Goal: Task Accomplishment & Management: Use online tool/utility

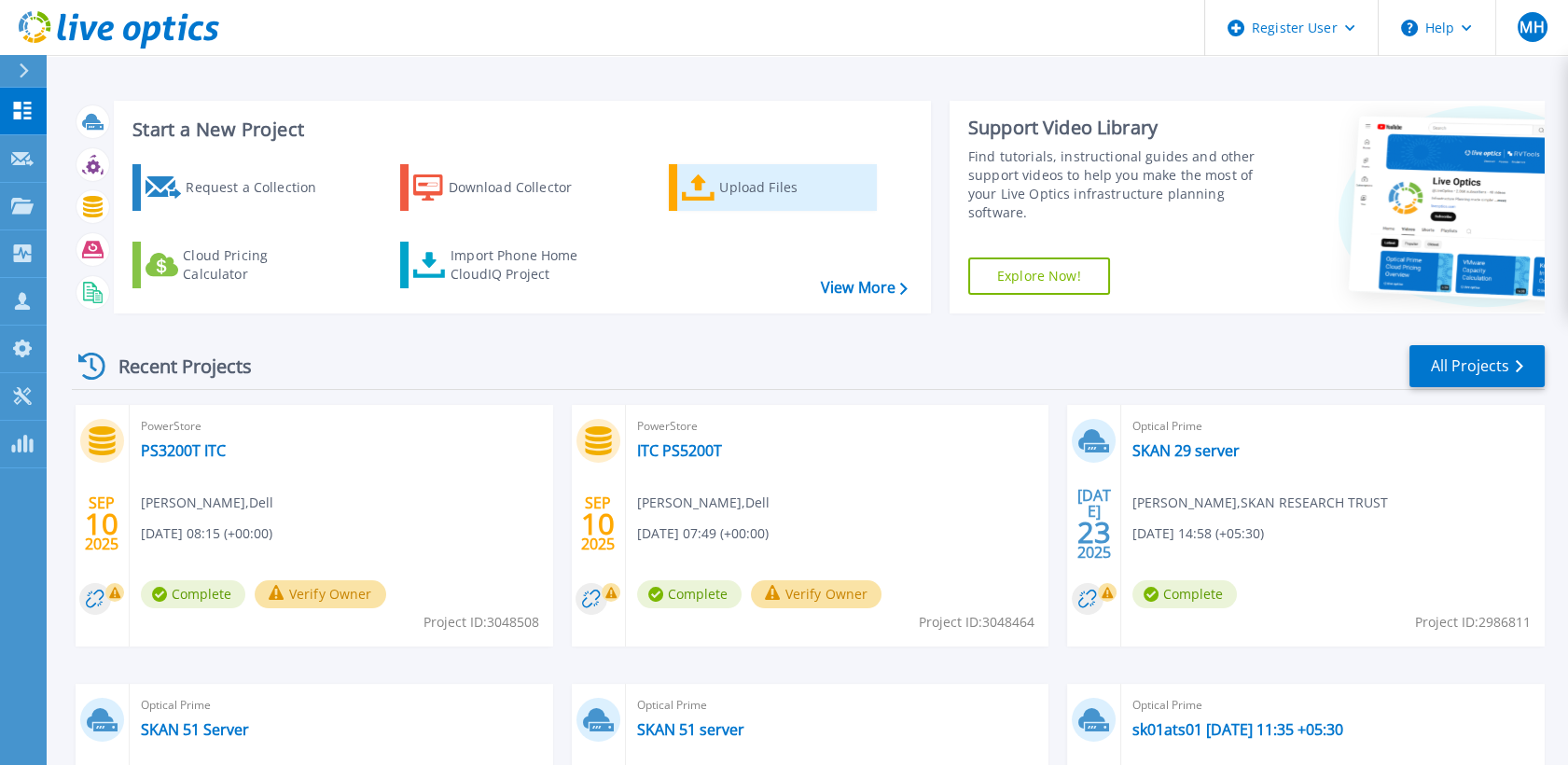
click at [778, 185] on div "Upload Files" at bounding box center [794, 187] width 149 height 37
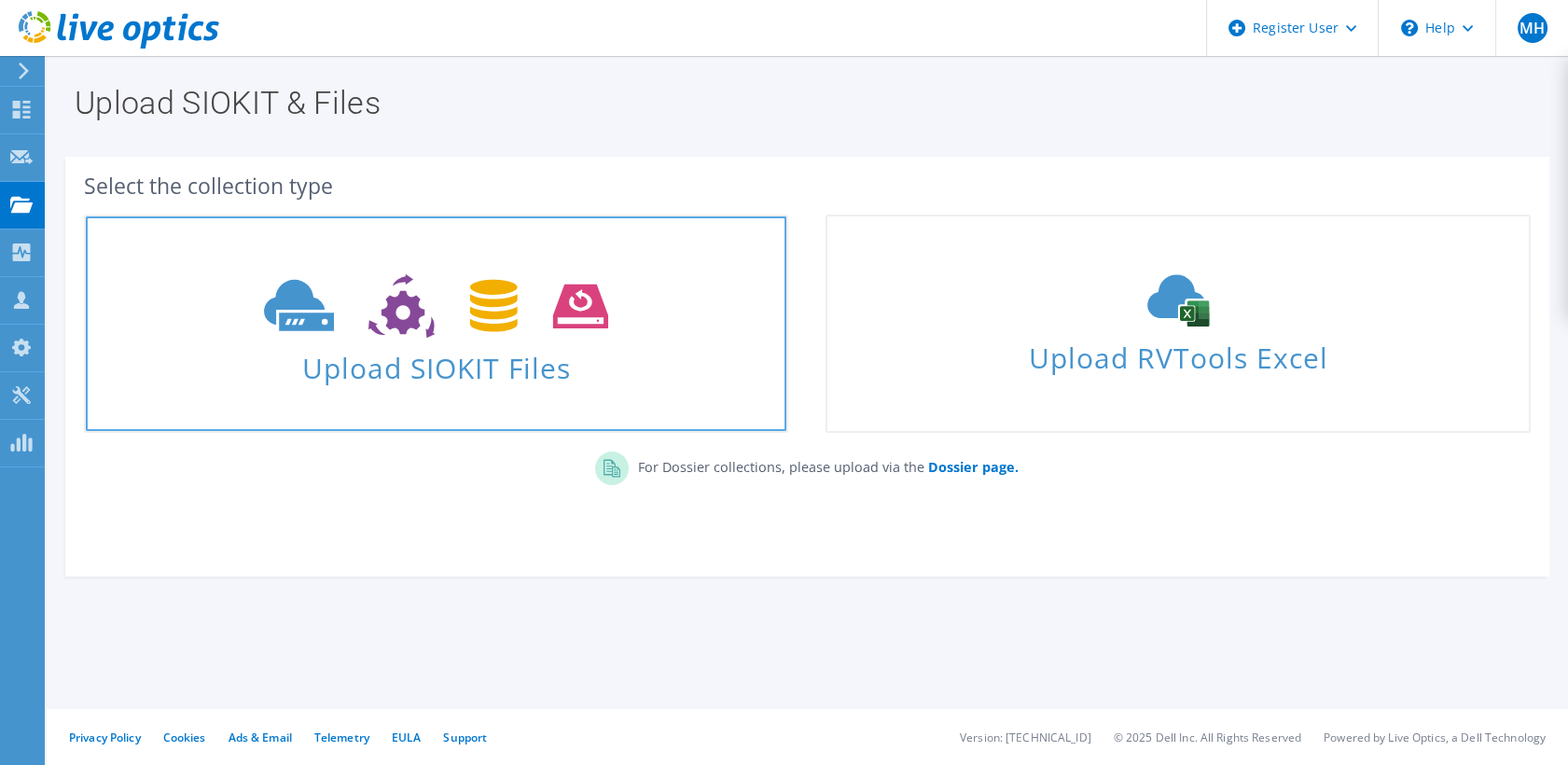
click at [627, 327] on span at bounding box center [436, 304] width 701 height 78
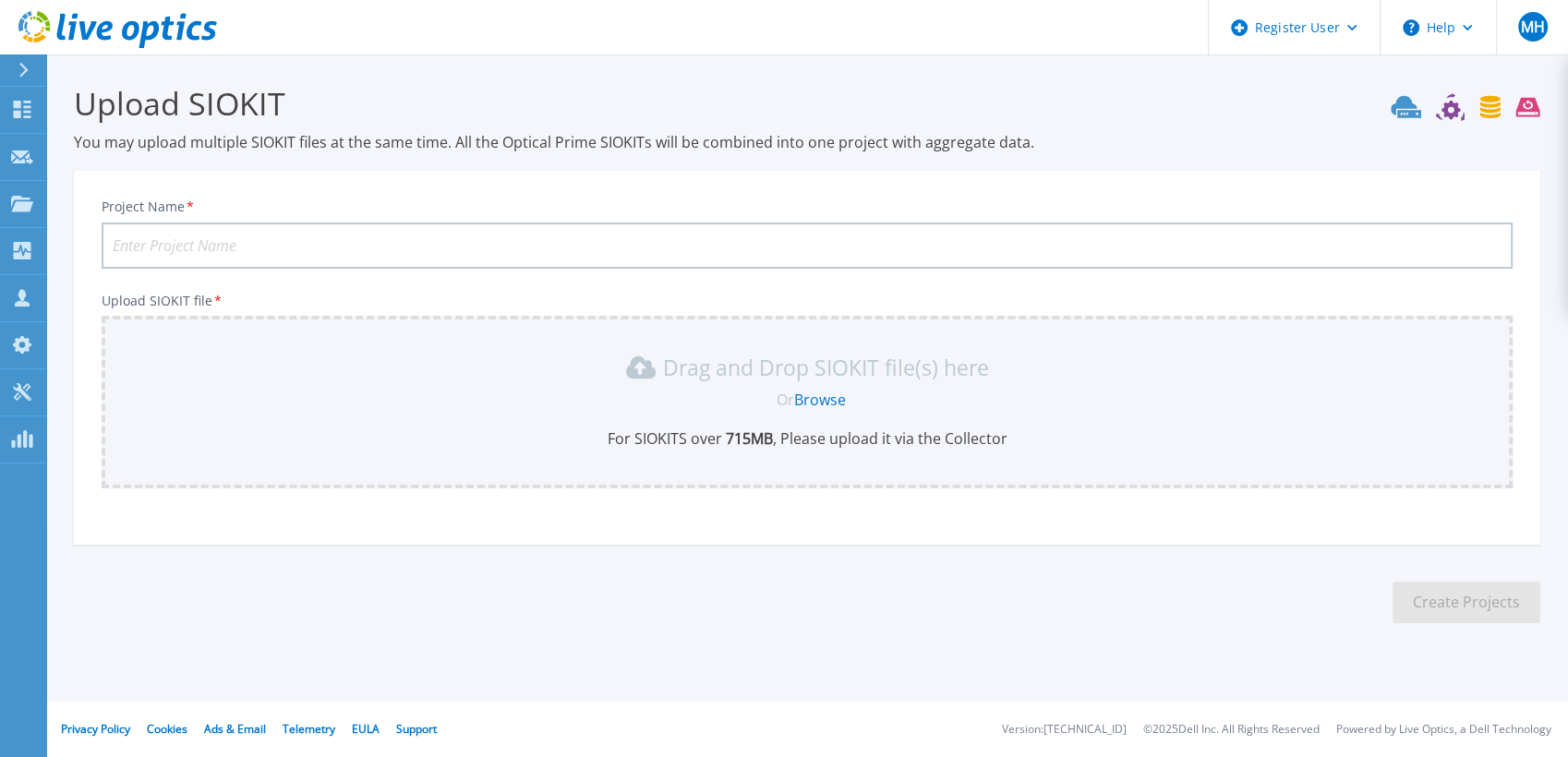
click at [490, 247] on input "Project Name *" at bounding box center [806, 245] width 1411 height 46
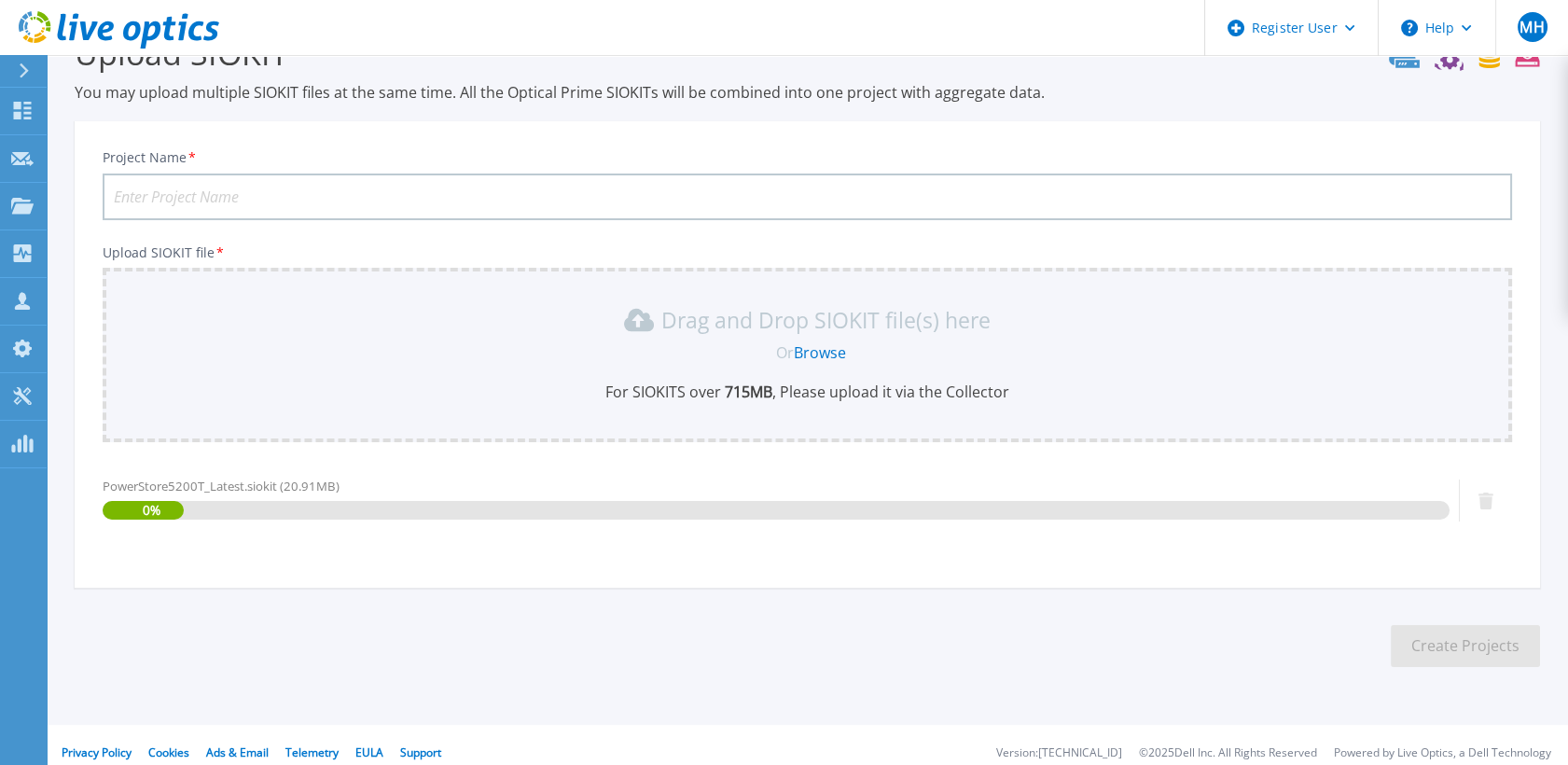
scroll to position [65, 0]
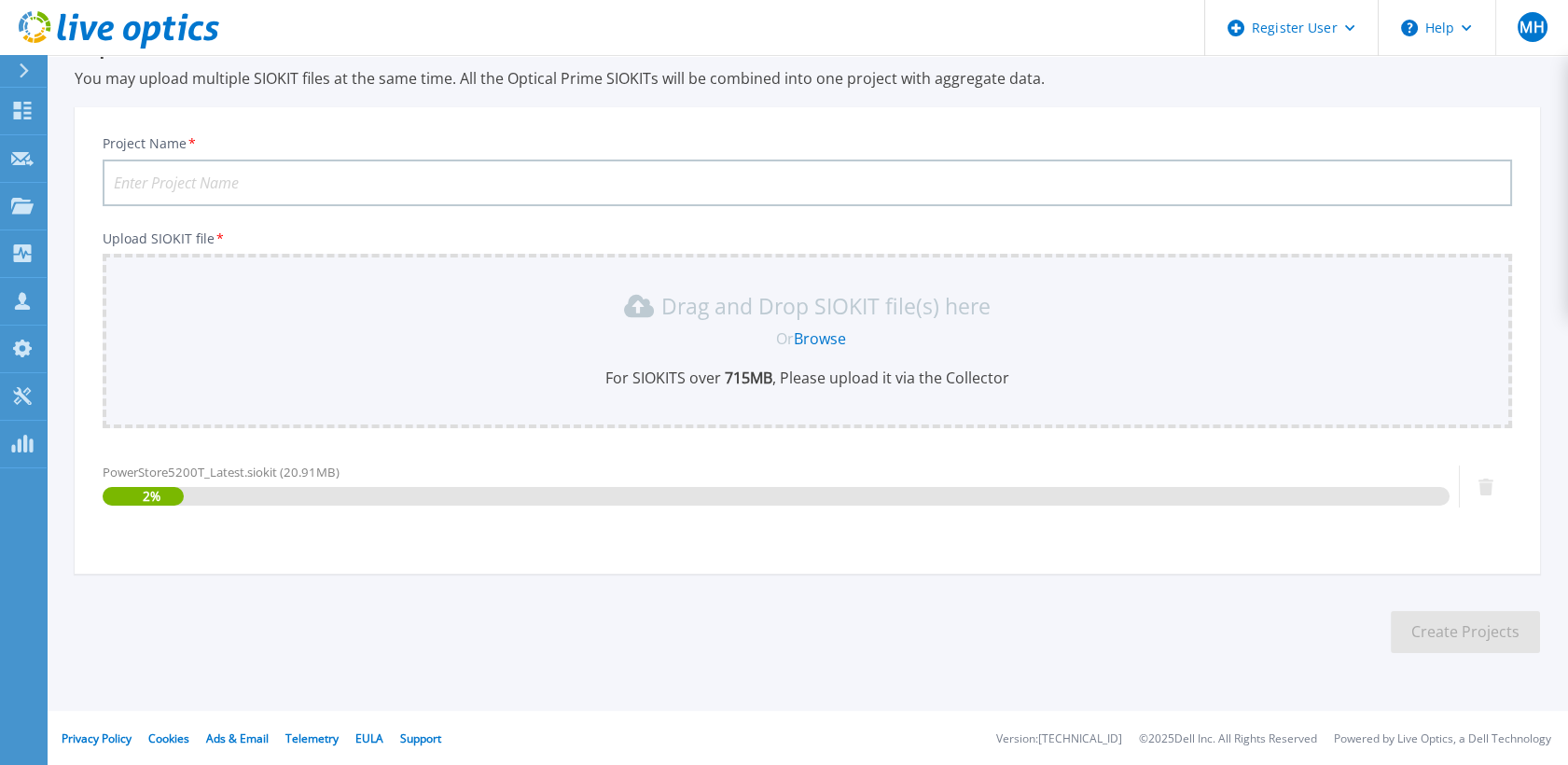
click at [280, 176] on input "Project Name *" at bounding box center [807, 183] width 1409 height 47
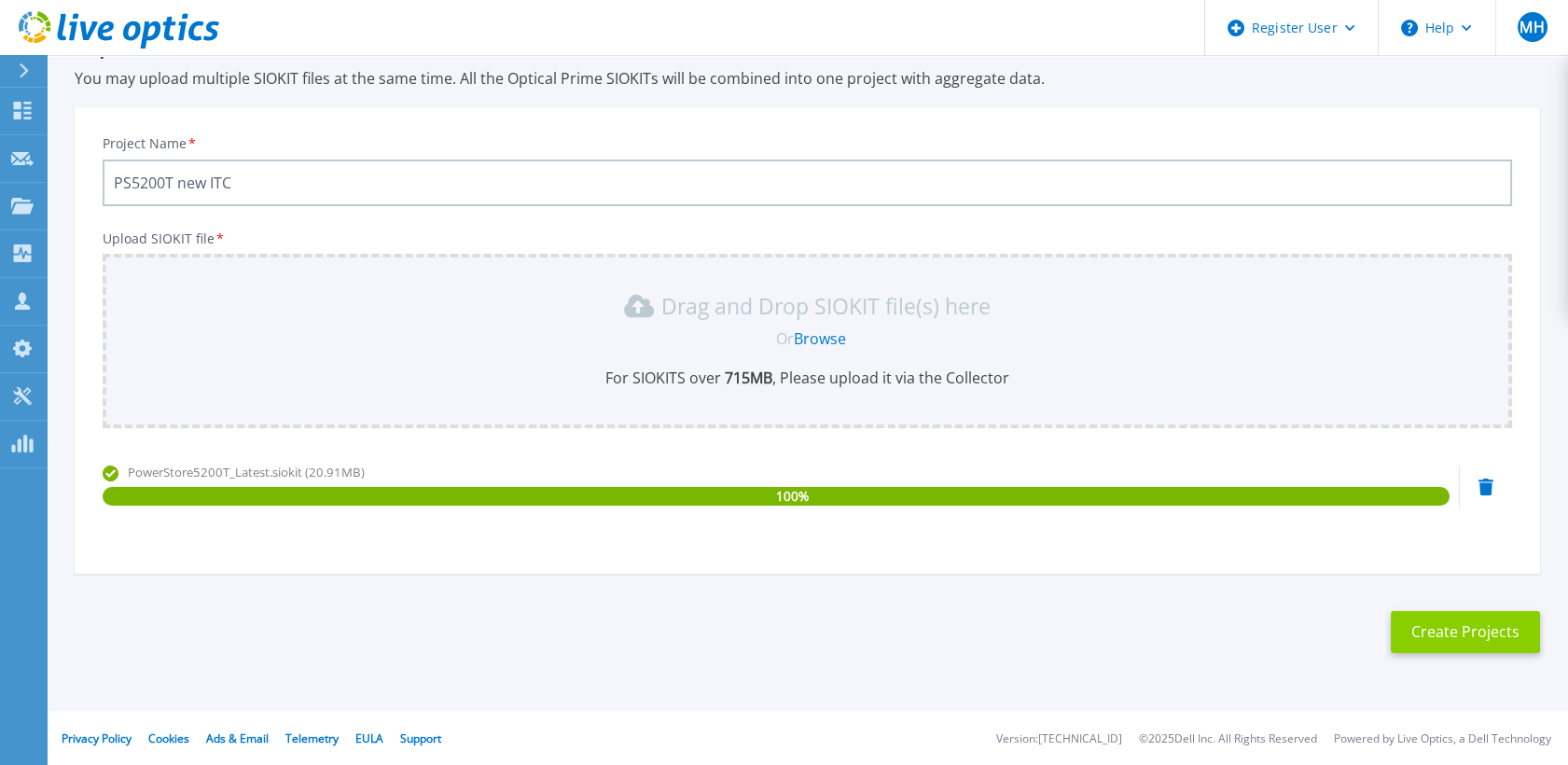
type input "PS5200T new ITC"
click at [1426, 641] on button "Create Projects" at bounding box center [1466, 632] width 149 height 42
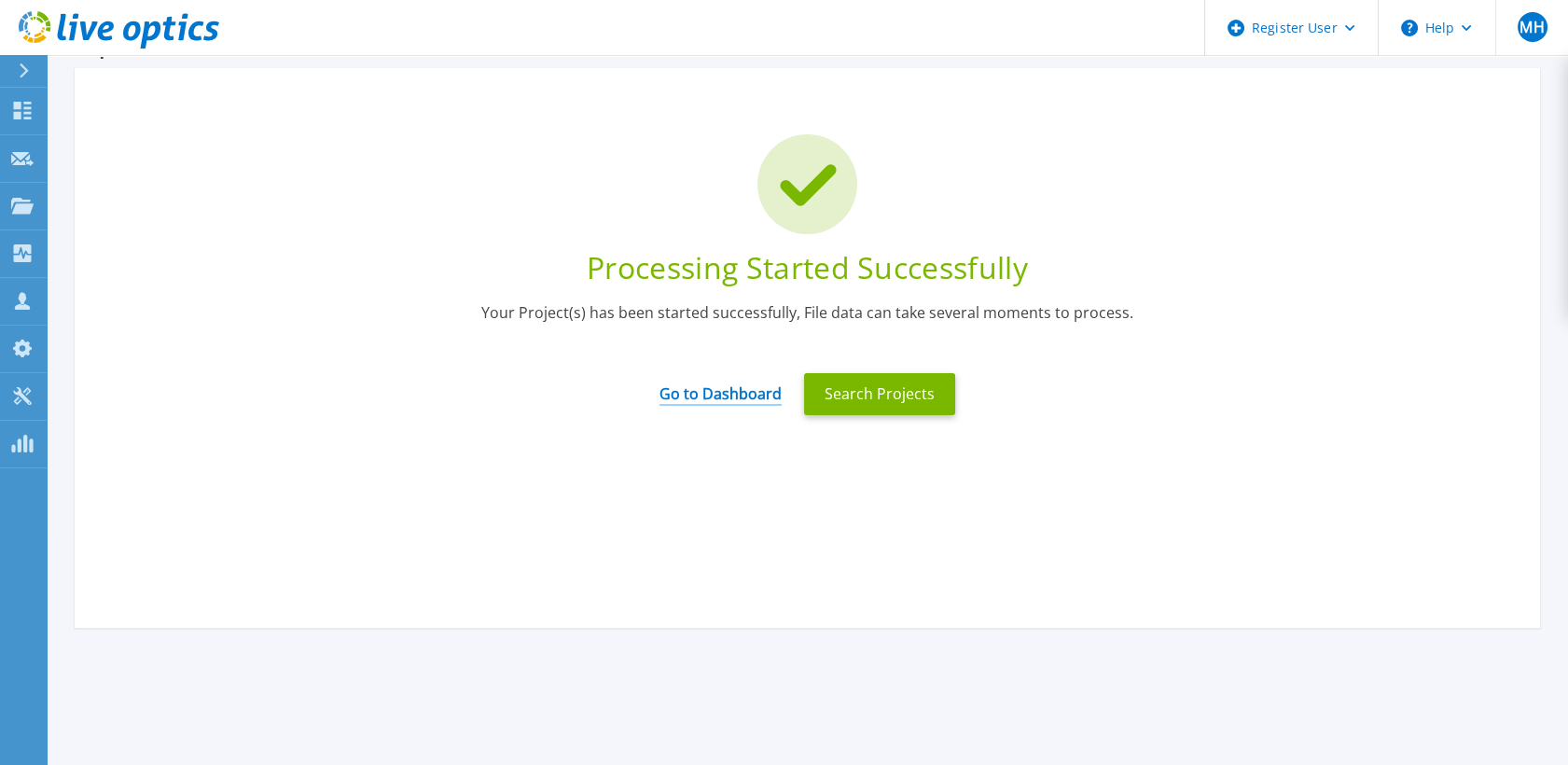
click at [773, 397] on link "Go to Dashboard" at bounding box center [721, 387] width 122 height 36
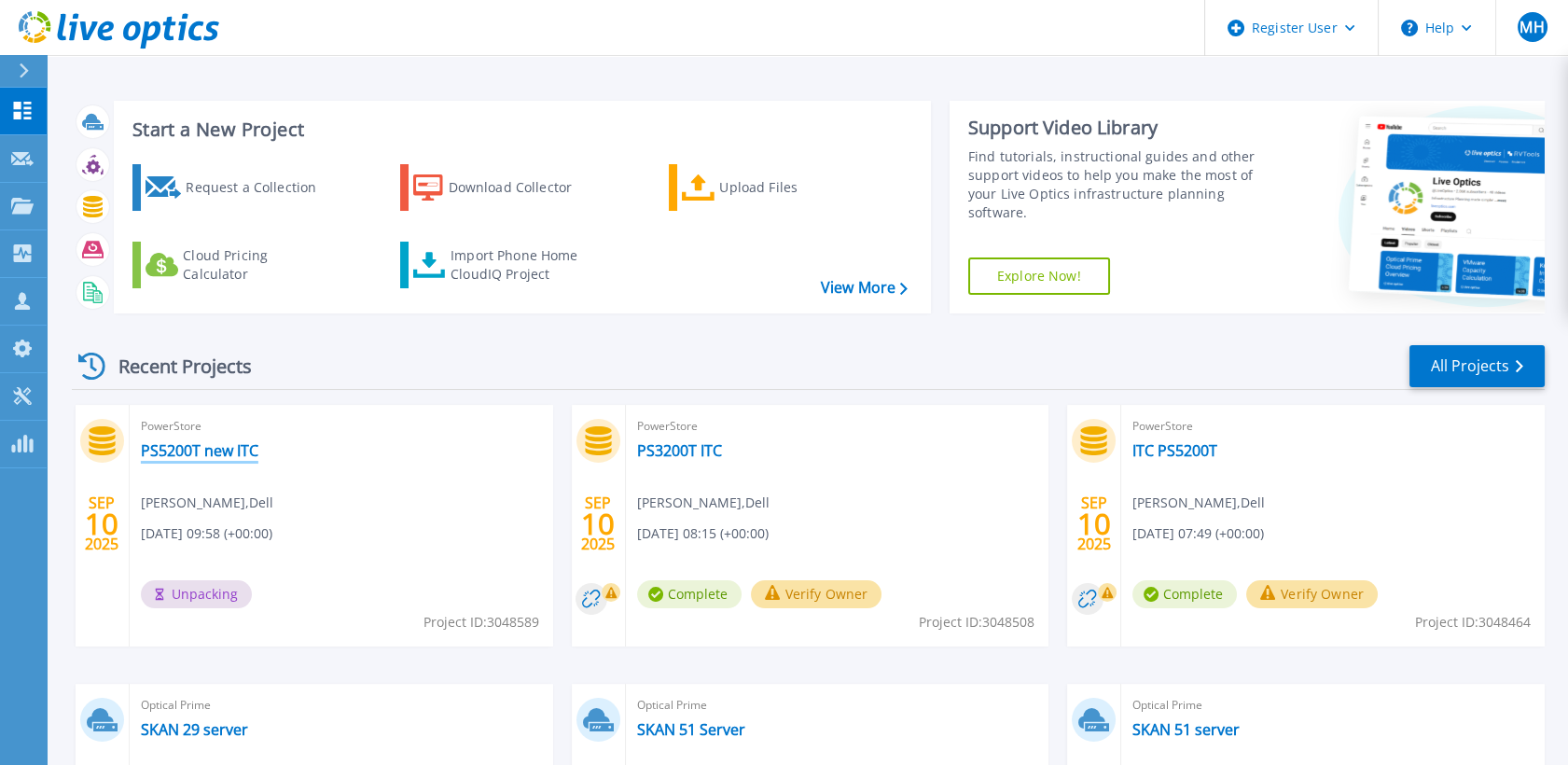
click at [232, 454] on link "PS5200T new ITC" at bounding box center [199, 450] width 118 height 19
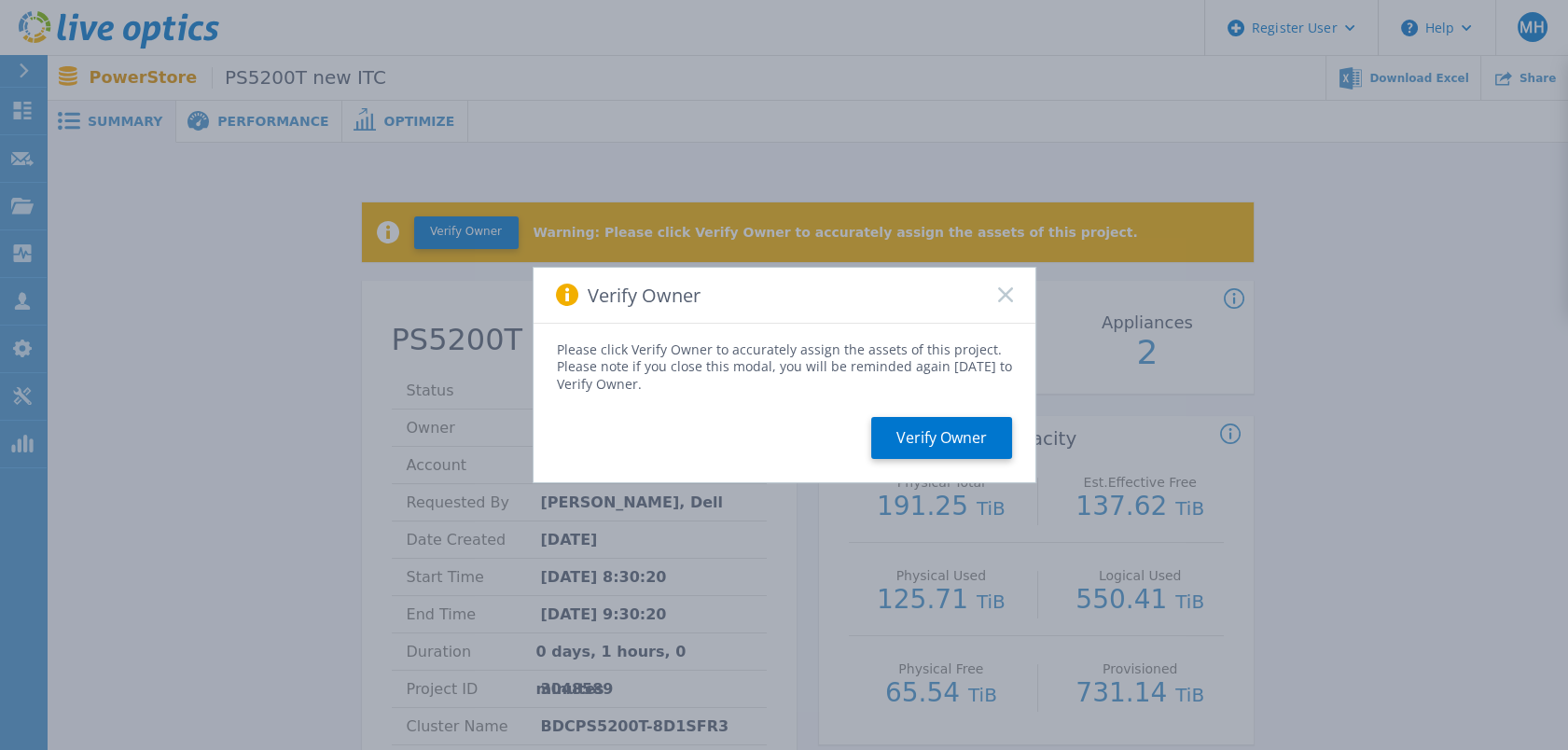
click at [1006, 294] on rect at bounding box center [1005, 296] width 16 height 16
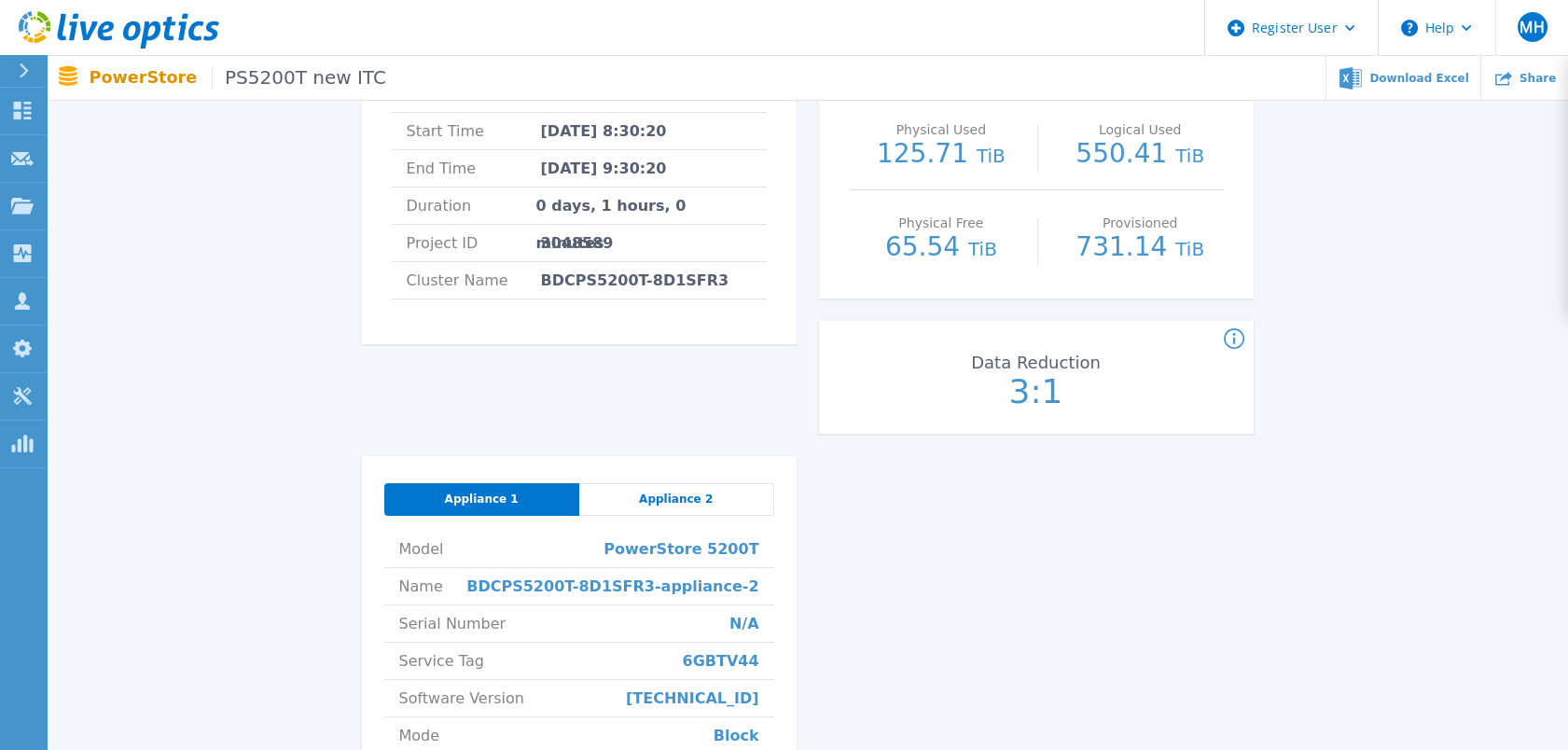
scroll to position [518, 0]
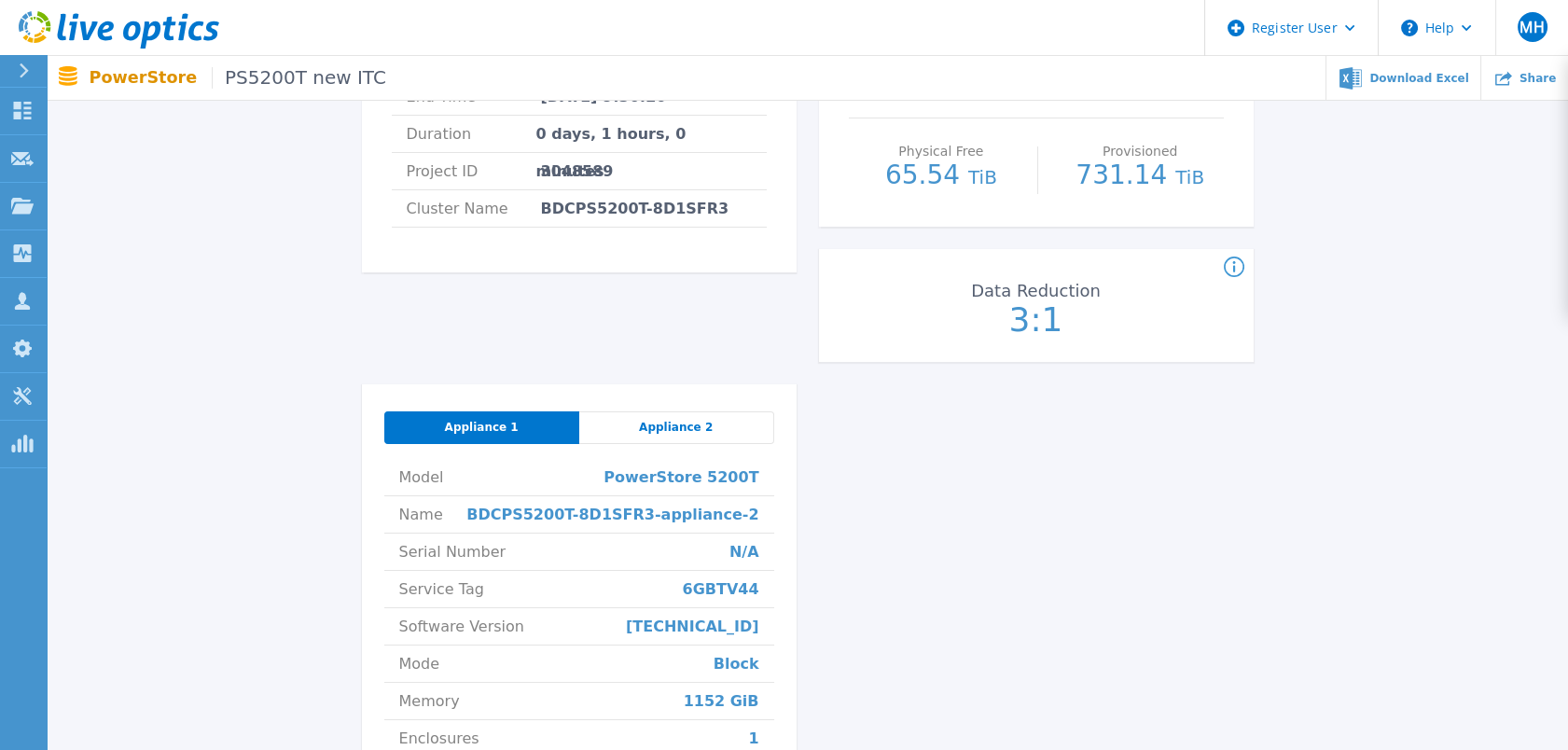
click at [667, 412] on div "Appliance 2" at bounding box center [677, 428] width 195 height 33
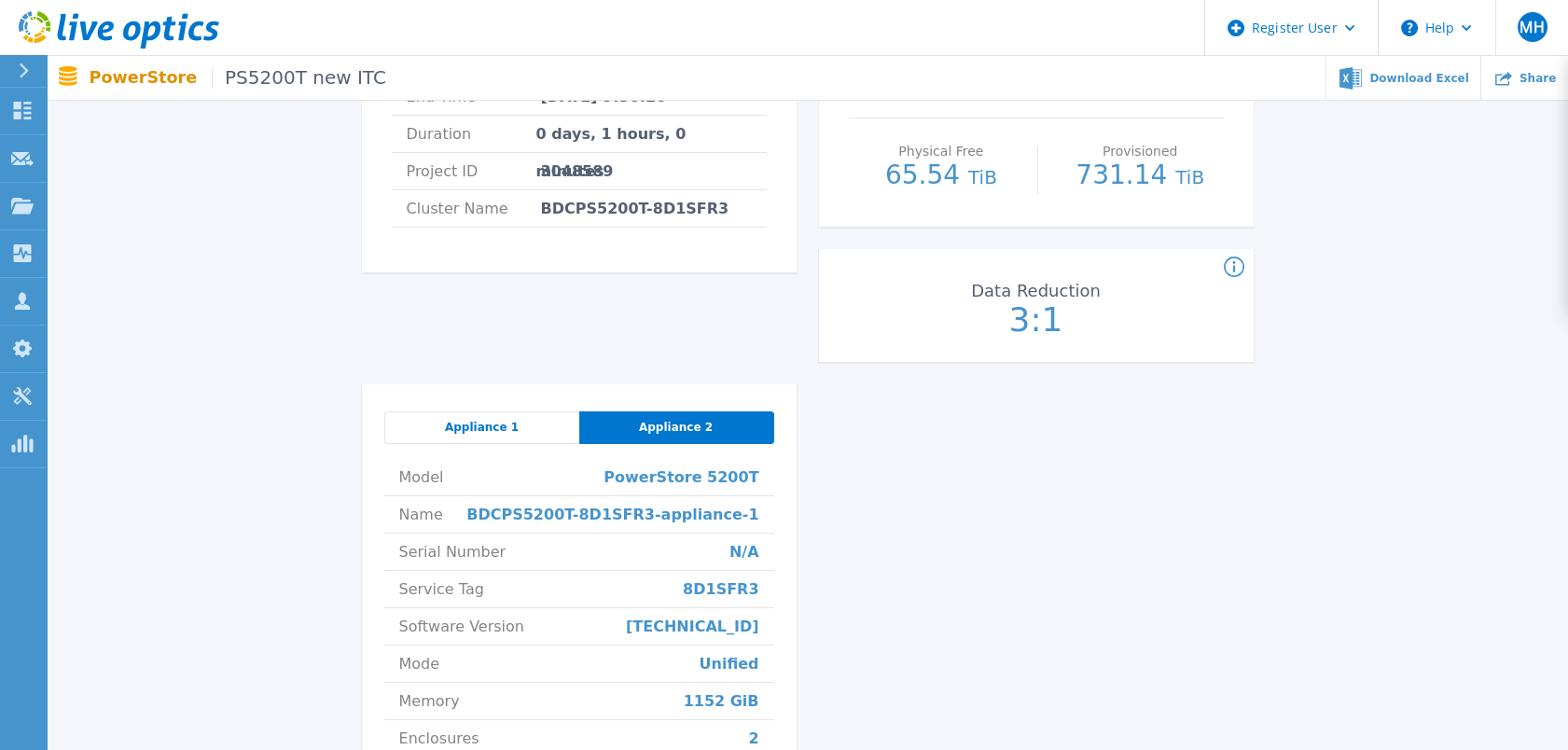
click at [504, 429] on span "Appliance 1" at bounding box center [481, 428] width 74 height 15
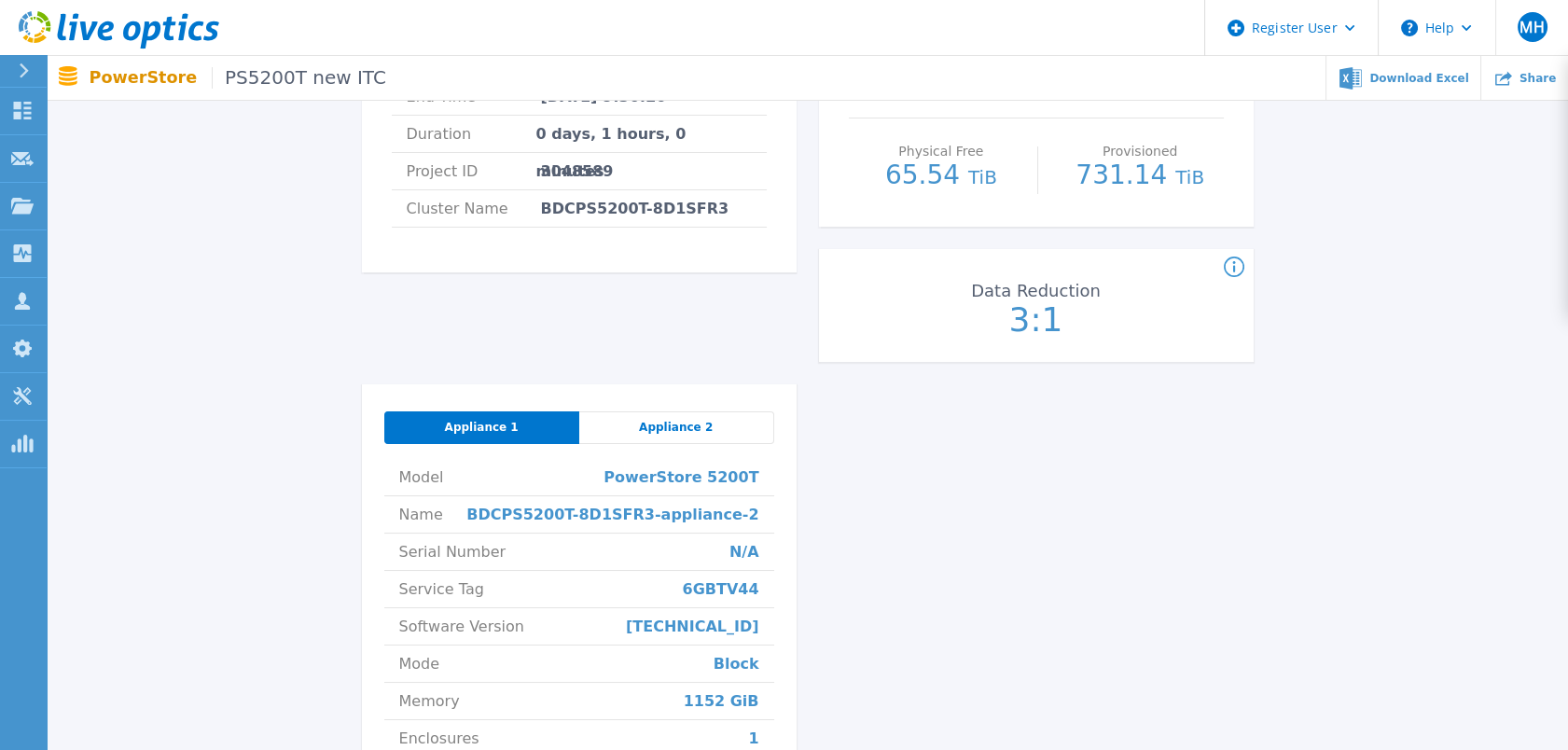
click at [731, 422] on div "Appliance 2" at bounding box center [677, 428] width 195 height 33
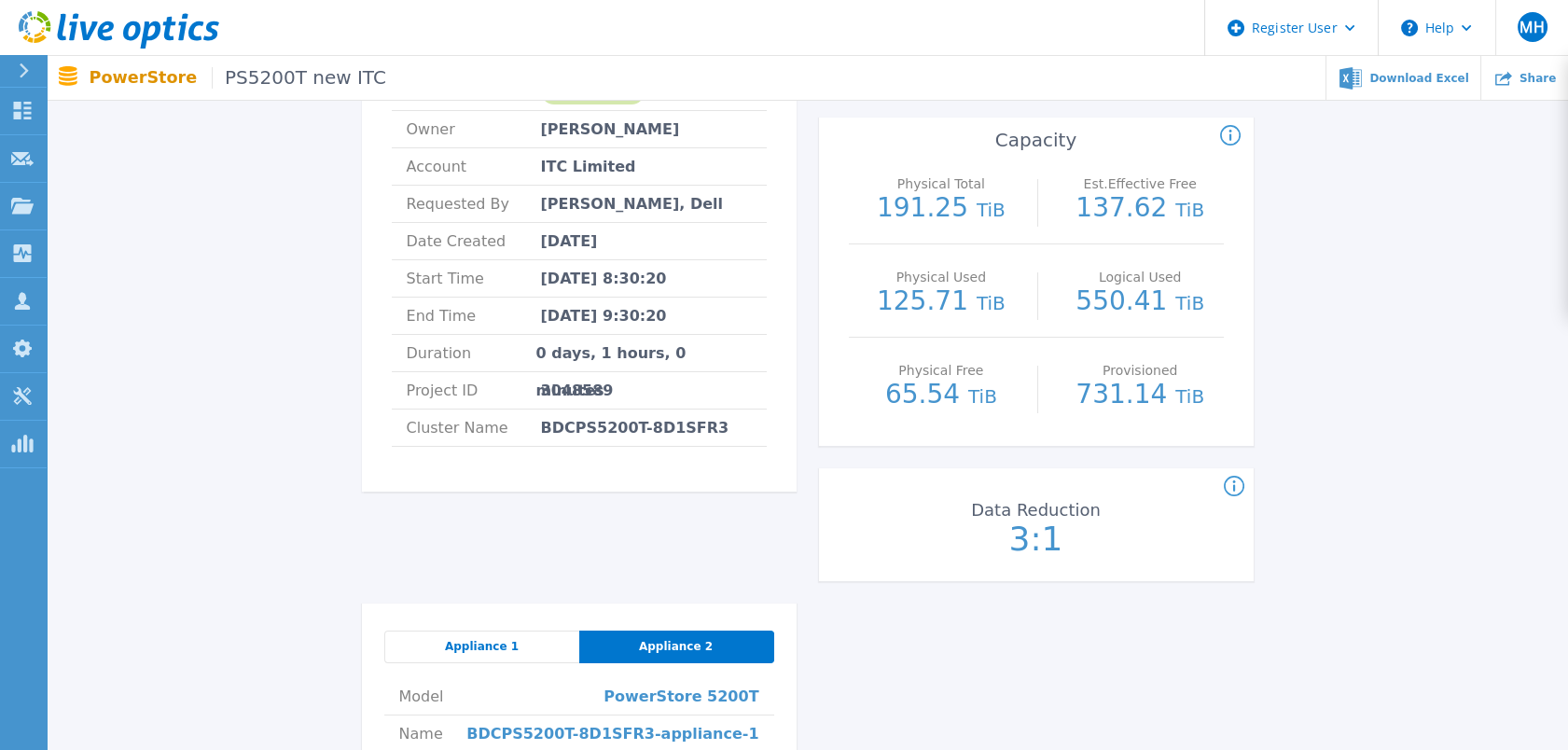
scroll to position [414, 0]
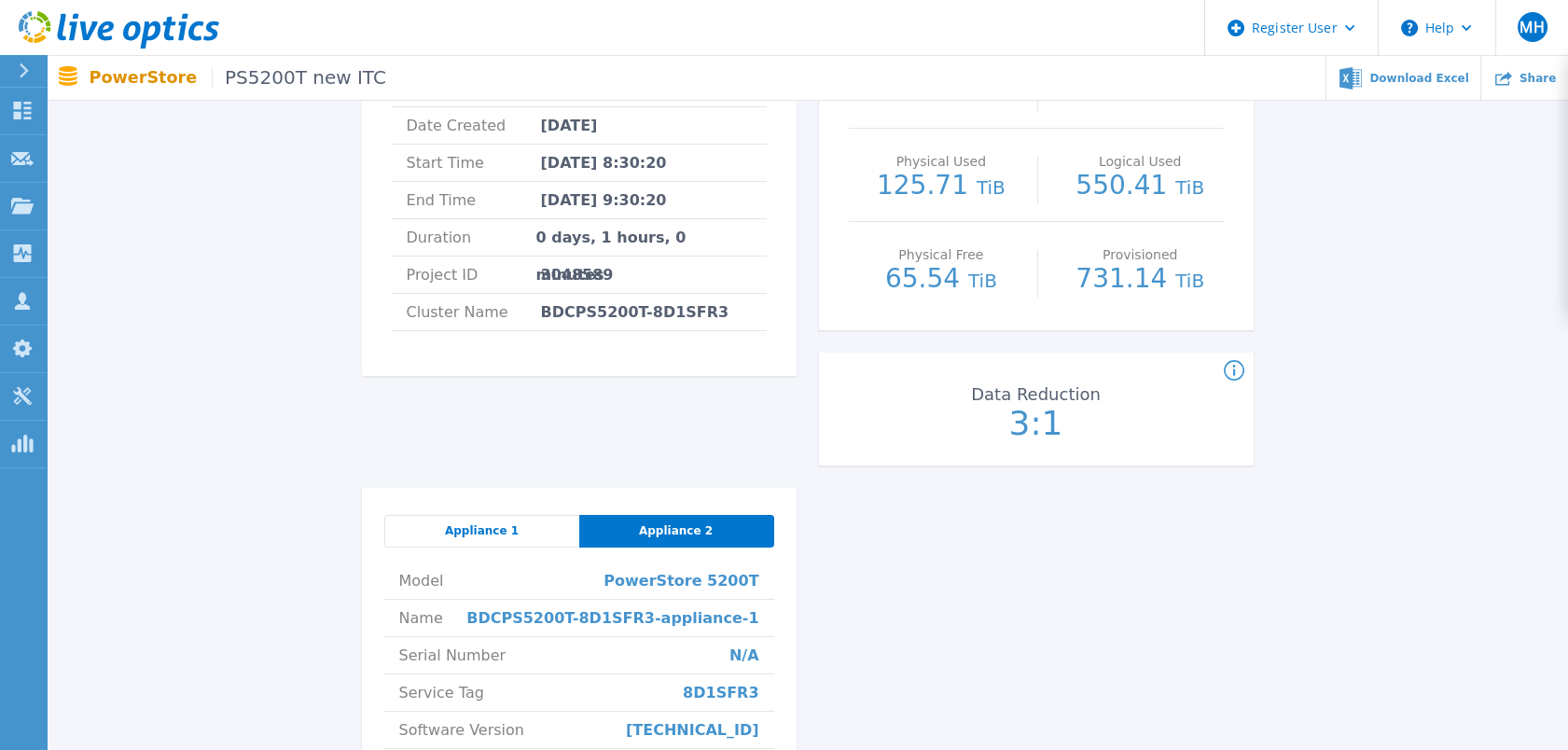
click at [474, 536] on span "Appliance 1" at bounding box center [481, 531] width 74 height 15
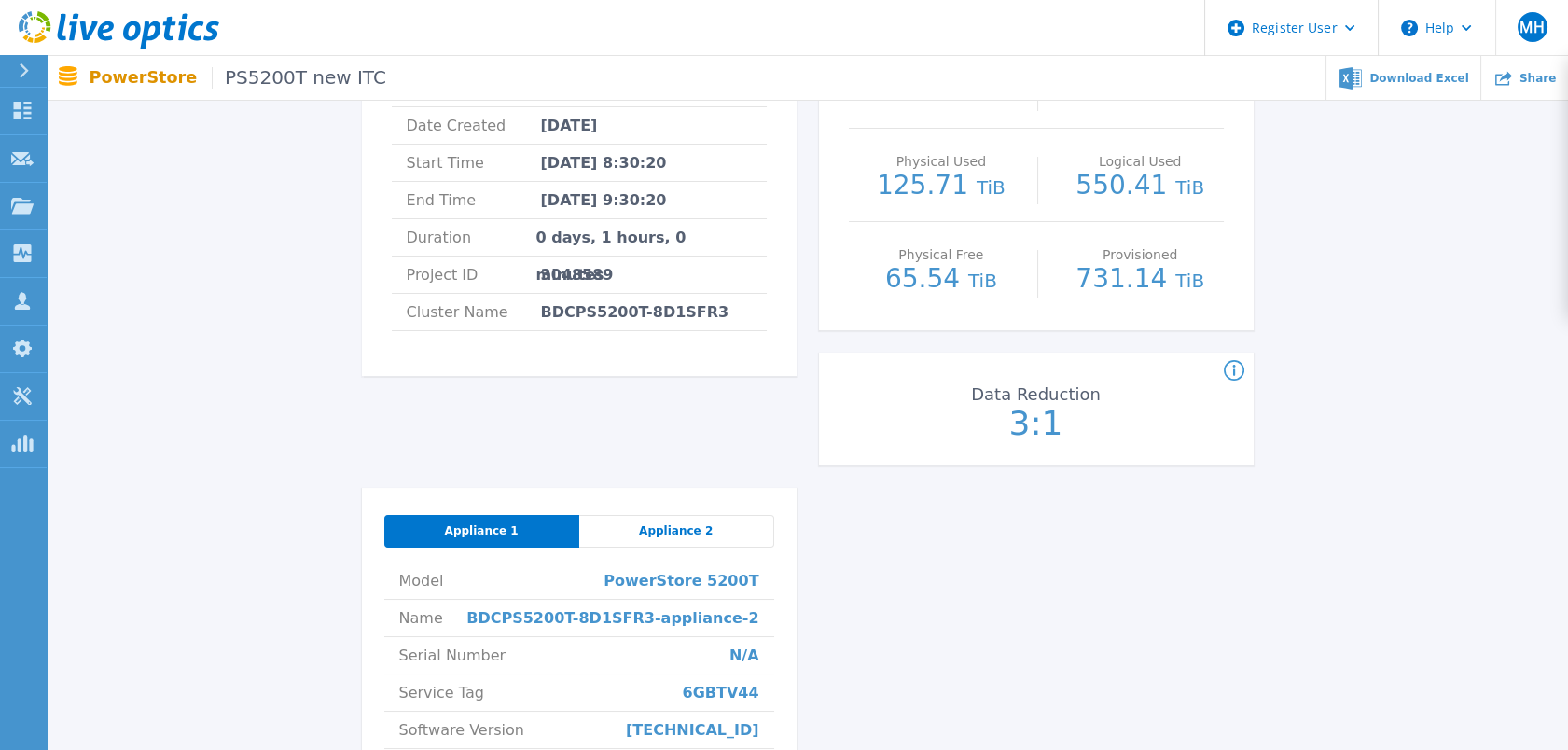
click at [666, 527] on span "Appliance 2" at bounding box center [675, 531] width 74 height 15
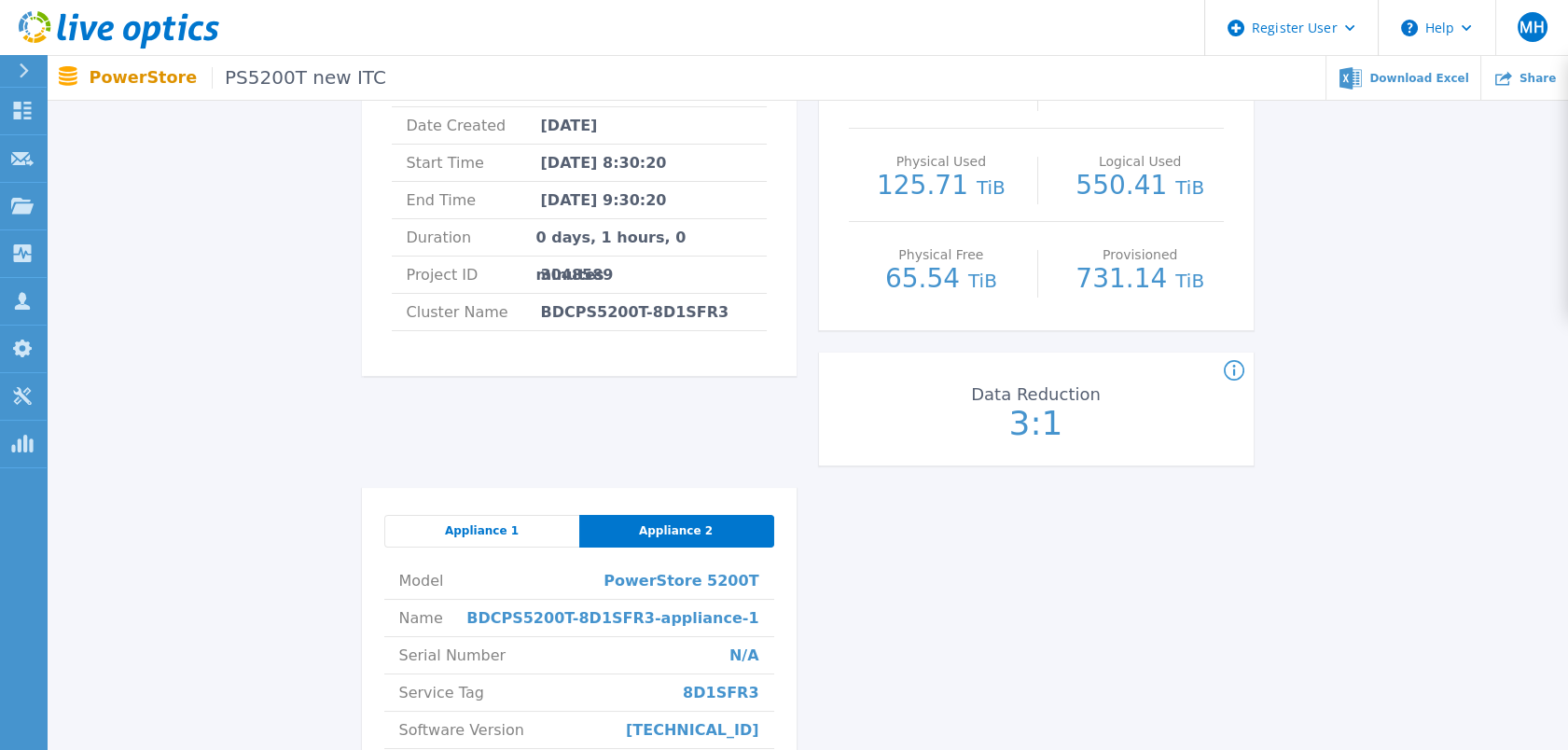
click at [533, 528] on div "Appliance 1" at bounding box center [482, 532] width 195 height 33
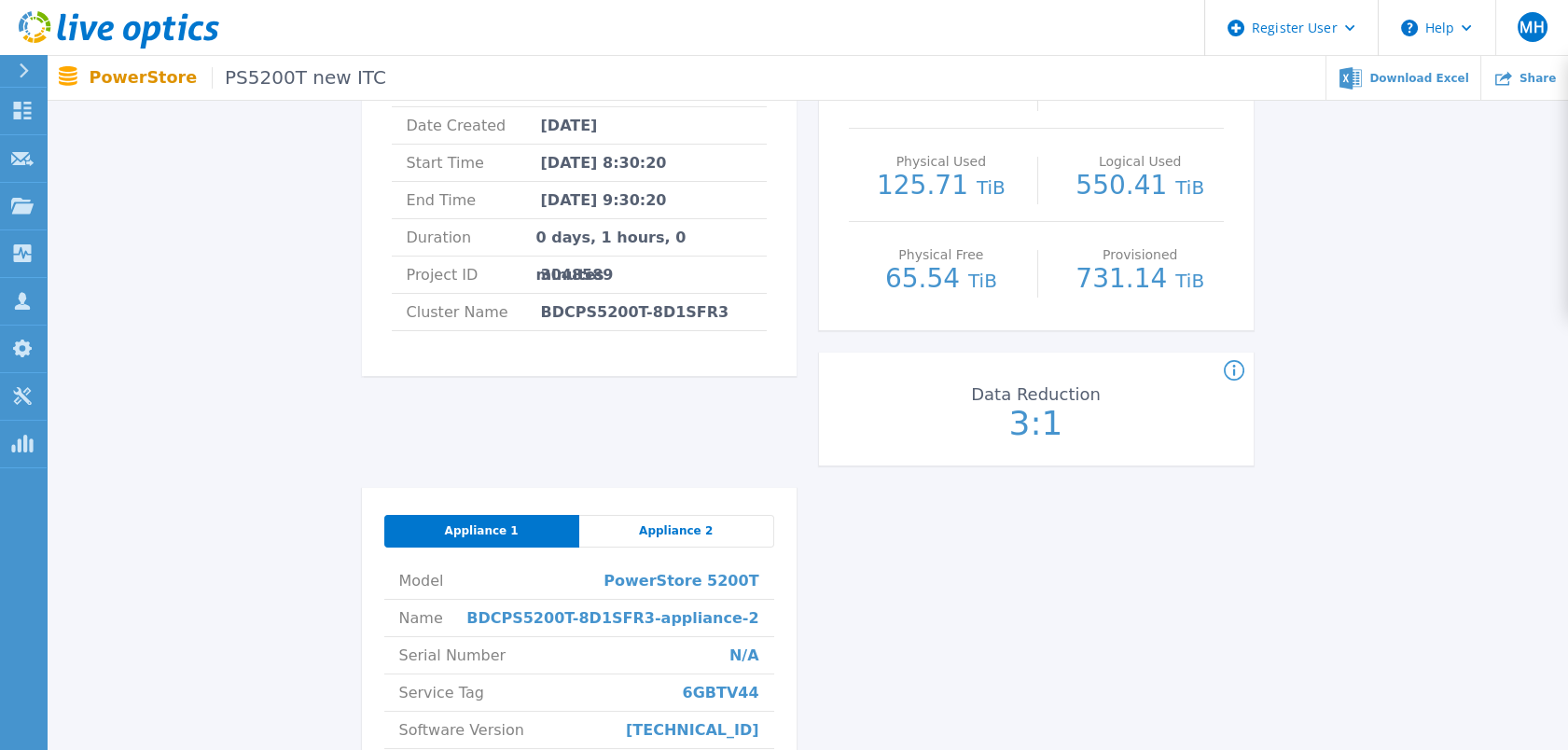
click at [656, 520] on div "Appliance 2" at bounding box center [677, 532] width 195 height 33
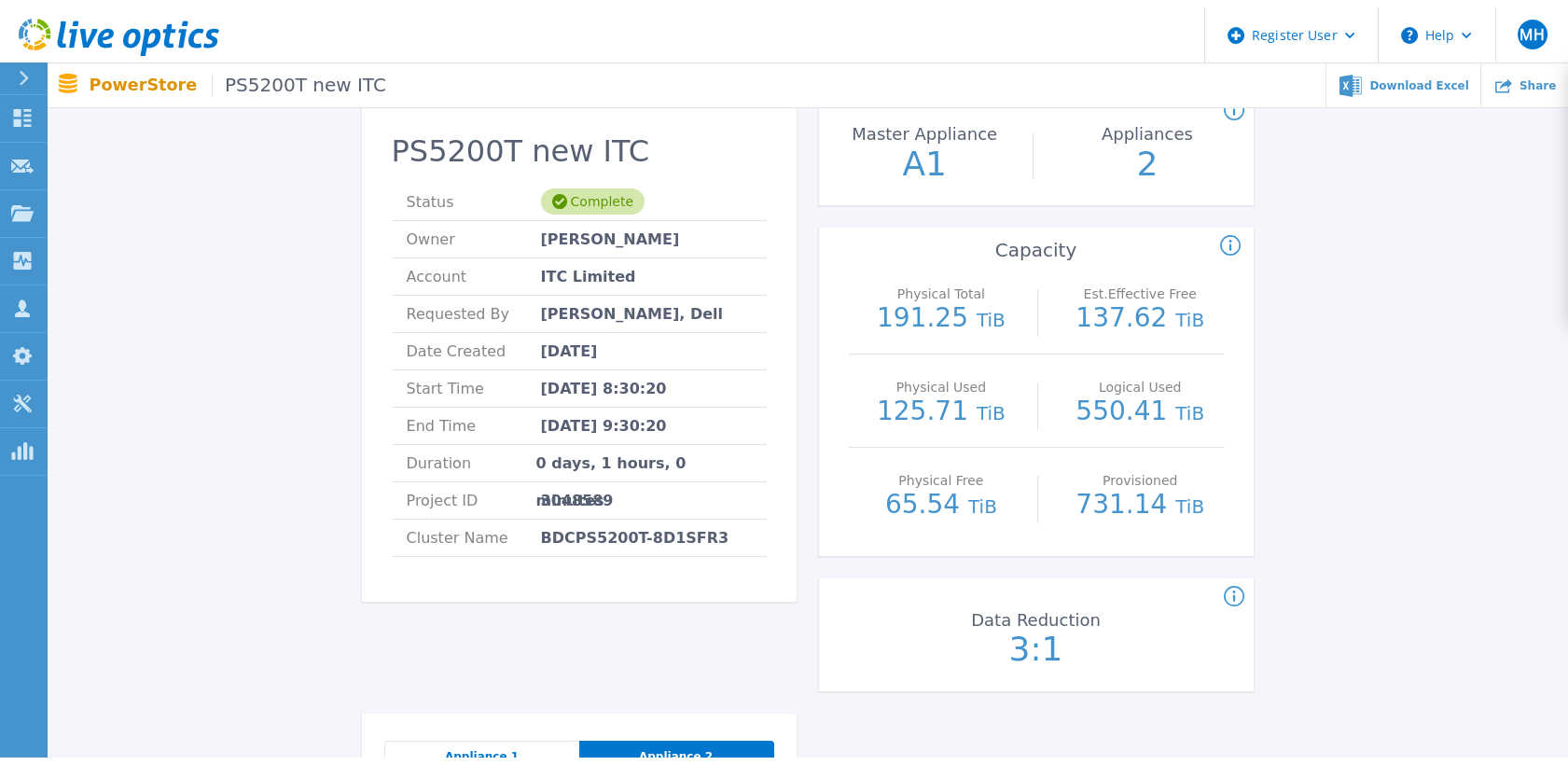
scroll to position [0, 0]
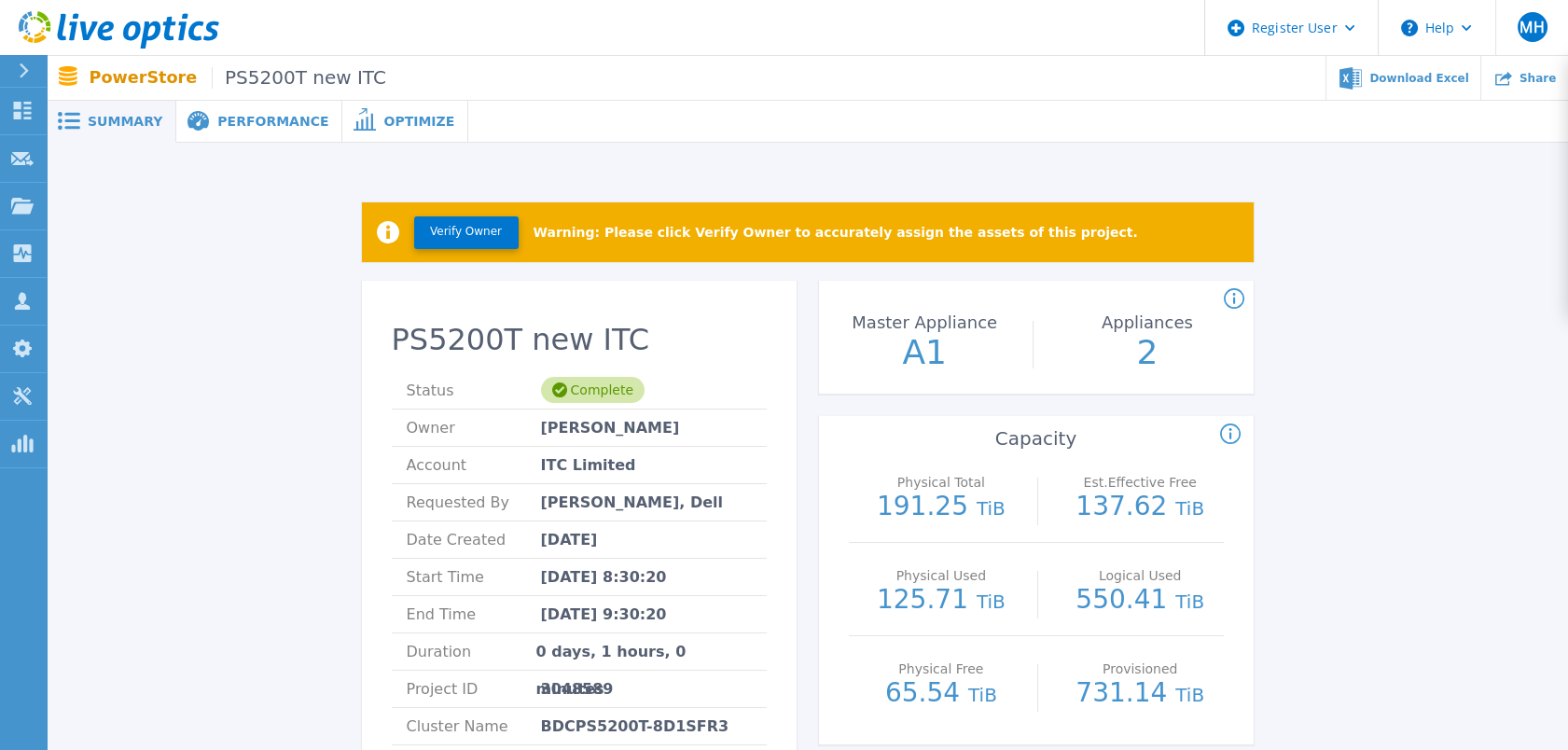
click at [228, 108] on div "Performance" at bounding box center [259, 121] width 166 height 42
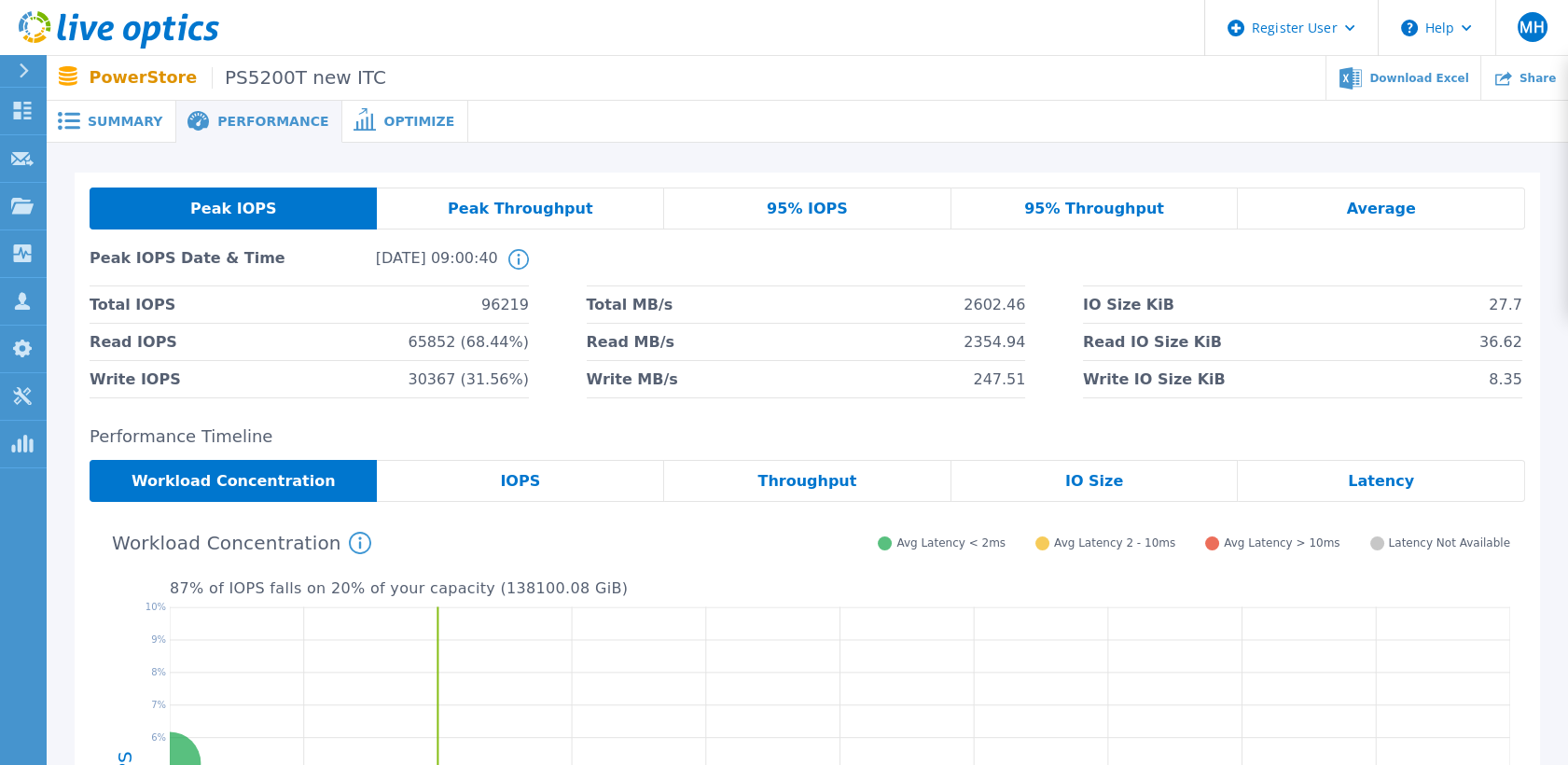
click at [449, 191] on div "Peak Throughput" at bounding box center [520, 208] width 288 height 42
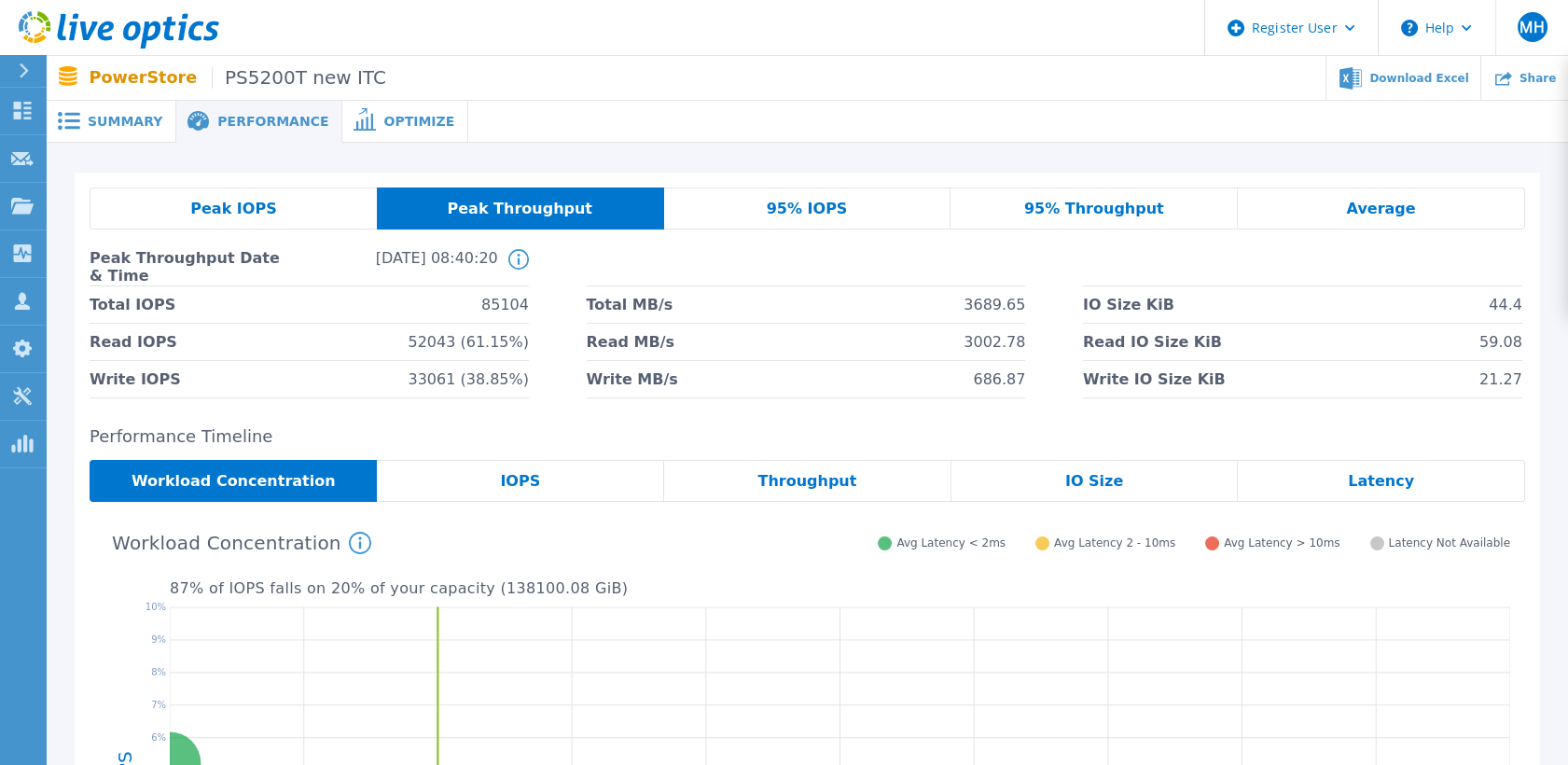
click at [249, 206] on span "Peak IOPS" at bounding box center [233, 209] width 86 height 15
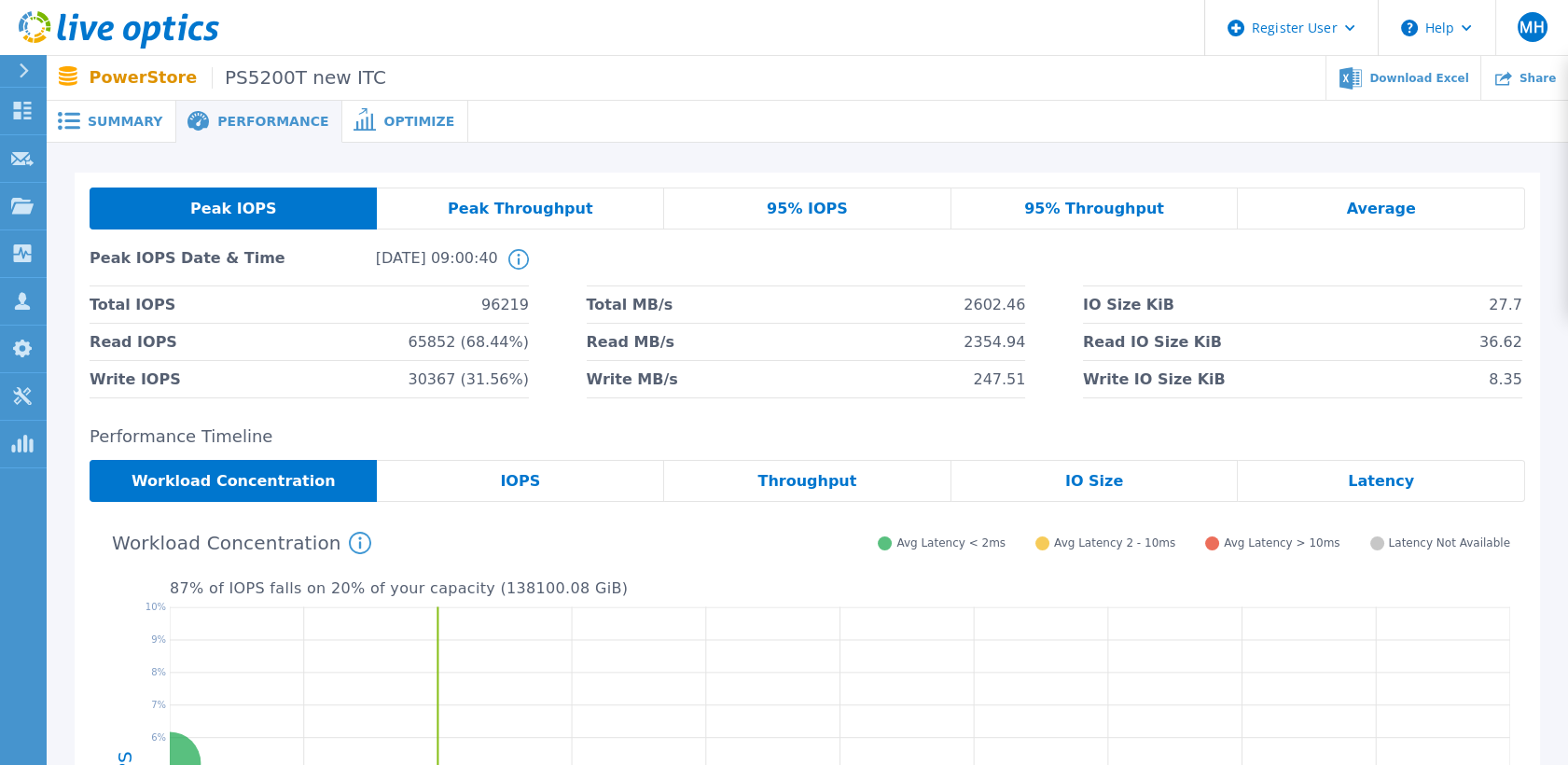
click at [120, 116] on span "Summary" at bounding box center [125, 121] width 75 height 13
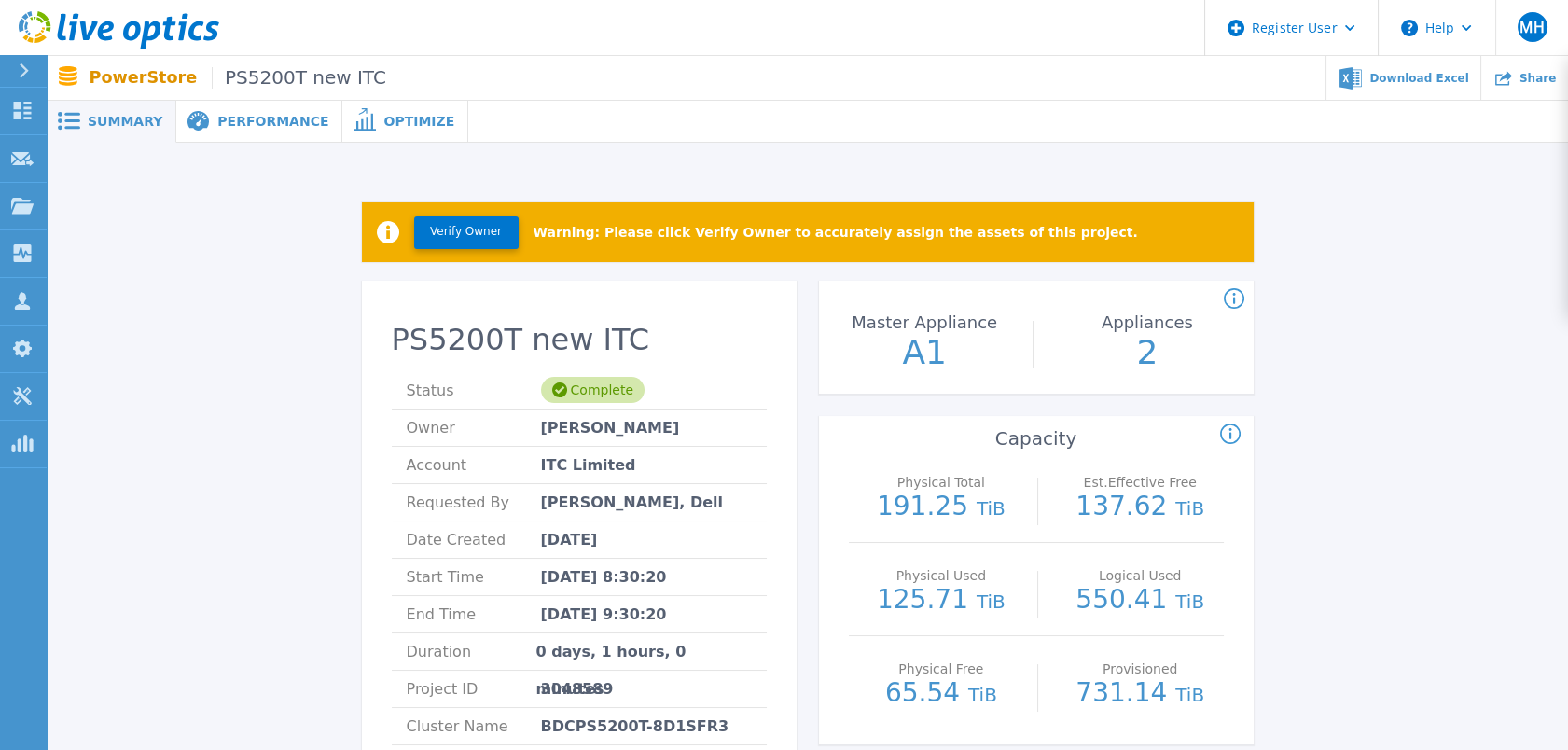
click at [207, 133] on div "Performance" at bounding box center [259, 121] width 166 height 42
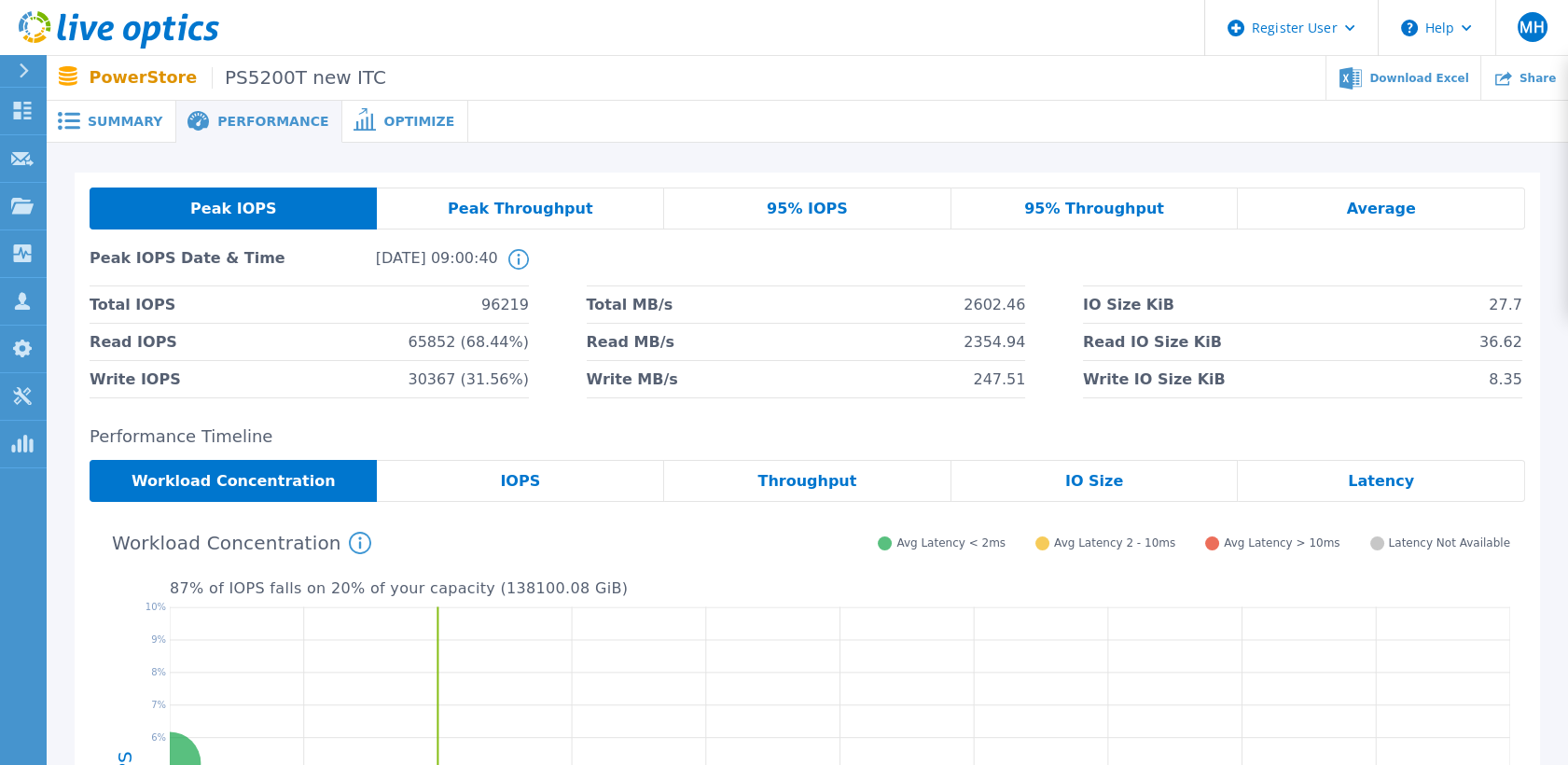
click at [559, 211] on span "Peak Throughput" at bounding box center [520, 209] width 145 height 15
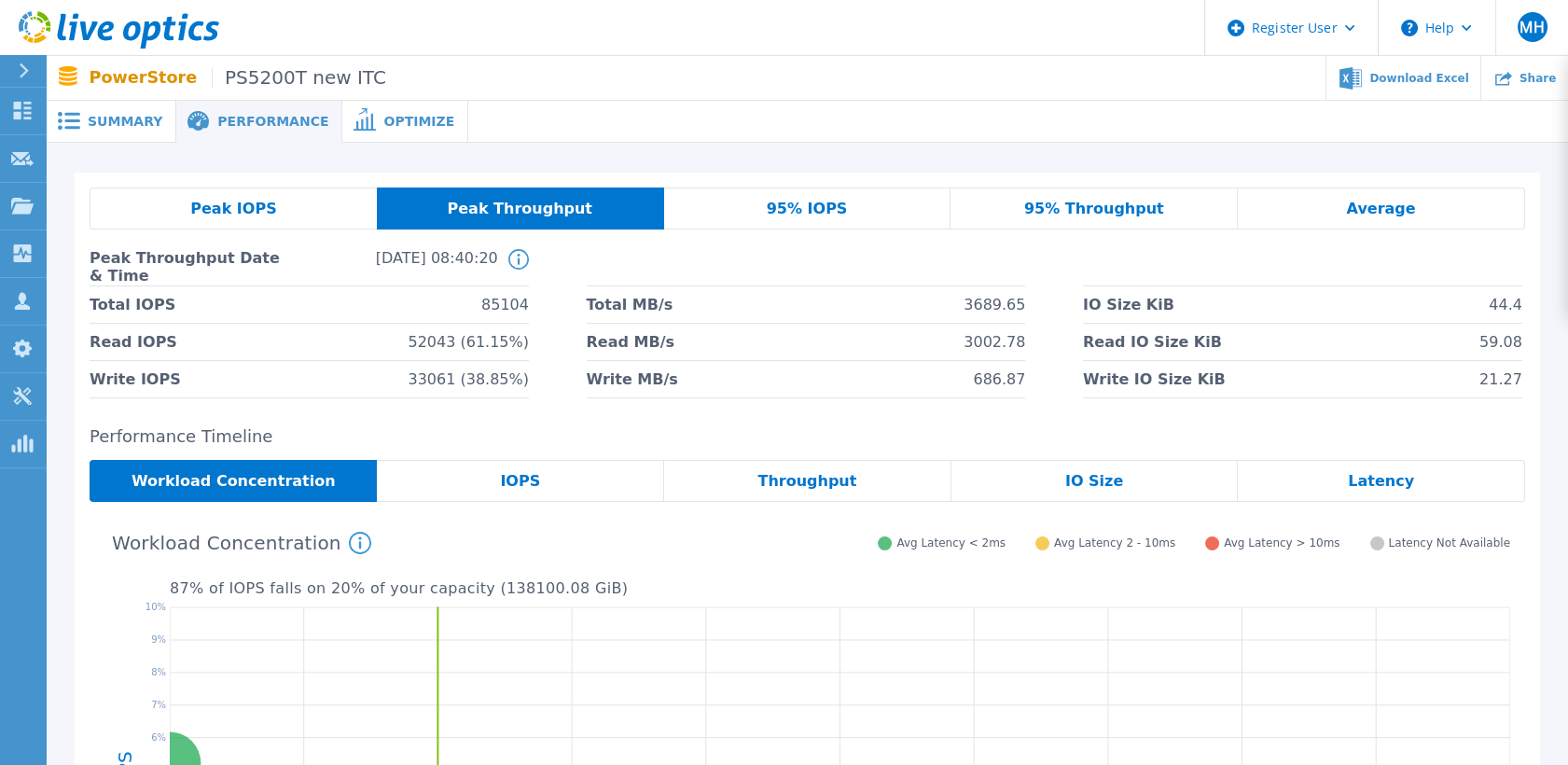
click at [294, 199] on div "Peak IOPS" at bounding box center [233, 208] width 288 height 42
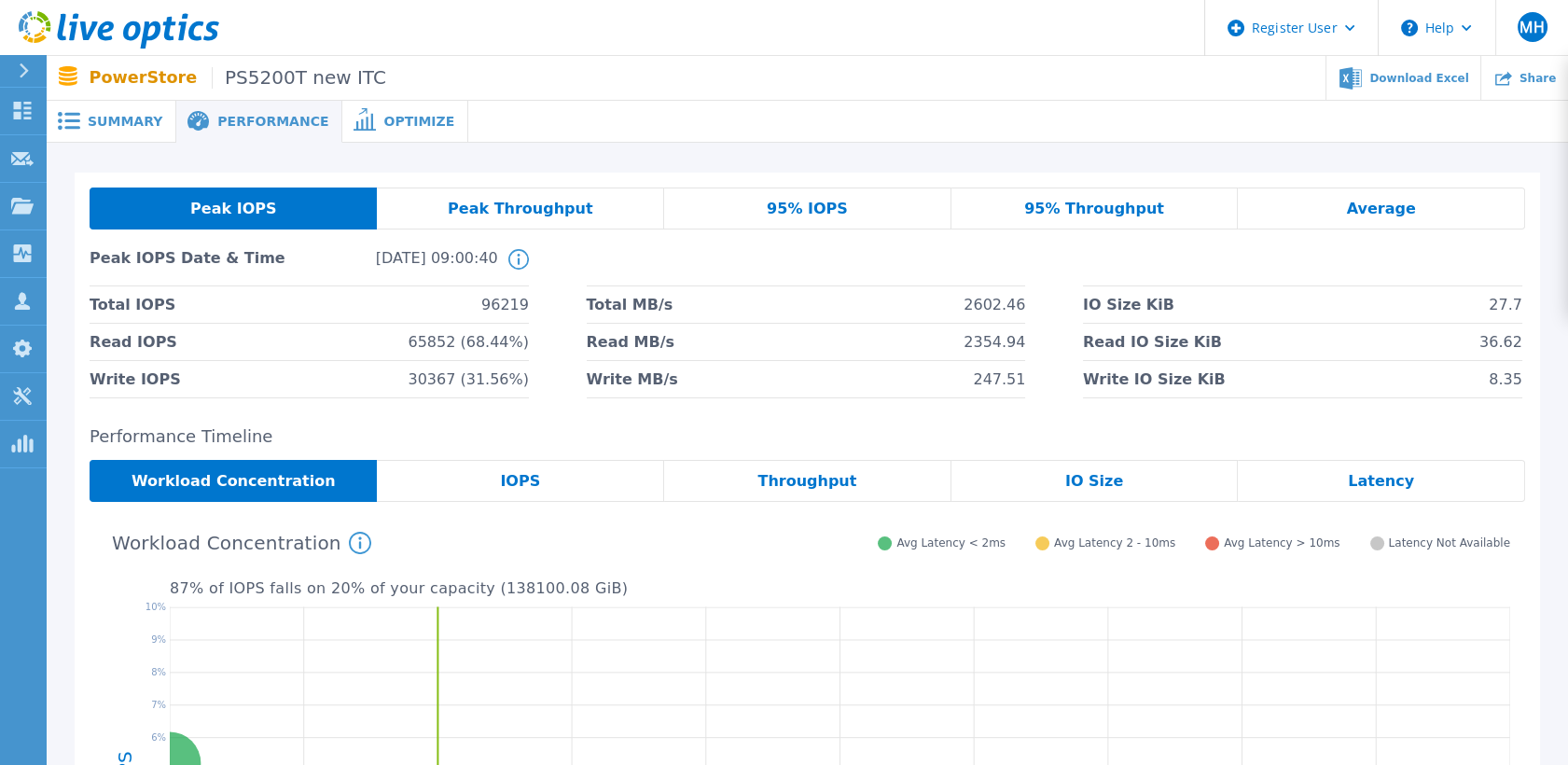
click at [125, 134] on div "Summary" at bounding box center [112, 121] width 130 height 42
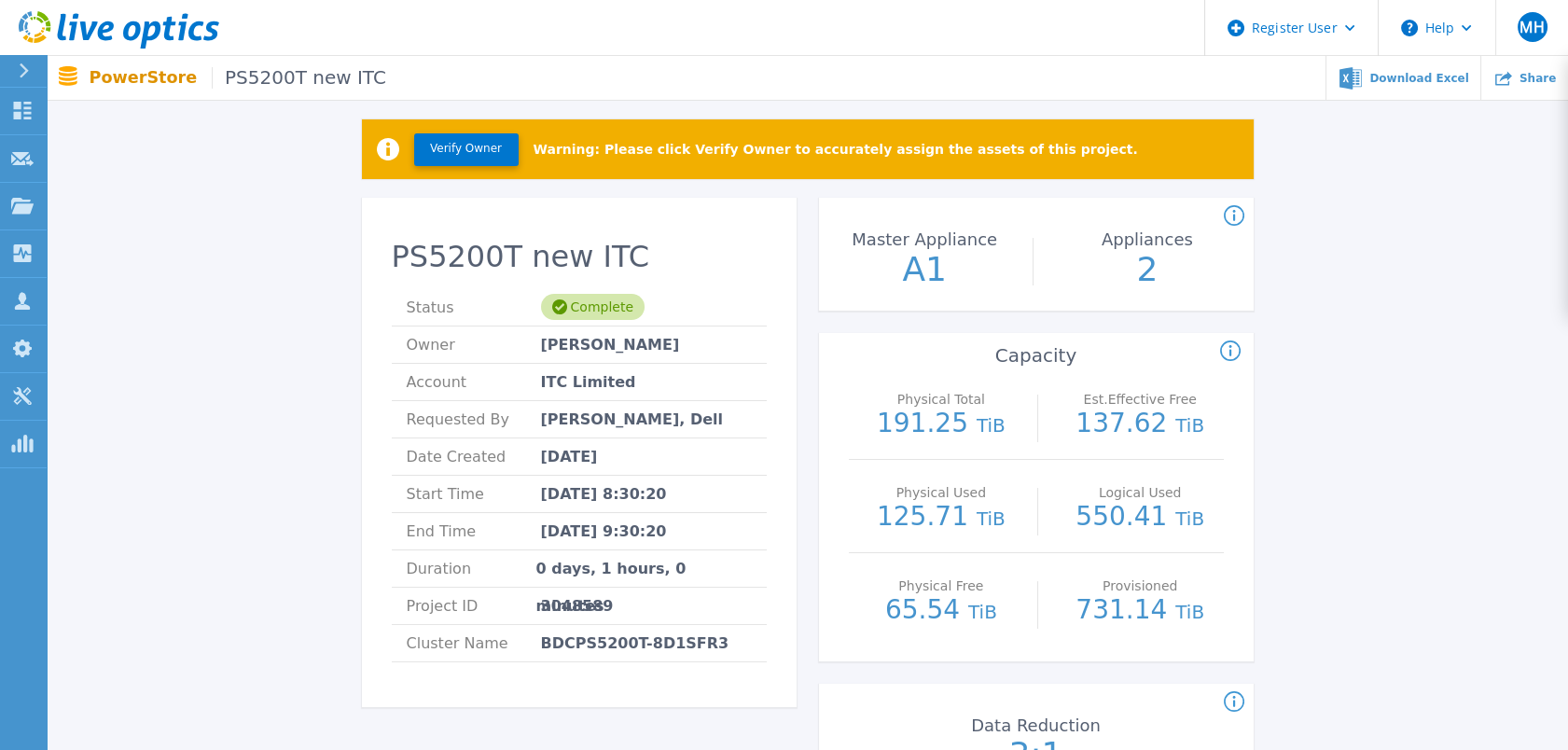
scroll to position [103, 0]
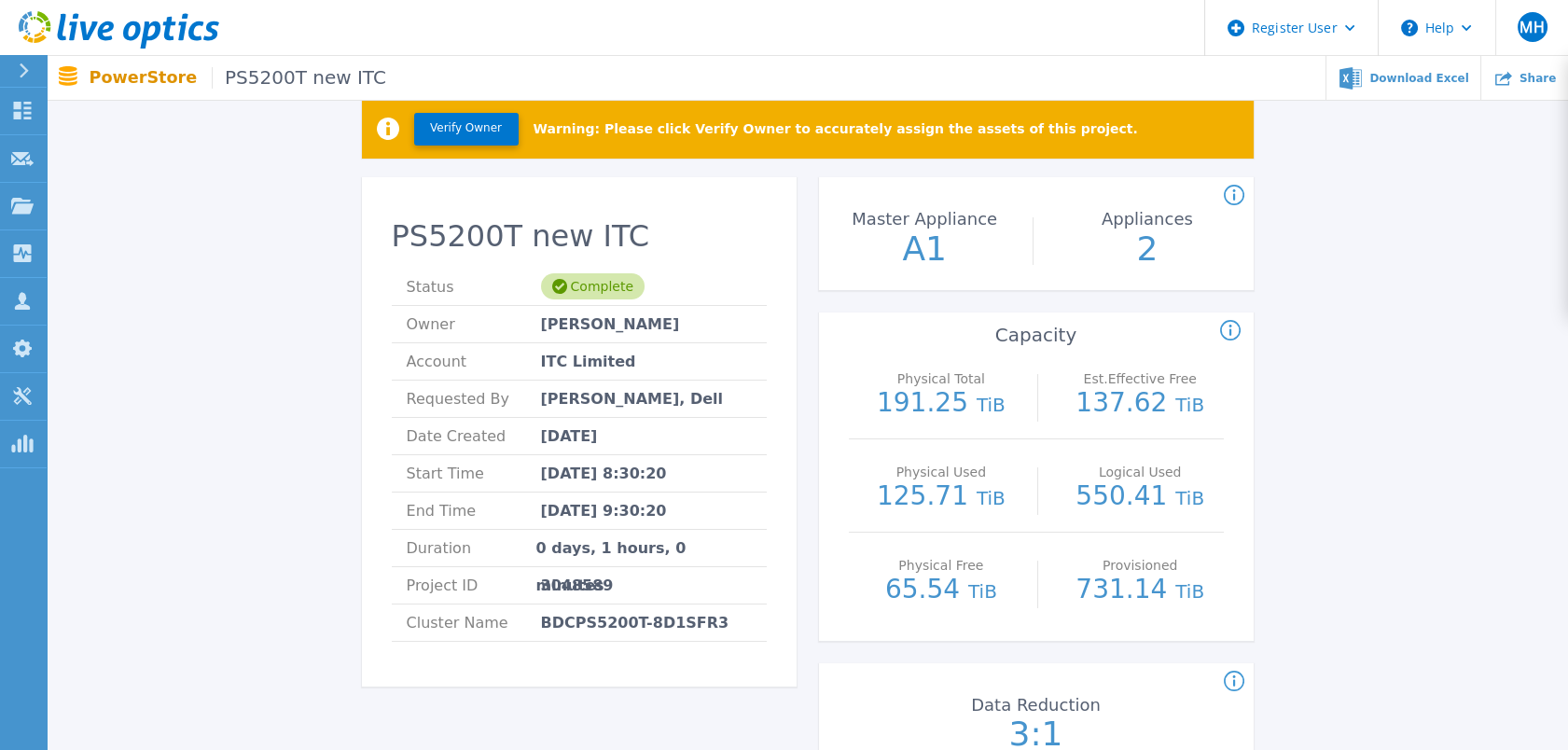
drag, startPoint x: 628, startPoint y: 475, endPoint x: 670, endPoint y: 474, distance: 42.0
click at [667, 474] on span "[DATE] 8:30:20" at bounding box center [604, 474] width 126 height 36
drag, startPoint x: 670, startPoint y: 474, endPoint x: 678, endPoint y: 513, distance: 39.8
click at [678, 513] on li "End Time Sep 10, 2025 9:30:20" at bounding box center [579, 511] width 375 height 37
click at [1453, 538] on div "Verify Owner Warning: Please click Verify Owner to accurately assign the assets…" at bounding box center [807, 747] width 1466 height 1357
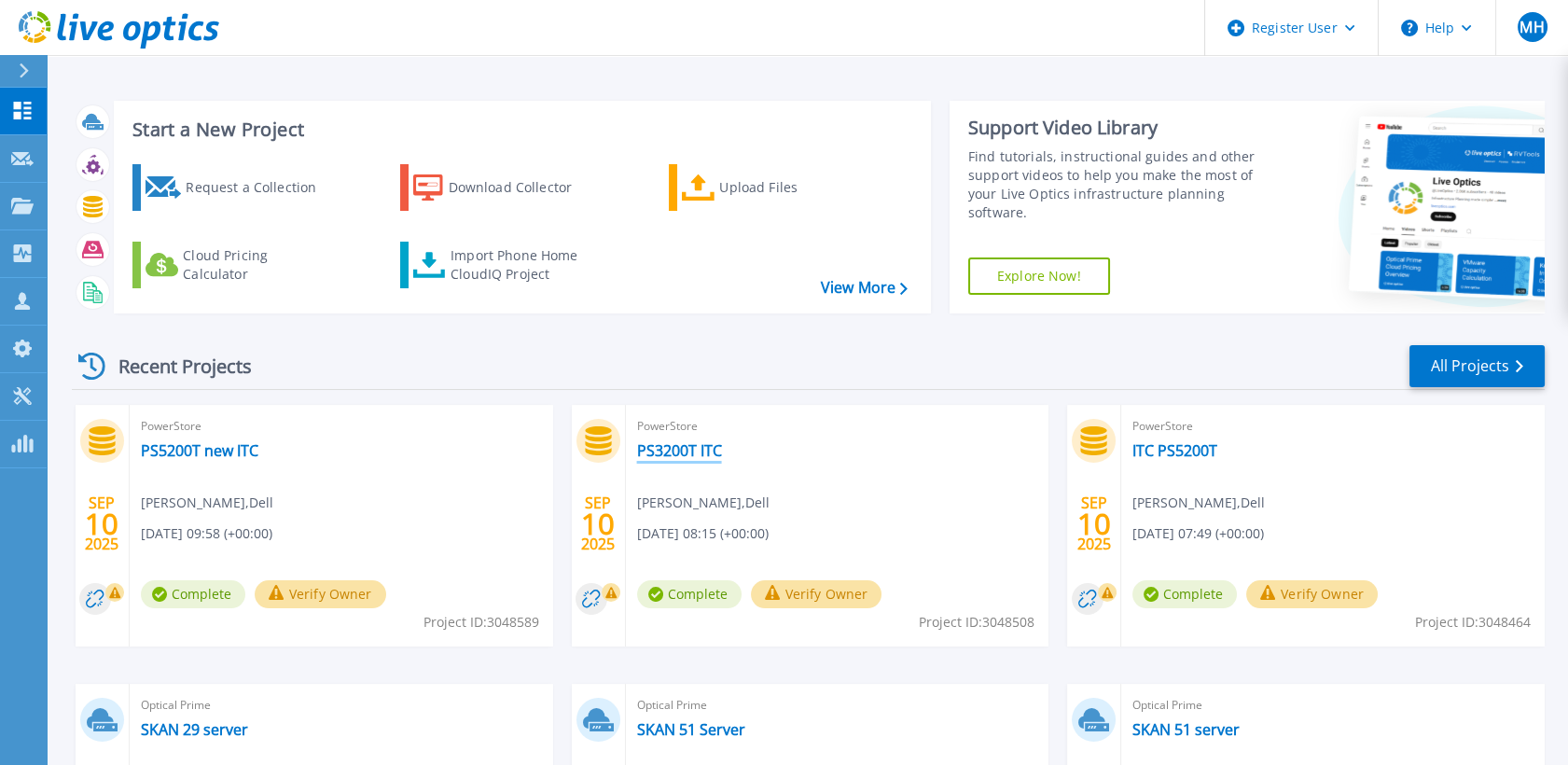
click at [669, 448] on link "PS3200T ITC" at bounding box center [679, 450] width 85 height 19
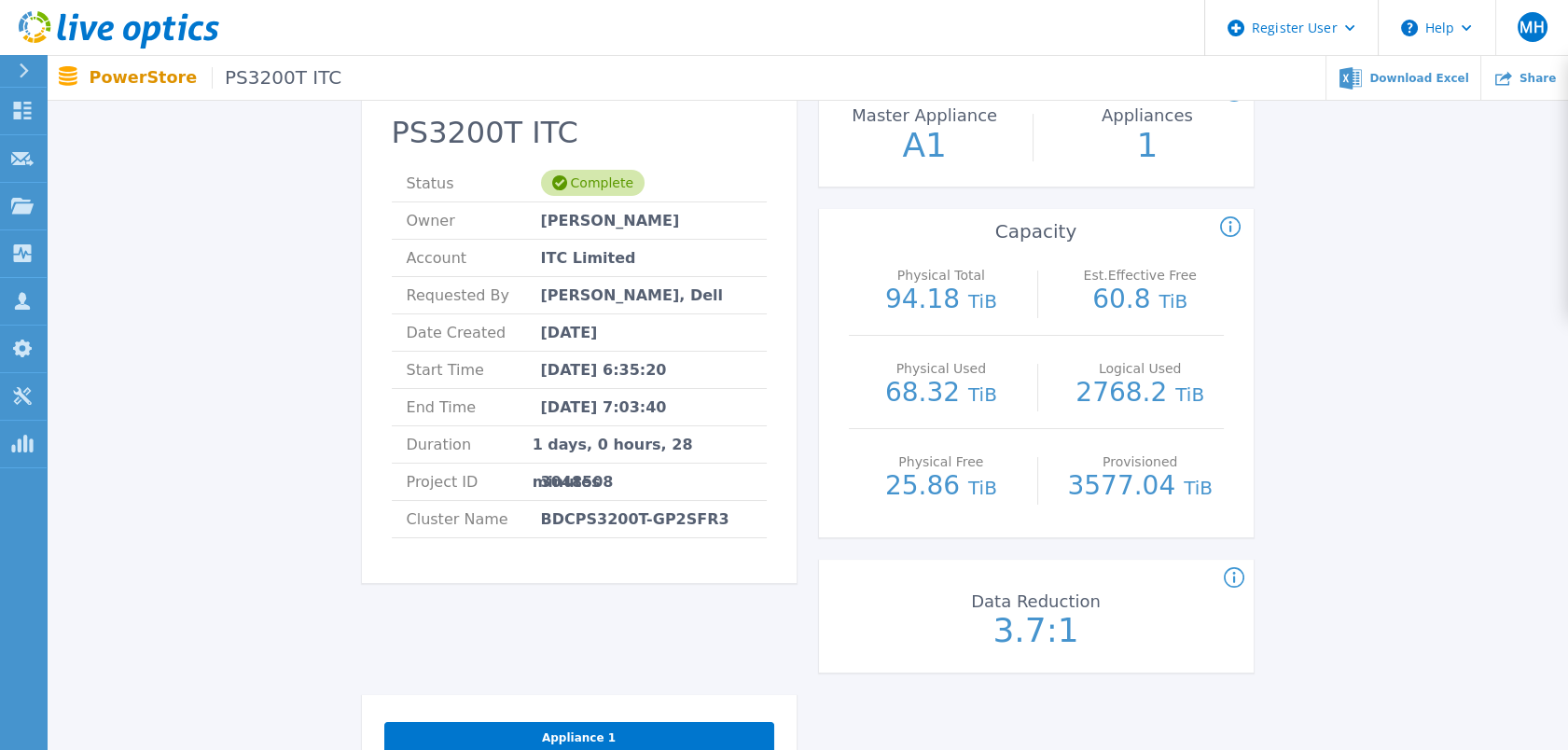
scroll to position [518, 0]
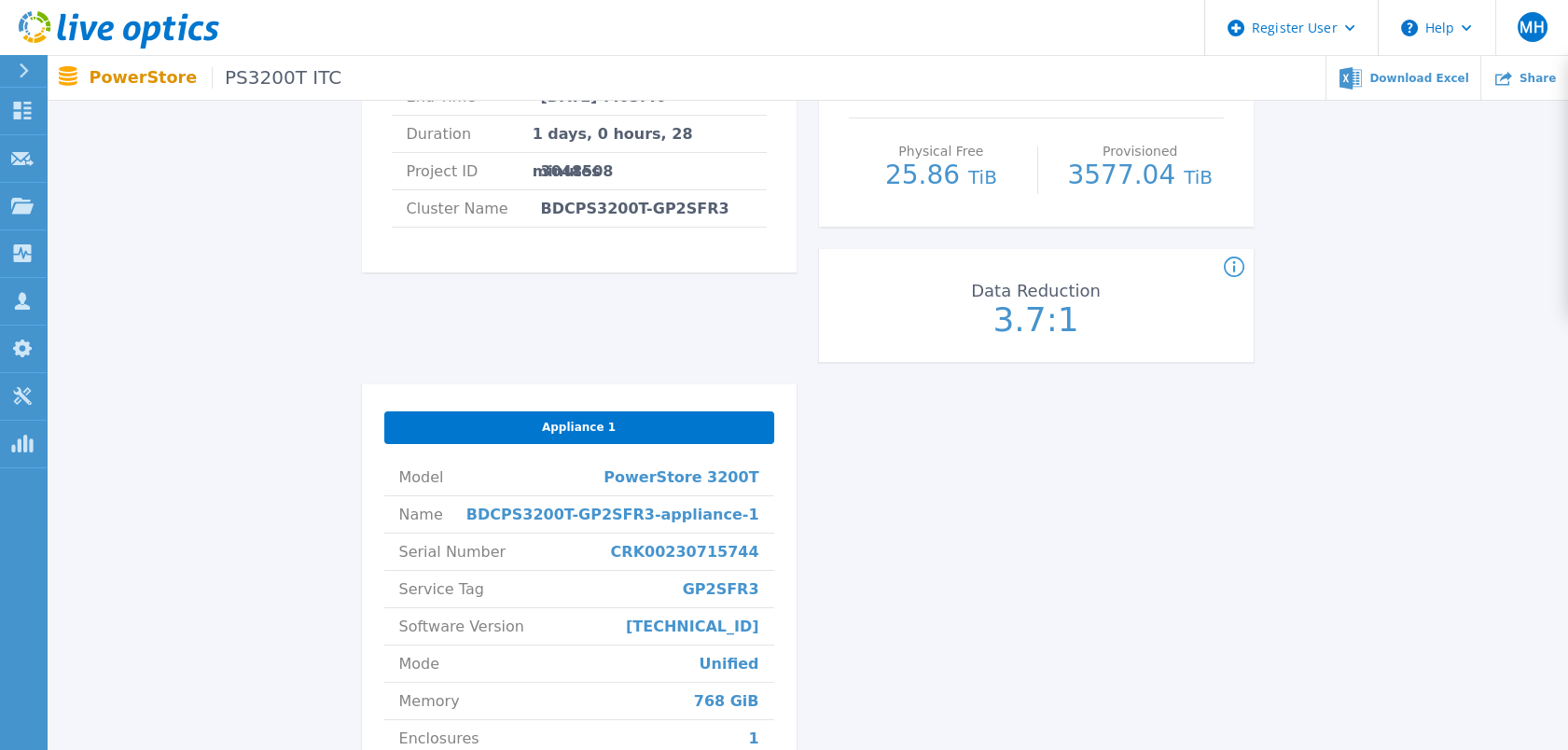
click at [1237, 264] on icon at bounding box center [1233, 267] width 20 height 22
click at [1288, 345] on div "Verify Owner Warning: Please click Verify Owner to accurately assign the assets…" at bounding box center [807, 333] width 1466 height 1357
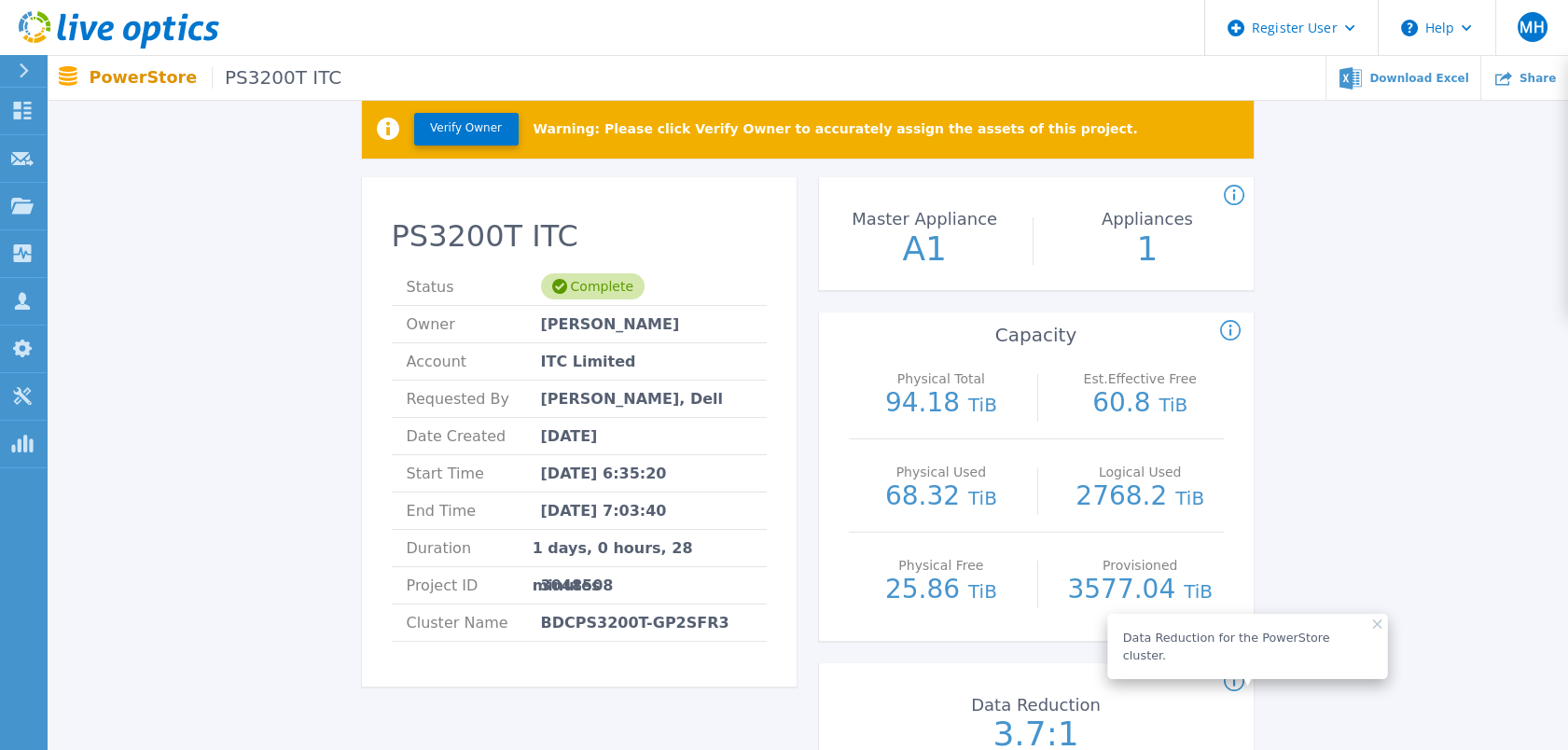
click at [1425, 363] on div "Verify Owner Warning: Please click Verify Owner to accurately assign the assets…" at bounding box center [807, 747] width 1466 height 1357
click at [1373, 624] on icon at bounding box center [1378, 625] width 10 height 10
click at [1395, 469] on div "Verify Owner Warning: Please click Verify Owner to accurately assign the assets…" at bounding box center [807, 747] width 1466 height 1357
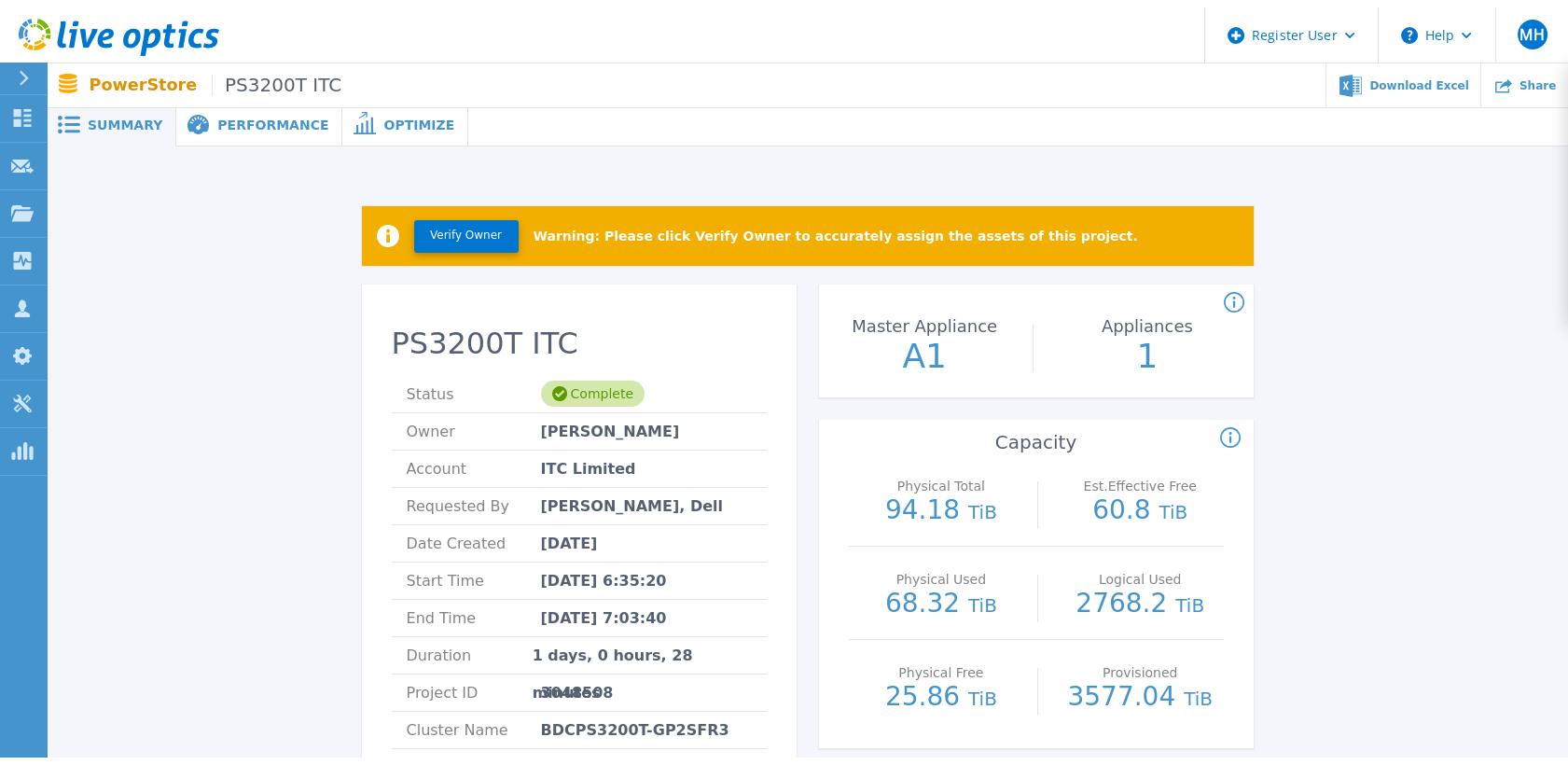
scroll to position [0, 0]
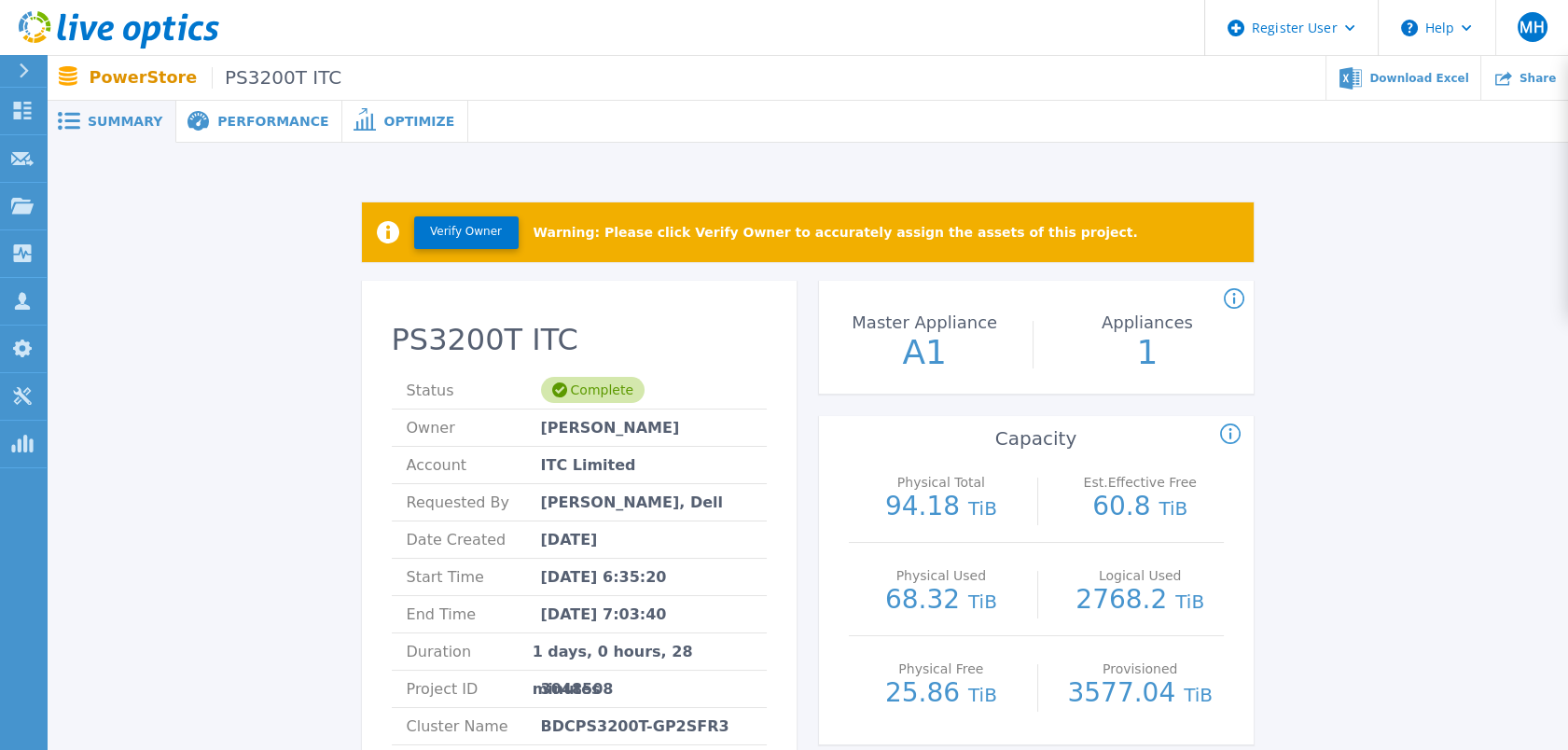
click at [223, 122] on span "Performance" at bounding box center [272, 121] width 111 height 13
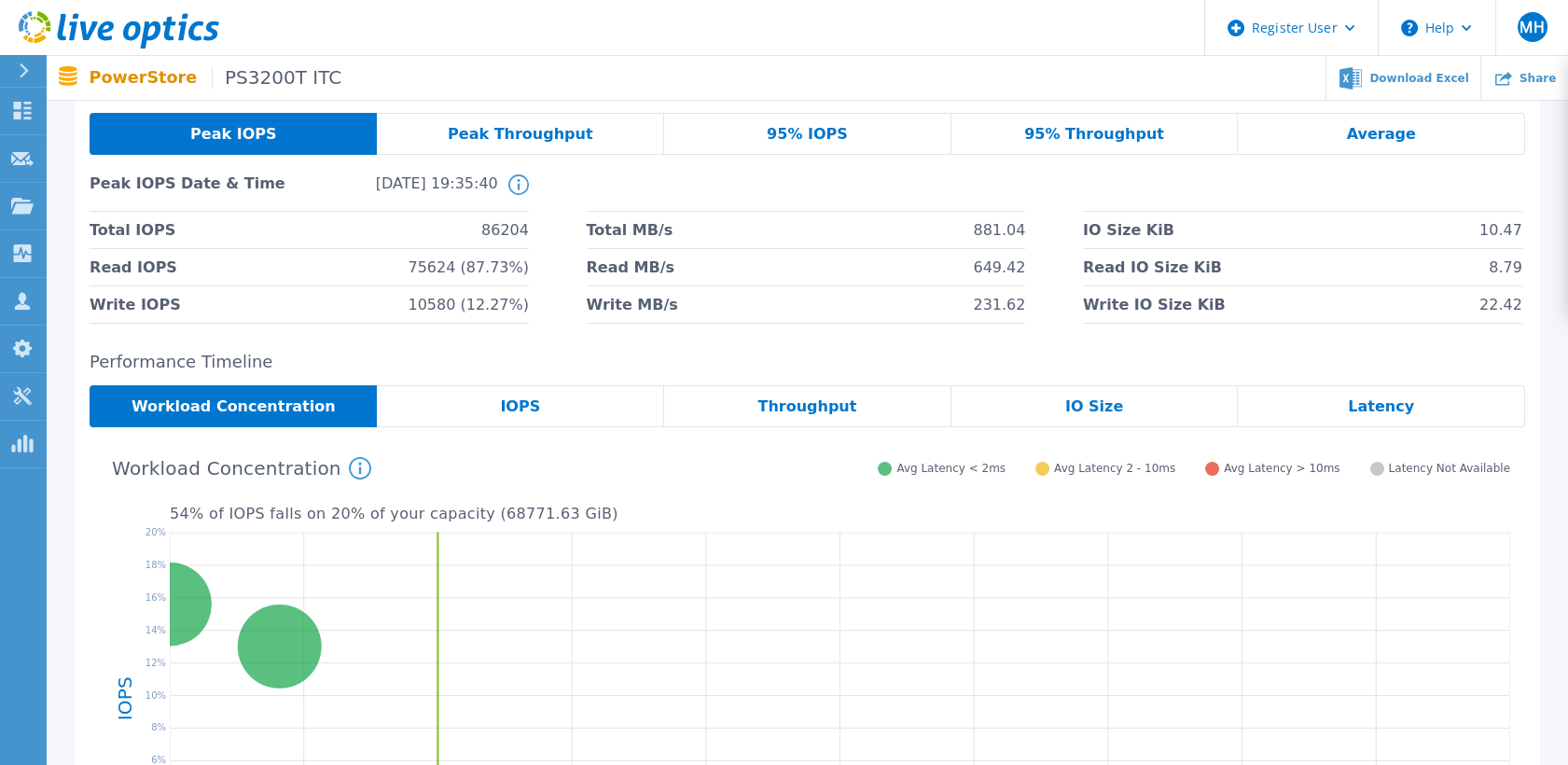
scroll to position [208, 0]
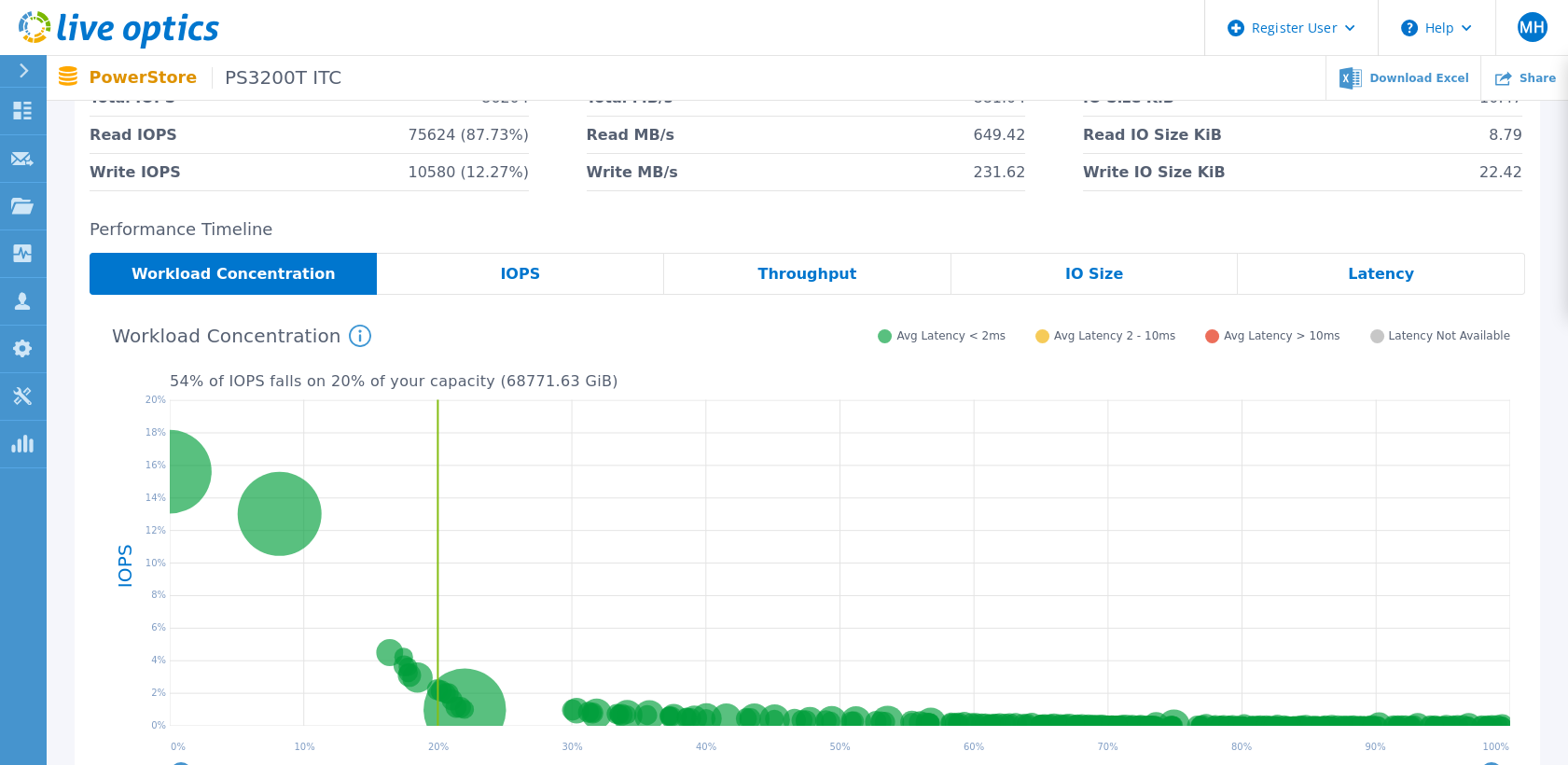
click at [549, 263] on div "IOPS" at bounding box center [520, 273] width 288 height 42
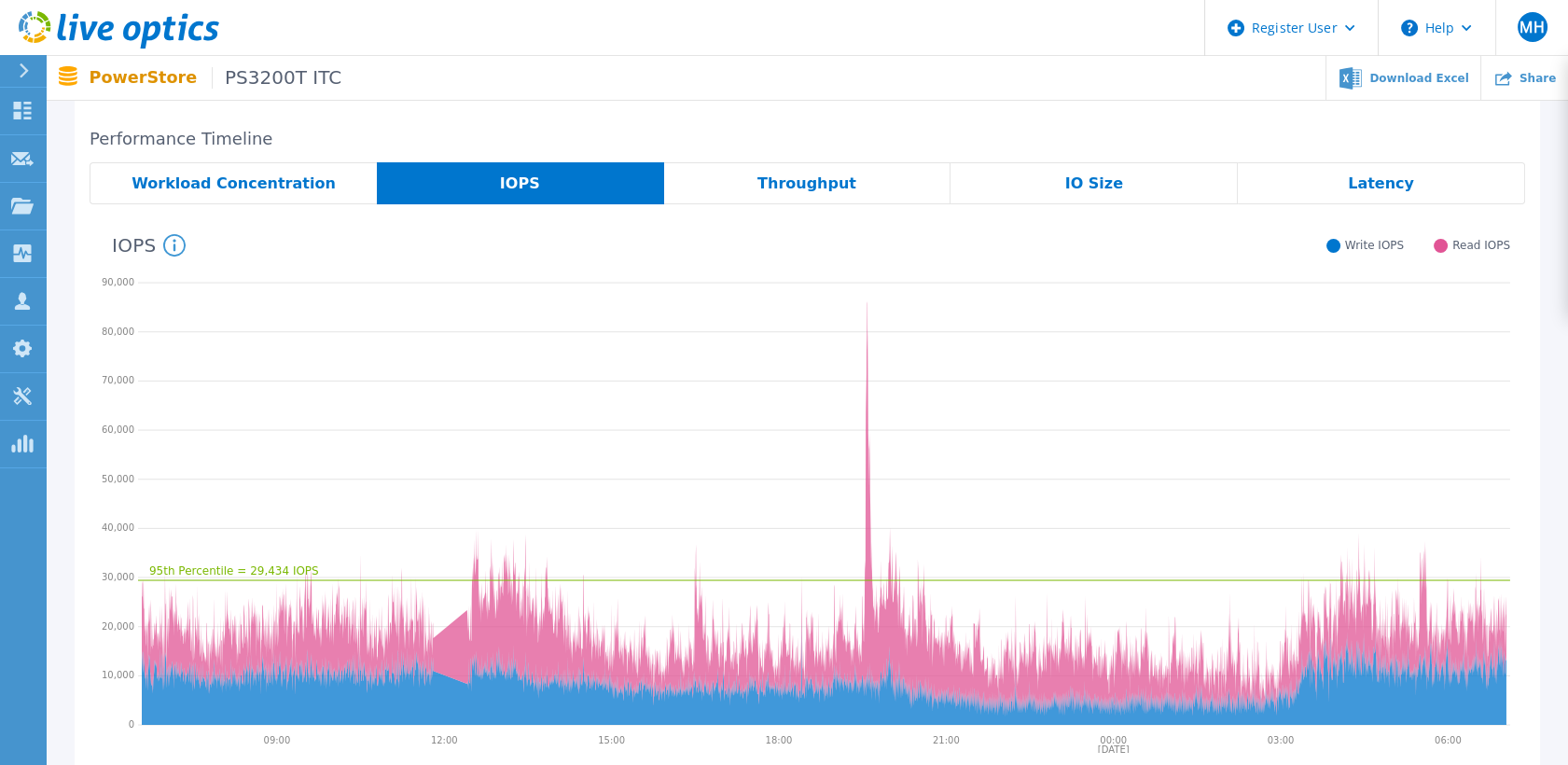
scroll to position [311, 0]
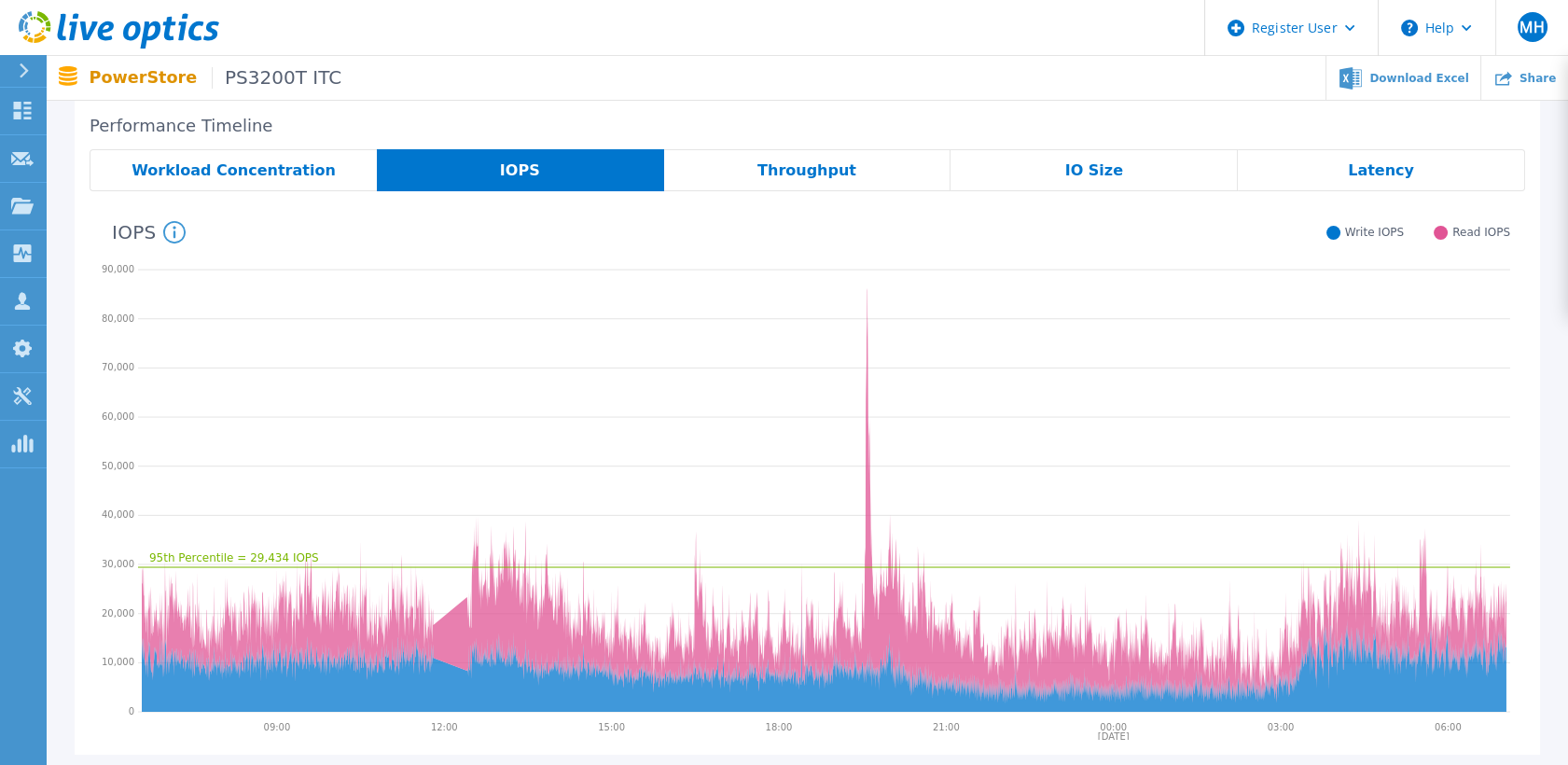
click at [1403, 154] on div "Latency" at bounding box center [1382, 170] width 288 height 42
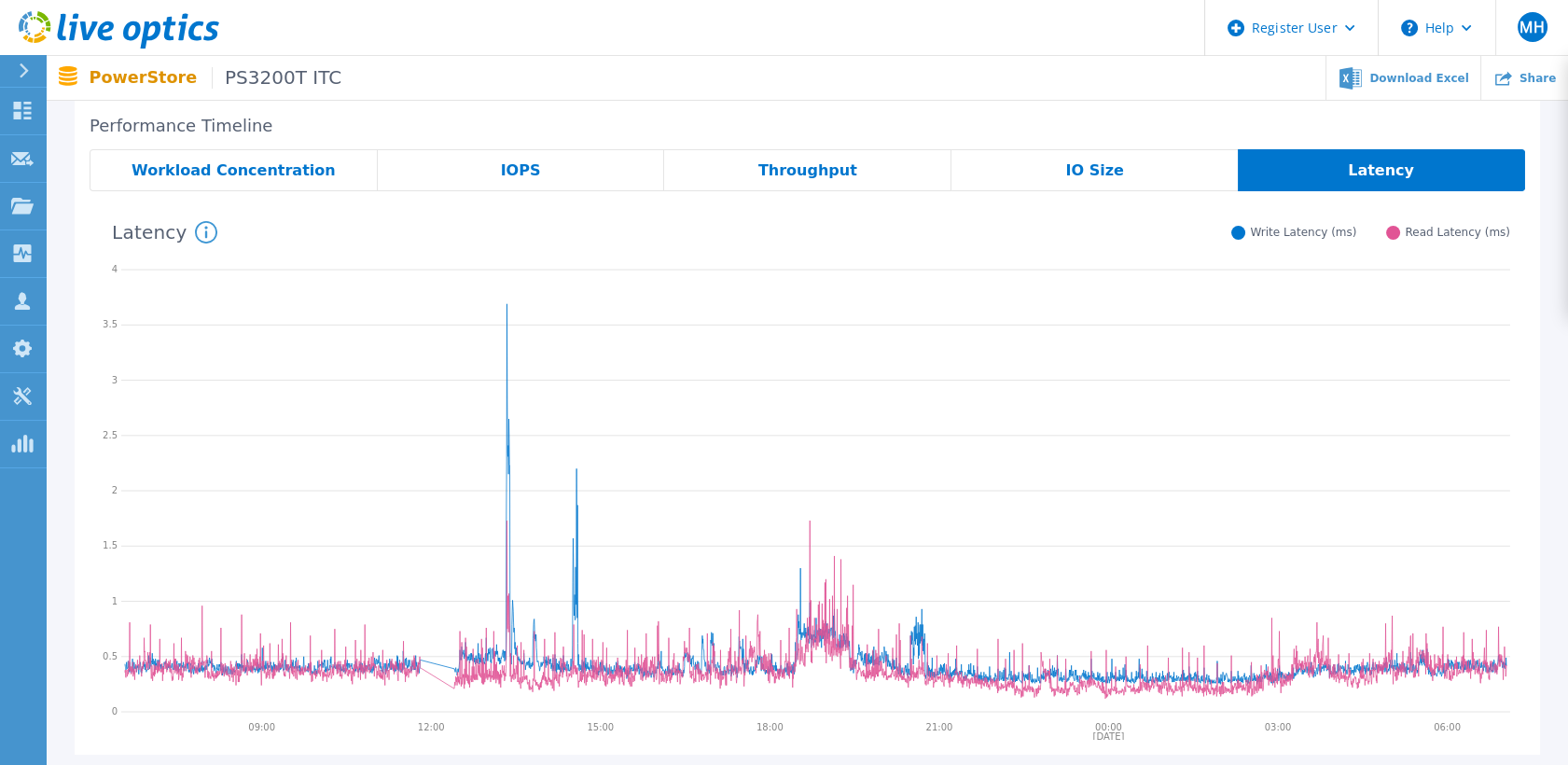
click at [1089, 149] on div "IO Size" at bounding box center [1095, 170] width 287 height 42
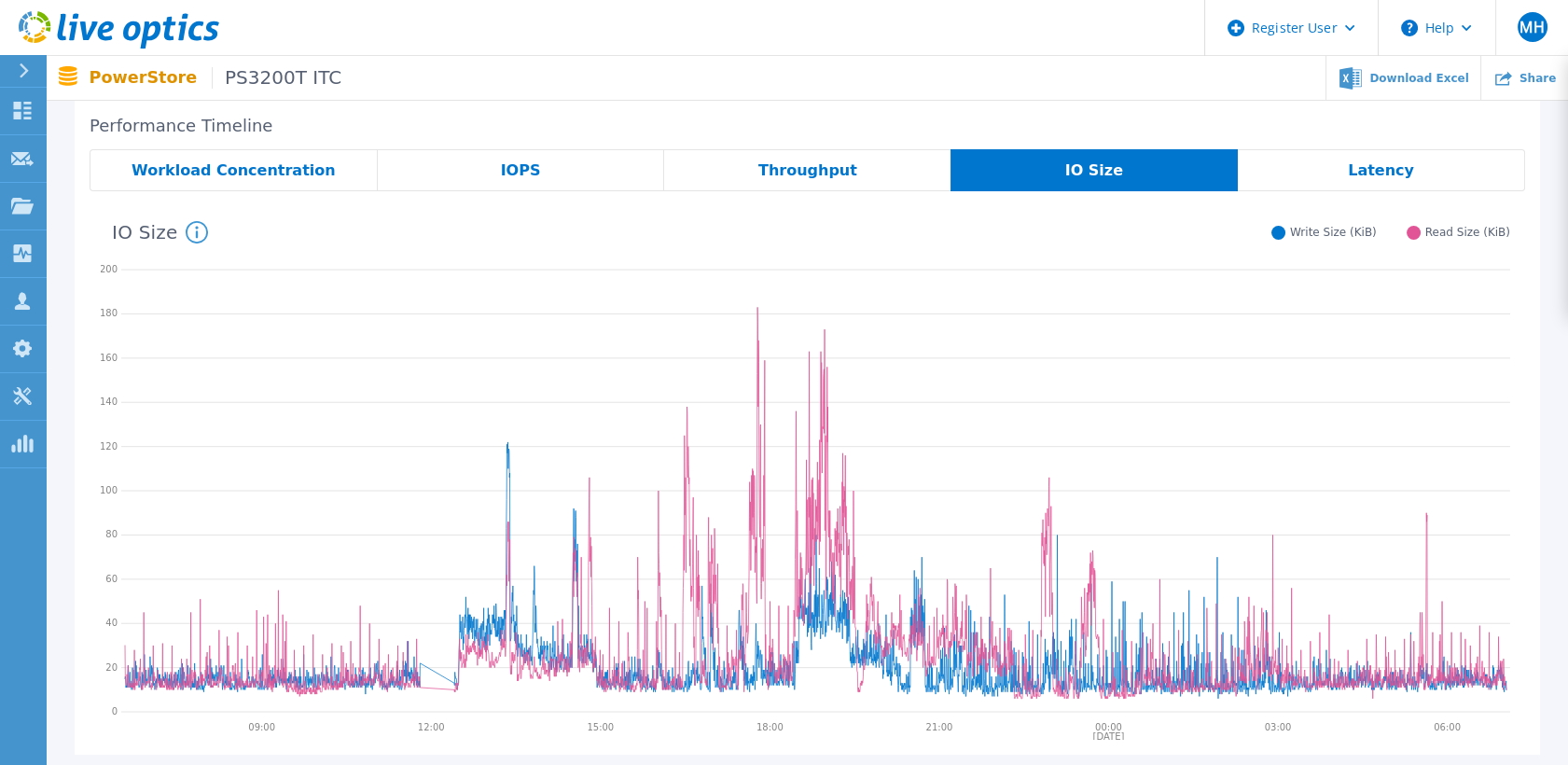
drag, startPoint x: 842, startPoint y: 168, endPoint x: 814, endPoint y: 174, distance: 28.6
click at [839, 168] on span "Throughput" at bounding box center [807, 171] width 98 height 15
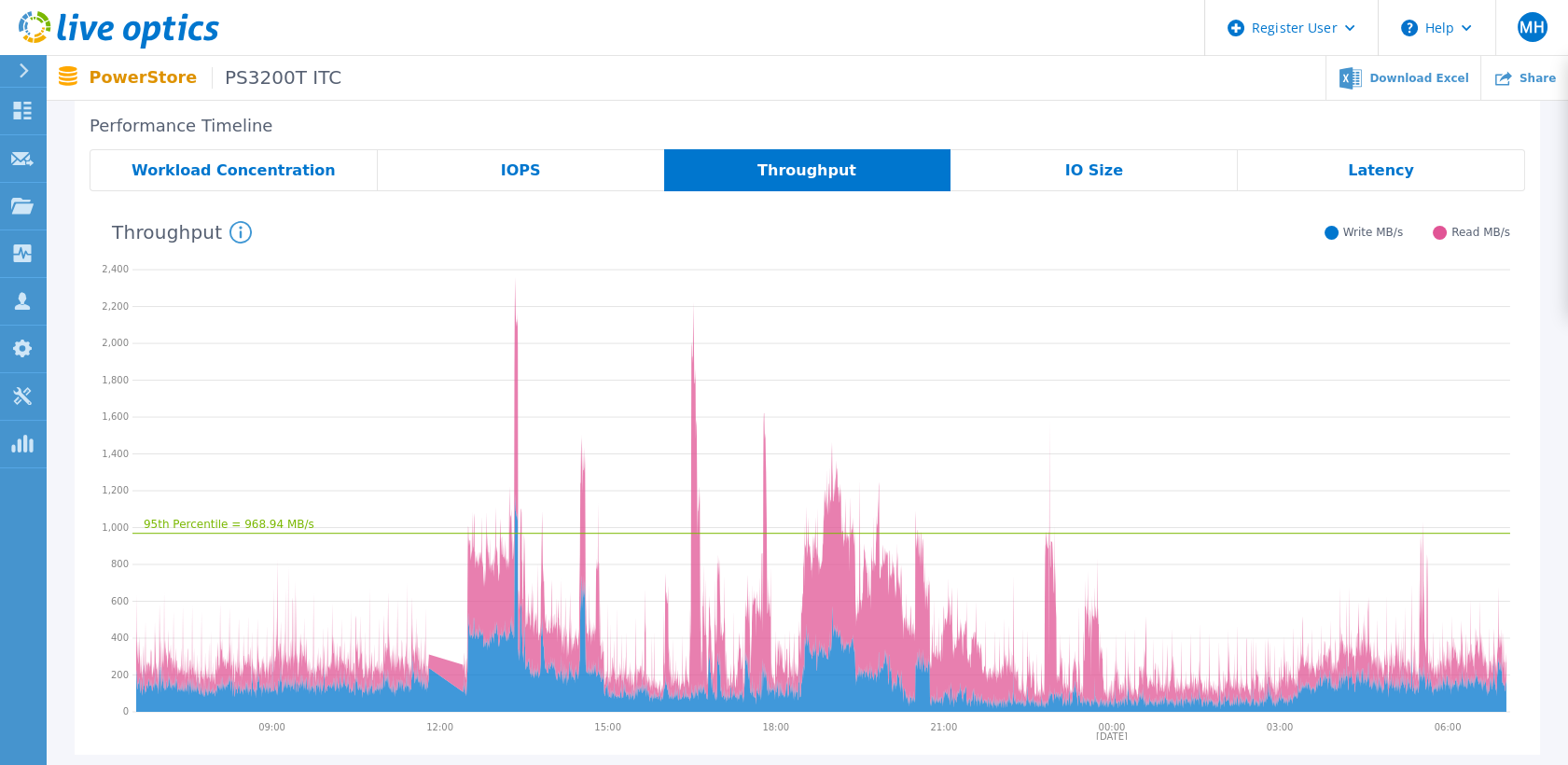
click at [571, 179] on div "IOPS" at bounding box center [521, 170] width 287 height 42
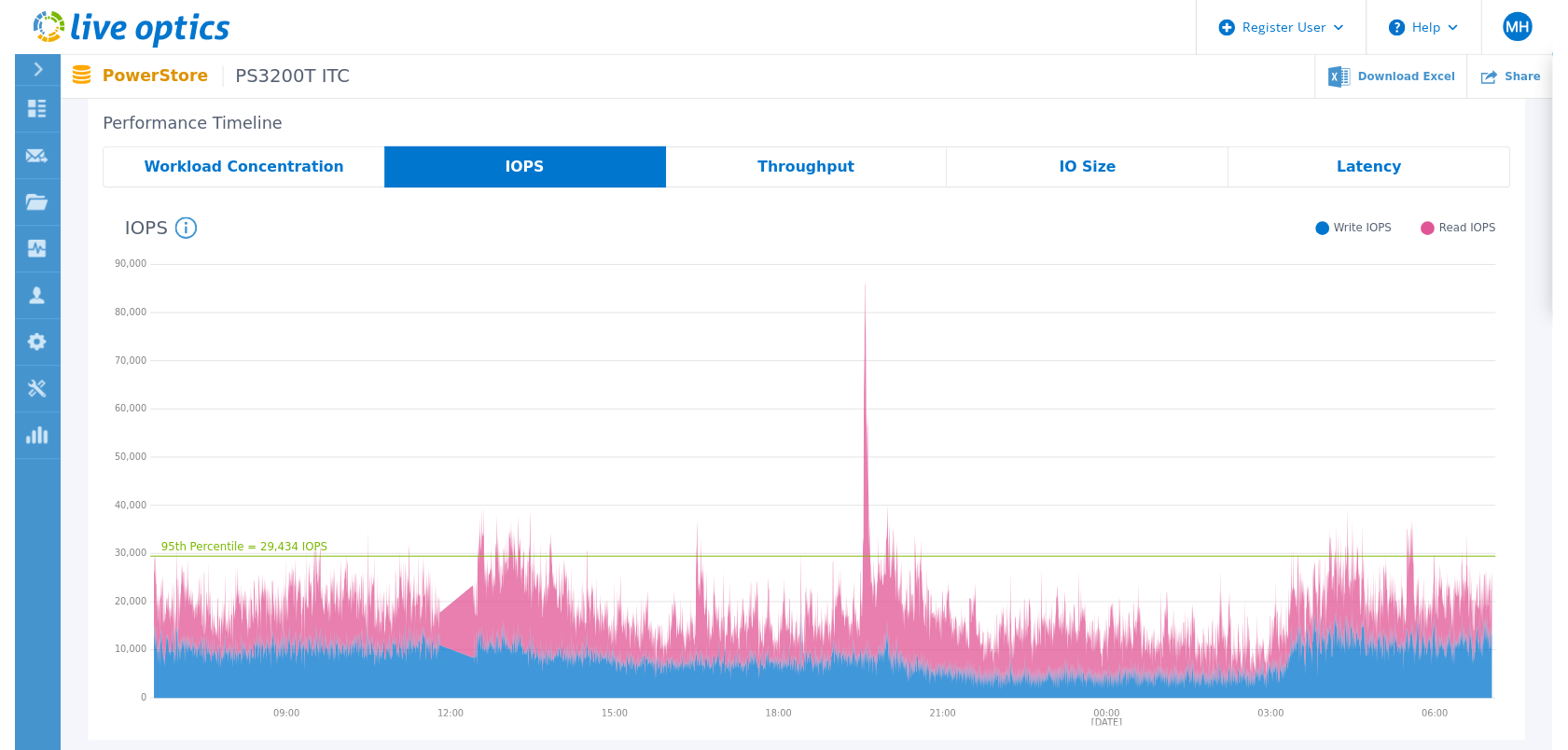
scroll to position [0, 0]
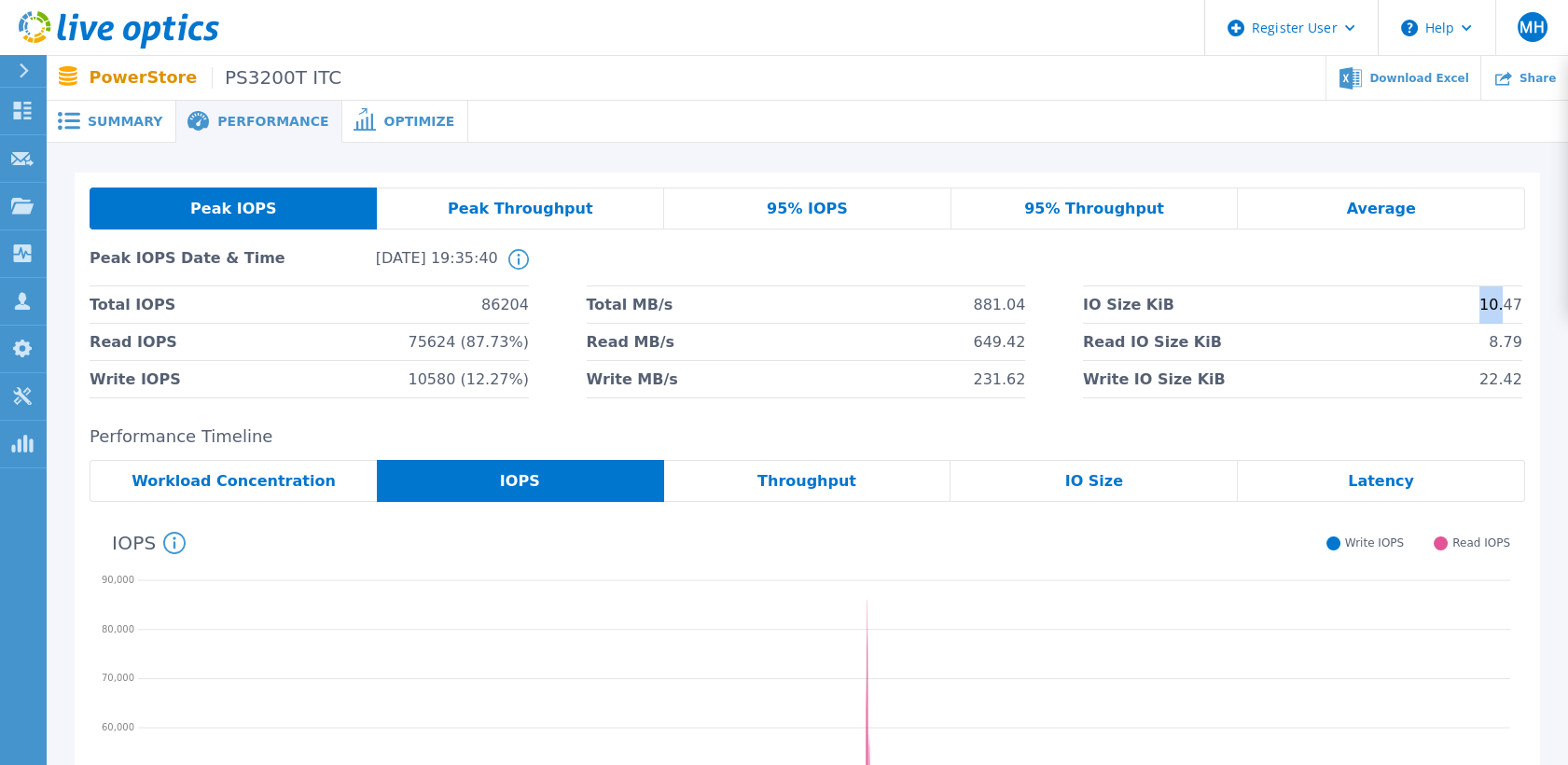
drag, startPoint x: 1490, startPoint y: 308, endPoint x: 1509, endPoint y: 308, distance: 19.0
click at [1509, 308] on span "10.47" at bounding box center [1500, 305] width 43 height 36
drag, startPoint x: 1509, startPoint y: 308, endPoint x: 1365, endPoint y: 331, distance: 145.8
click at [1514, 344] on span "8.79" at bounding box center [1505, 342] width 33 height 36
click at [847, 202] on div "95% IOPS" at bounding box center [808, 208] width 288 height 42
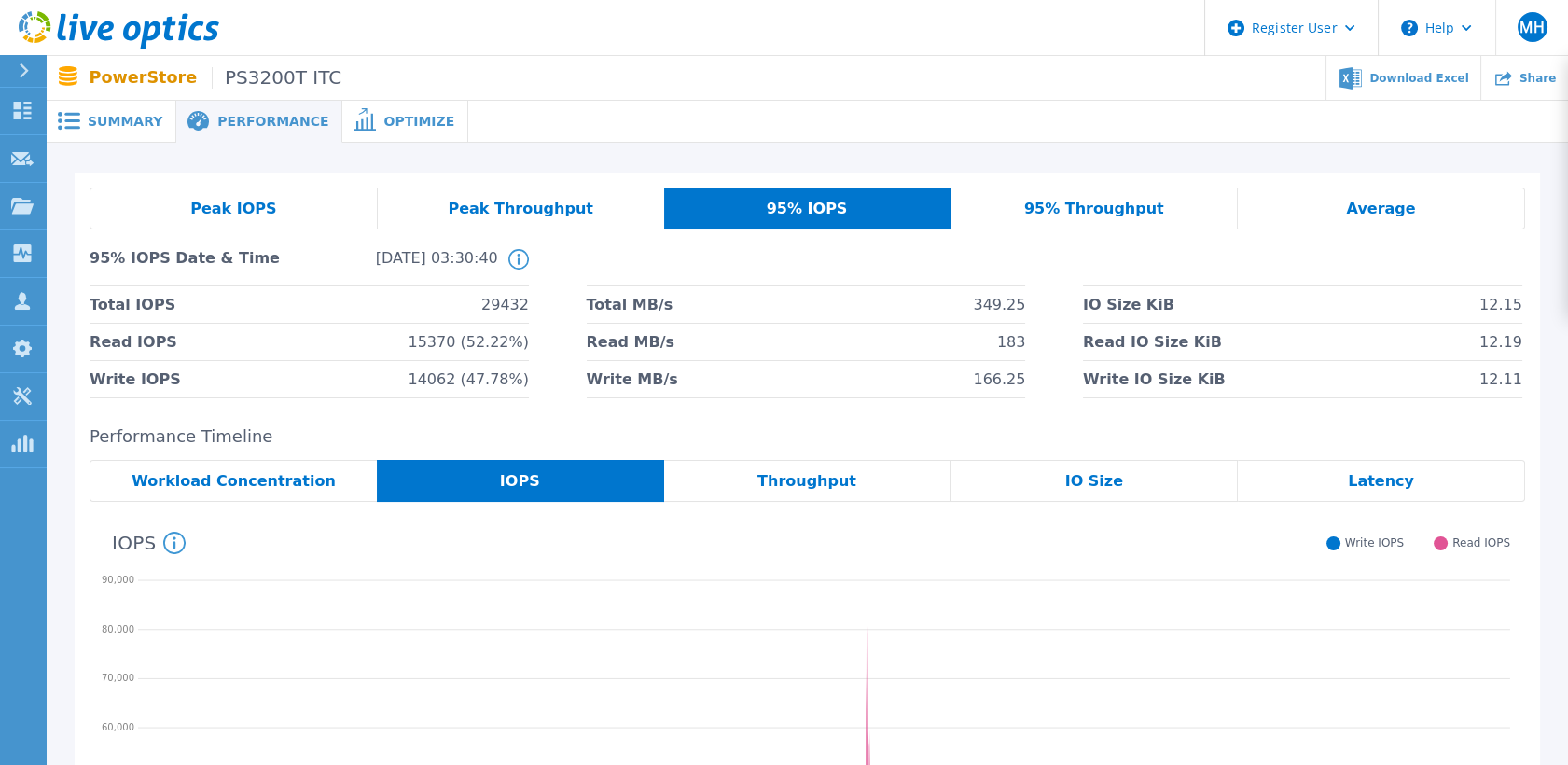
click at [559, 195] on div "Peak Throughput" at bounding box center [521, 208] width 287 height 42
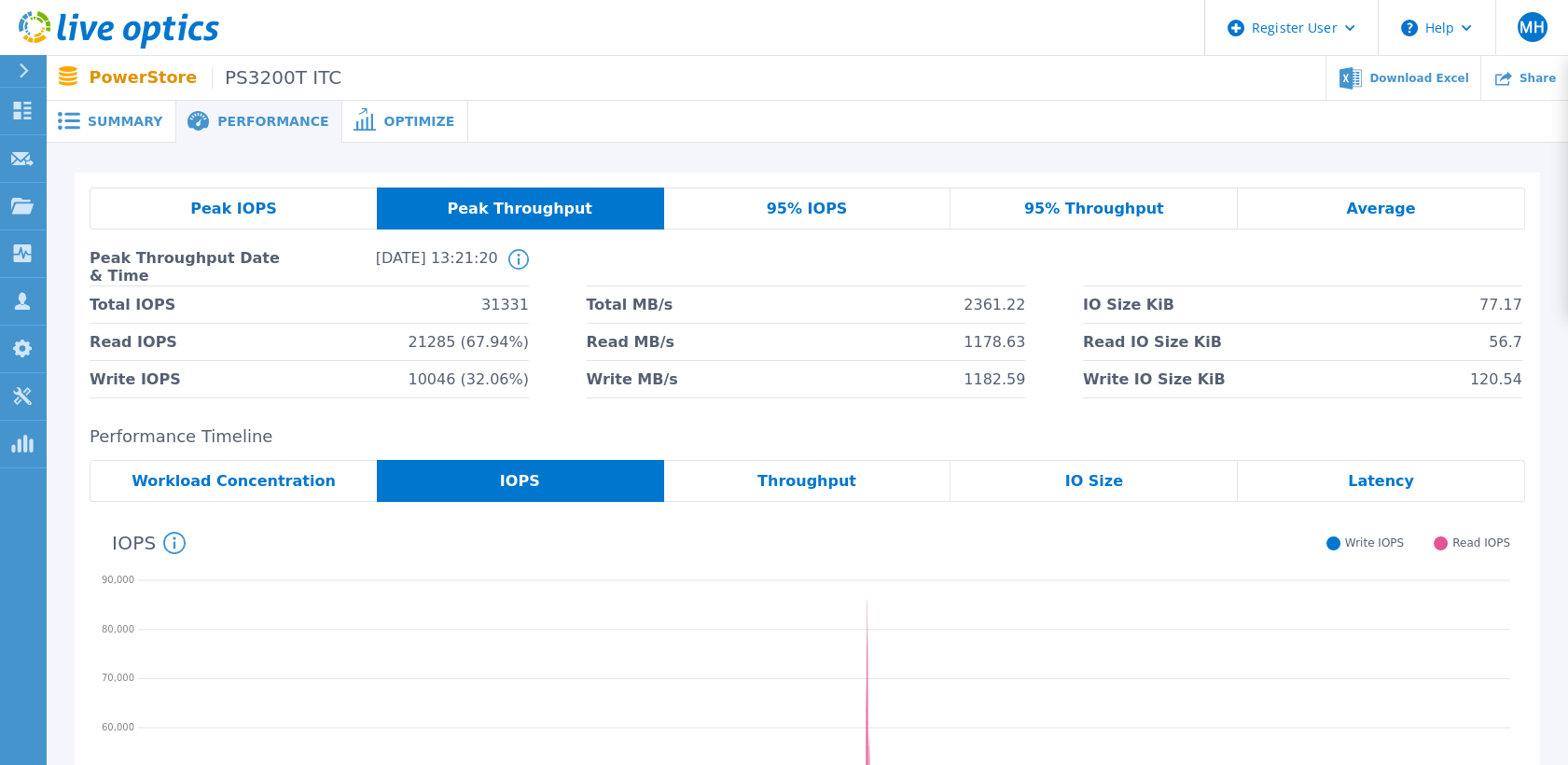
click at [297, 204] on div "Peak IOPS" at bounding box center [233, 208] width 288 height 42
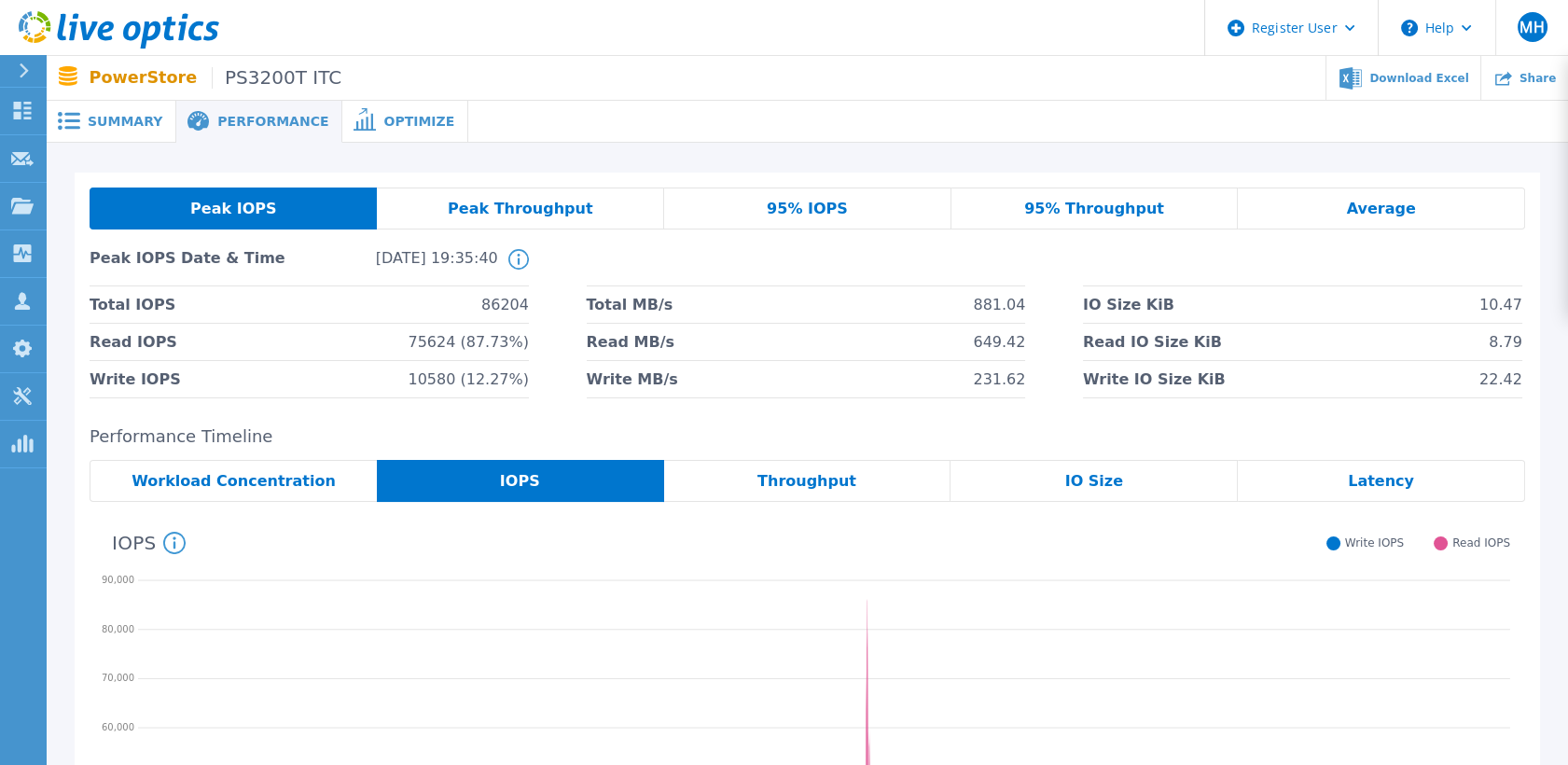
click at [1134, 196] on div "95% Throughput" at bounding box center [1095, 208] width 288 height 42
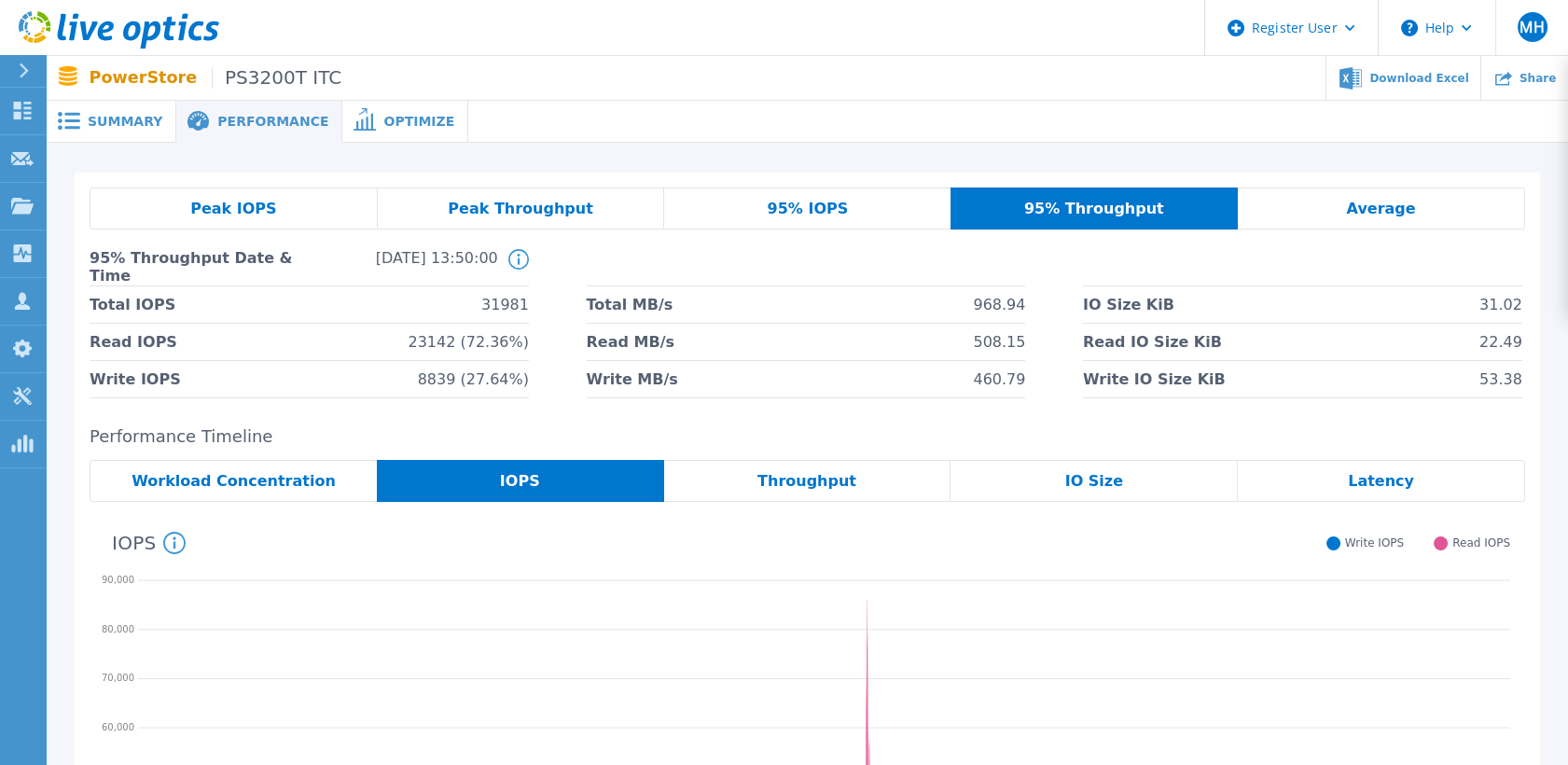
click at [1456, 206] on div "Average" at bounding box center [1382, 208] width 288 height 42
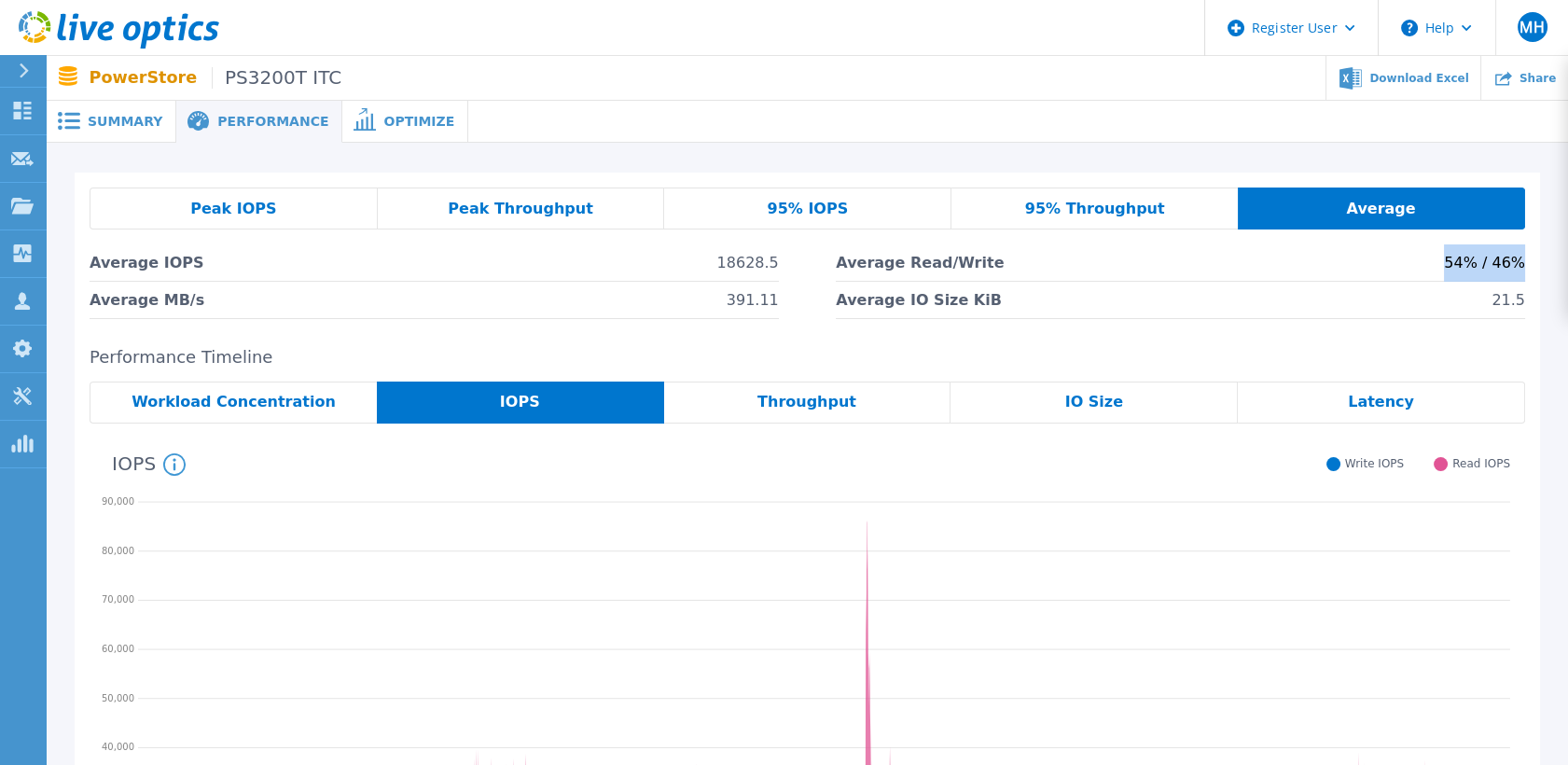
drag, startPoint x: 1453, startPoint y: 266, endPoint x: 1520, endPoint y: 268, distance: 67.0
click at [1520, 268] on li "Average Read/Write 54% / 46%" at bounding box center [1180, 263] width 689 height 37
drag, startPoint x: 1520, startPoint y: 268, endPoint x: 1515, endPoint y: 342, distance: 74.2
click at [1516, 344] on div "Peak IOPS Peak Throughput 95% IOPS 95% Throughput Average Average IOPS 18628.5 …" at bounding box center [807, 579] width 1466 height 815
drag, startPoint x: 1514, startPoint y: 305, endPoint x: 1504, endPoint y: 305, distance: 10.0
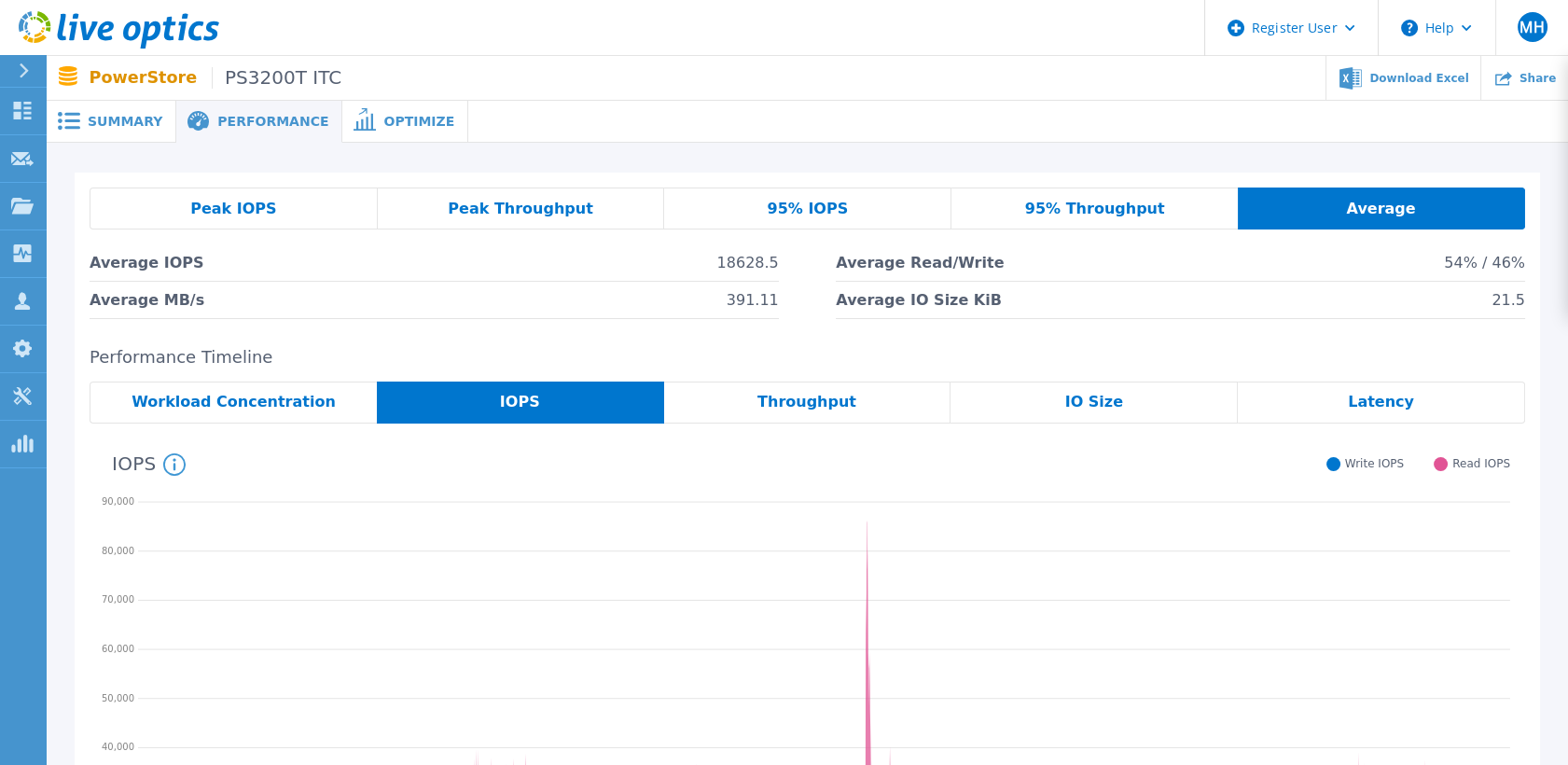
click at [1504, 305] on span "21.5" at bounding box center [1508, 300] width 33 height 36
drag, startPoint x: 1504, startPoint y: 305, endPoint x: 1515, endPoint y: 307, distance: 11.2
click at [1515, 307] on li "Average IO Size KiB 21.5" at bounding box center [1180, 300] width 689 height 37
drag, startPoint x: 718, startPoint y: 265, endPoint x: 775, endPoint y: 268, distance: 57.1
click at [773, 269] on li "Average IOPS 18628.5" at bounding box center [434, 263] width 689 height 37
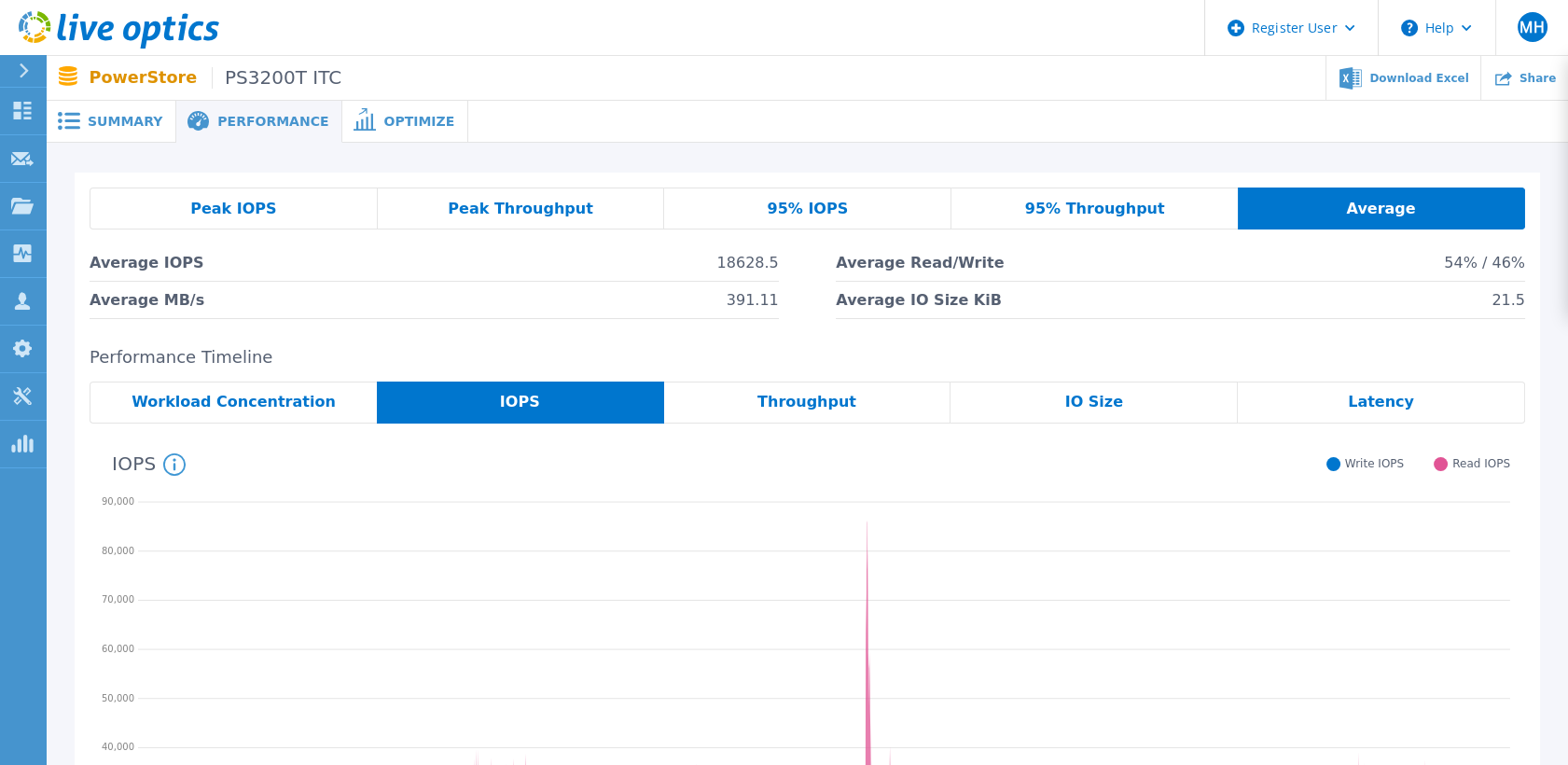
click at [870, 209] on div "95% IOPS" at bounding box center [808, 208] width 288 height 42
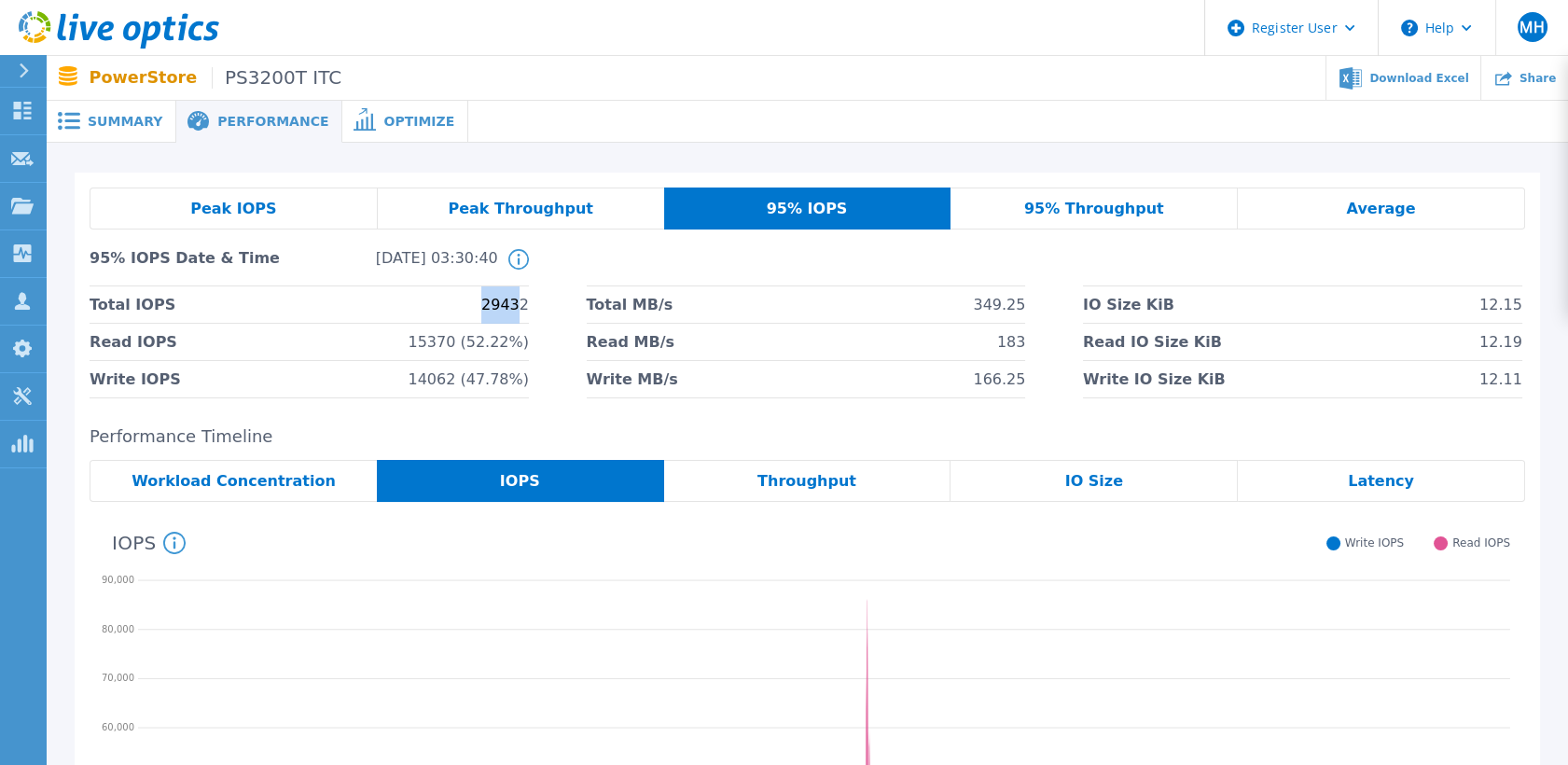
drag, startPoint x: 490, startPoint y: 310, endPoint x: 523, endPoint y: 310, distance: 33.0
click at [523, 310] on span "29432" at bounding box center [505, 305] width 48 height 36
drag, startPoint x: 524, startPoint y: 310, endPoint x: 552, endPoint y: 334, distance: 36.9
click at [552, 334] on div "Total IOPS 29432 Total MB/s 349.25 IO Size KiB 12.15 Read IOPS 15370 (52.22%) R…" at bounding box center [808, 342] width 1436 height 112
drag, startPoint x: 978, startPoint y: 309, endPoint x: 1034, endPoint y: 317, distance: 56.6
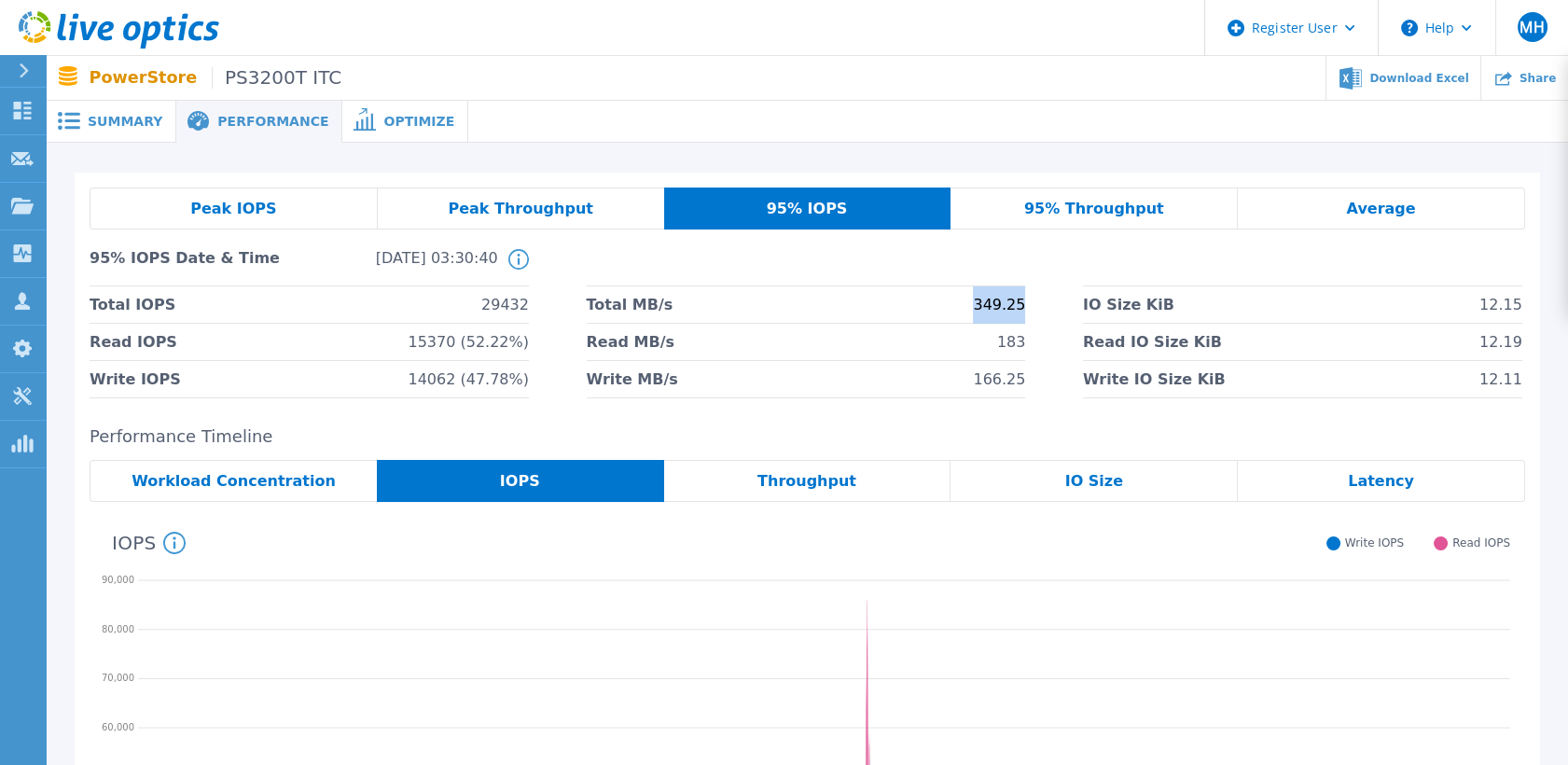
click at [1035, 317] on div "Total IOPS 29432 Total MB/s 349.25 IO Size KiB 12.15 Read IOPS 15370 (52.22%) R…" at bounding box center [808, 342] width 1436 height 112
drag, startPoint x: 1034, startPoint y: 317, endPoint x: 1030, endPoint y: 387, distance: 70.1
click at [1030, 387] on div "Total IOPS 29432 Total MB/s 349.25 IO Size KiB 12.15 Read IOPS 15370 (52.22%) R…" at bounding box center [808, 342] width 1436 height 112
click at [122, 115] on span "Summary" at bounding box center [125, 121] width 75 height 13
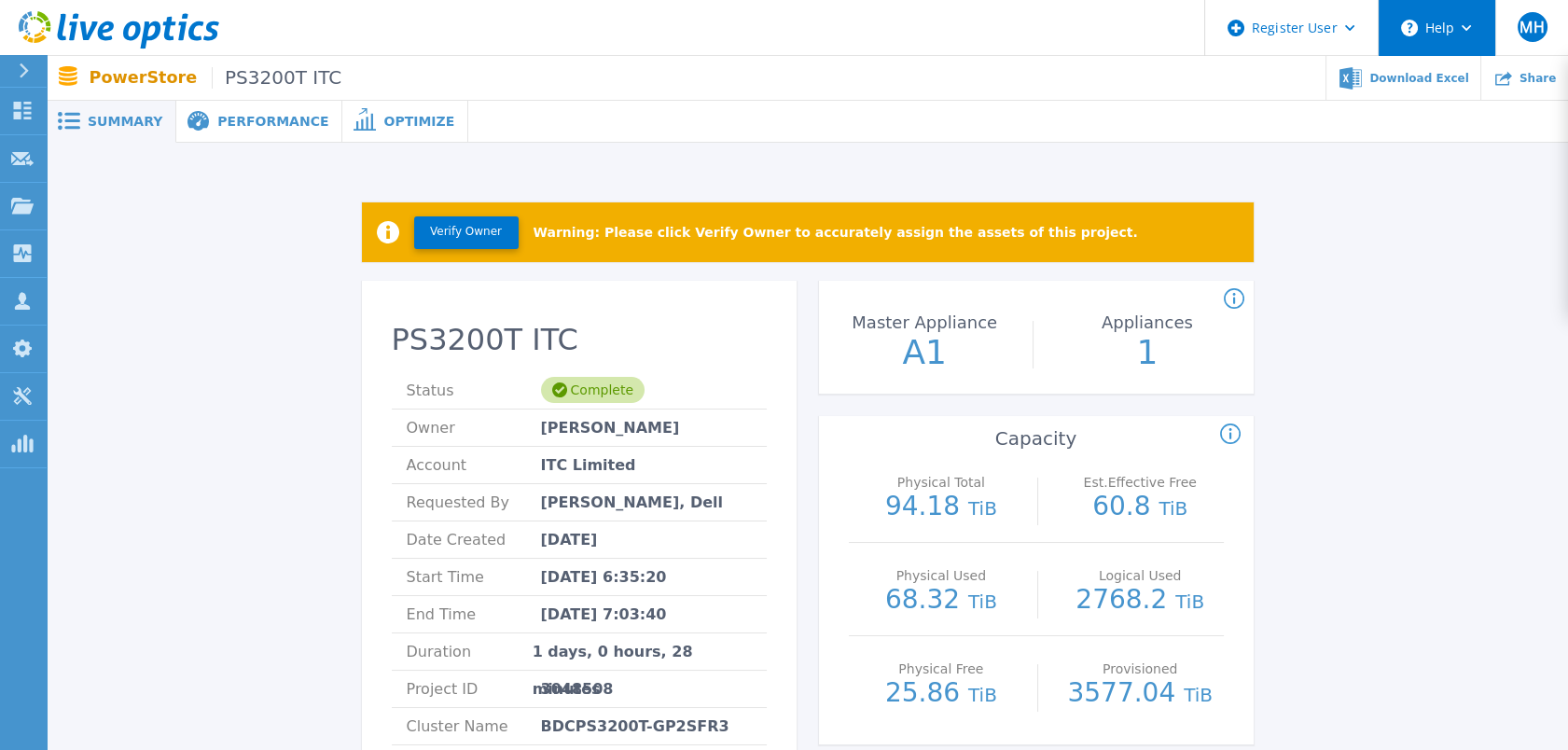
click at [1474, 28] on button "Help" at bounding box center [1437, 28] width 117 height 56
drag, startPoint x: 1453, startPoint y: 129, endPoint x: 1427, endPoint y: 226, distance: 100.4
click at [1453, 130] on link "Contact Support" at bounding box center [1484, 126] width 208 height 46
click at [1437, 11] on button "Help" at bounding box center [1437, 28] width 117 height 56
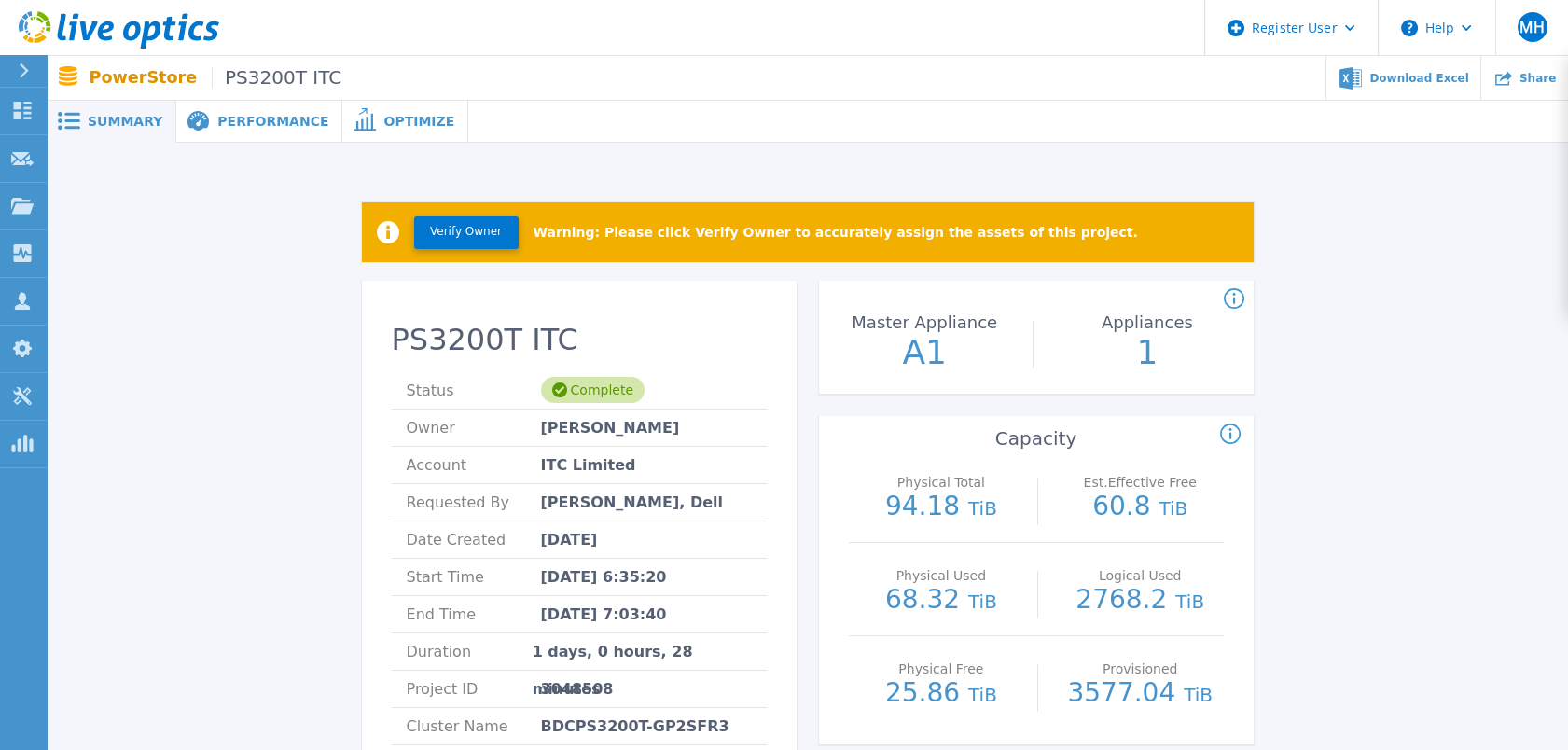
click at [1495, 304] on div "Count of appliances and the Master Appliance in the PowerStore cluster." at bounding box center [1441, 298] width 435 height 22
click at [1363, 35] on div "Register User" at bounding box center [1292, 28] width 172 height 56
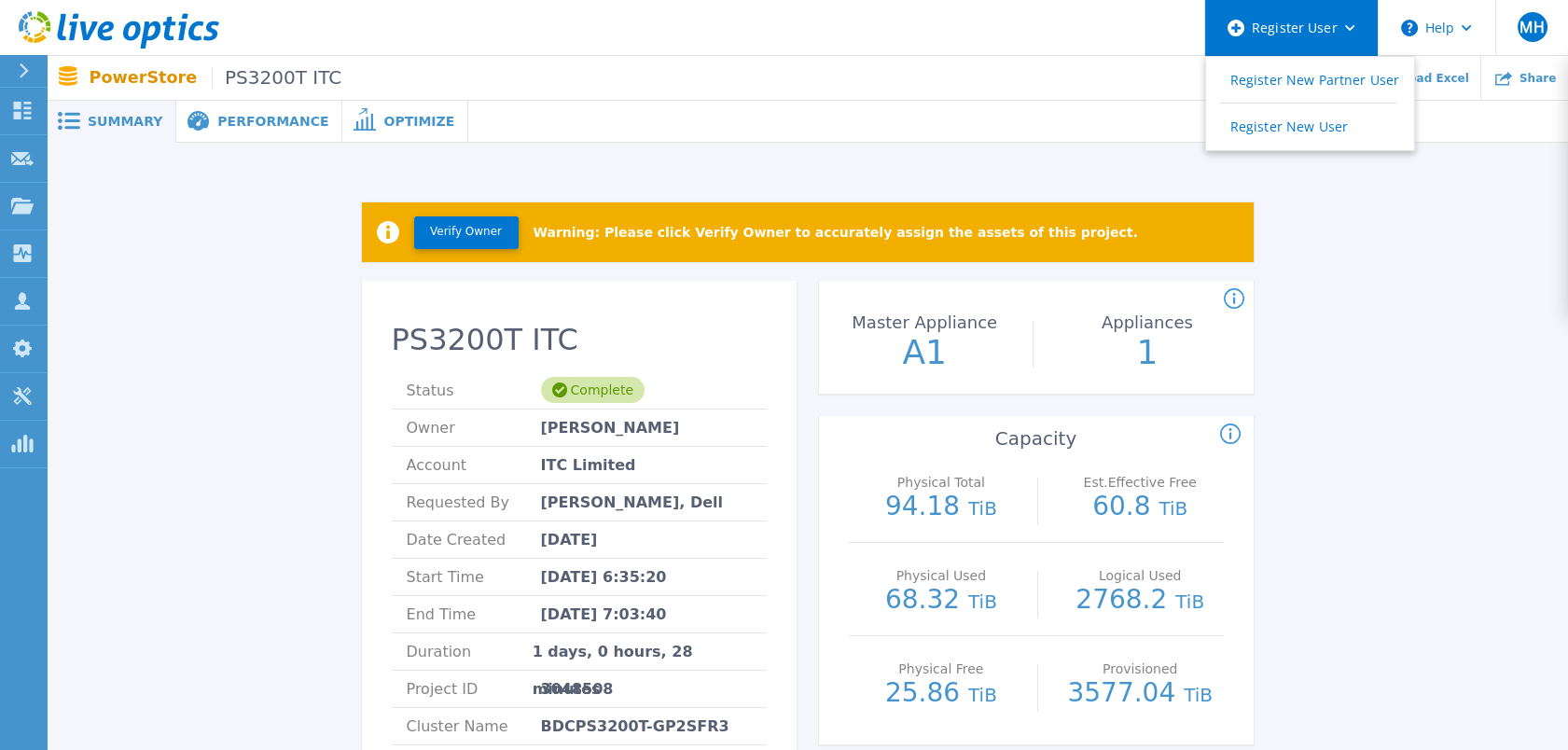
click at [1363, 35] on div "Register User" at bounding box center [1292, 28] width 172 height 56
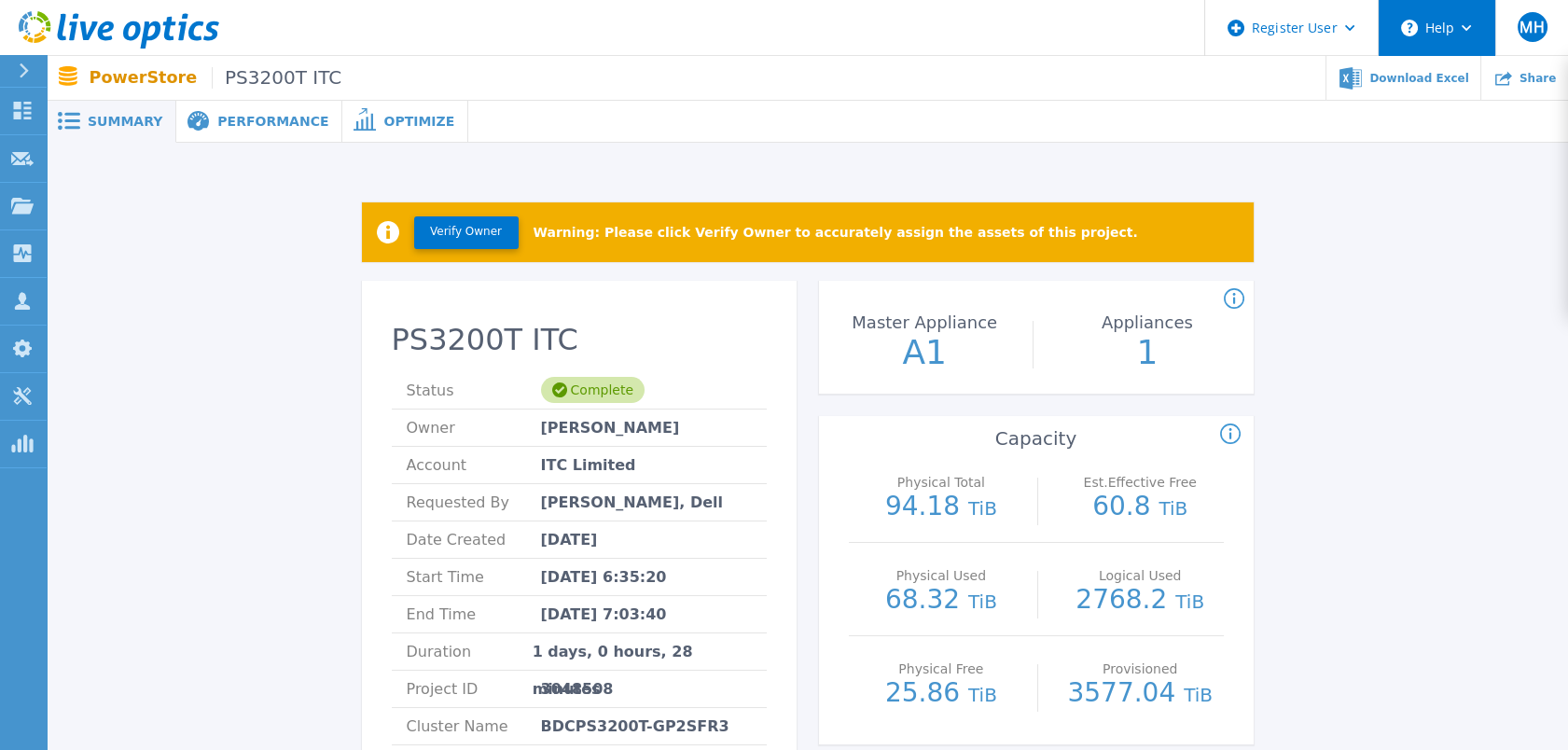
click at [1473, 43] on button "Help" at bounding box center [1437, 28] width 117 height 56
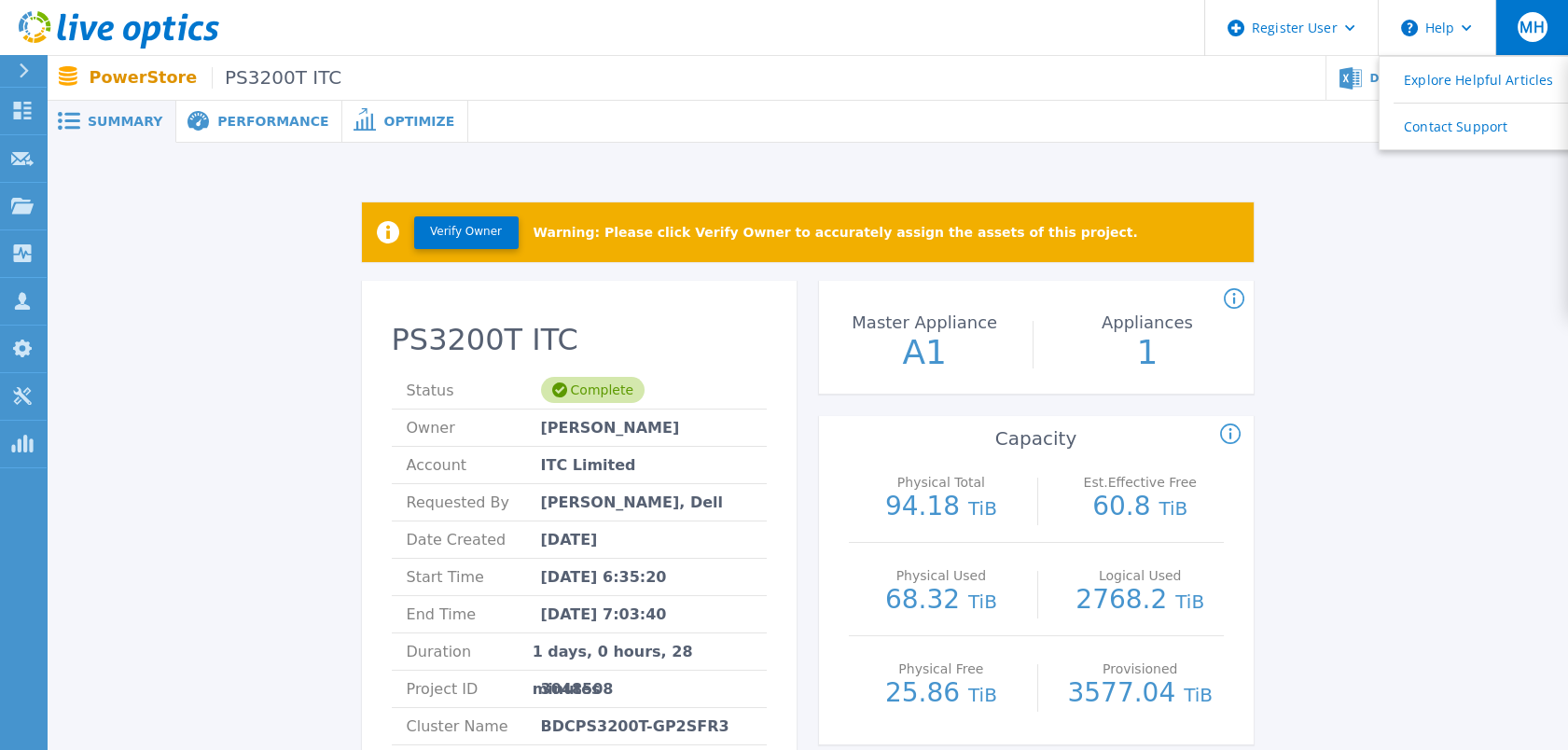
click at [1535, 32] on span "MH" at bounding box center [1531, 27] width 24 height 15
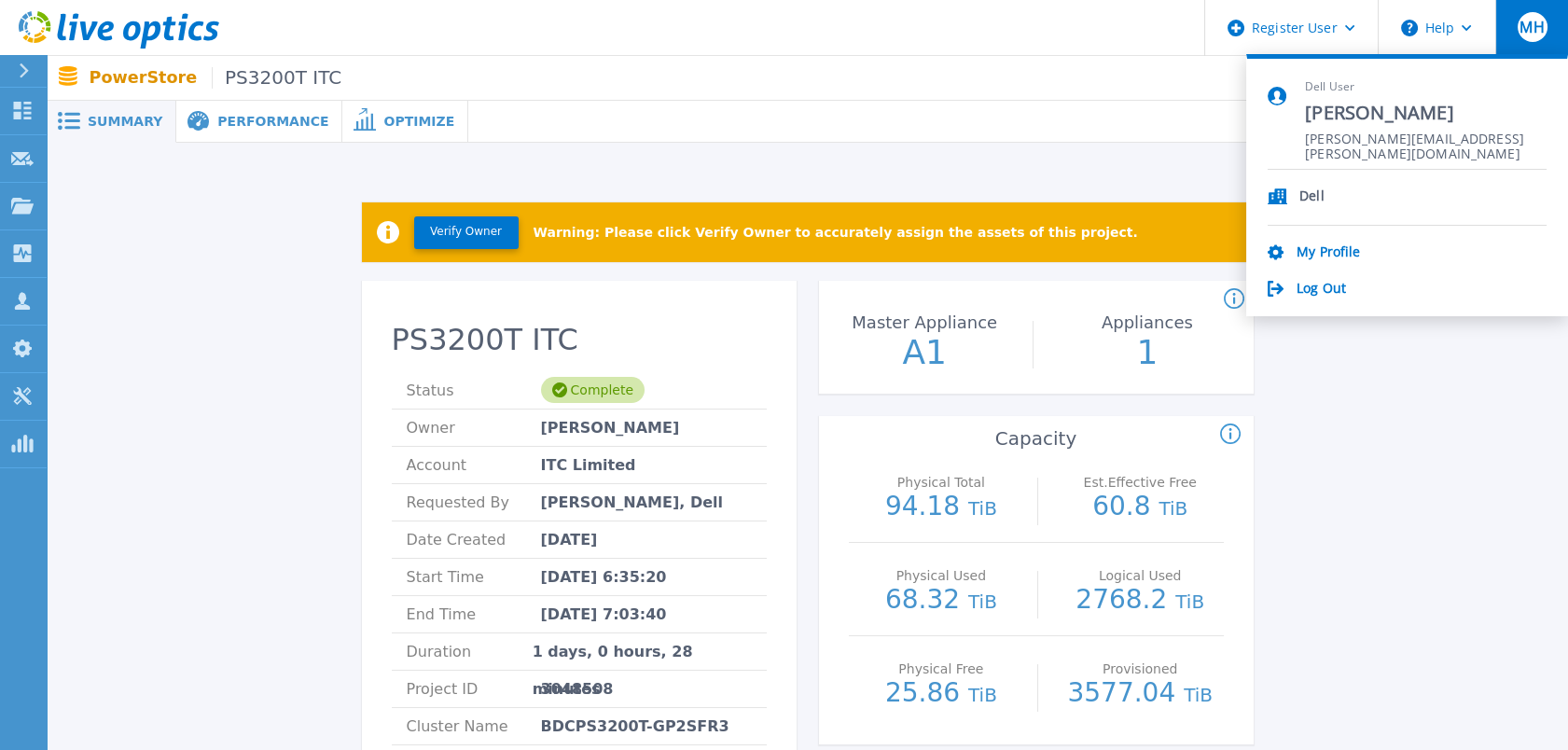
drag, startPoint x: 1417, startPoint y: 410, endPoint x: 1418, endPoint y: 381, distance: 29.0
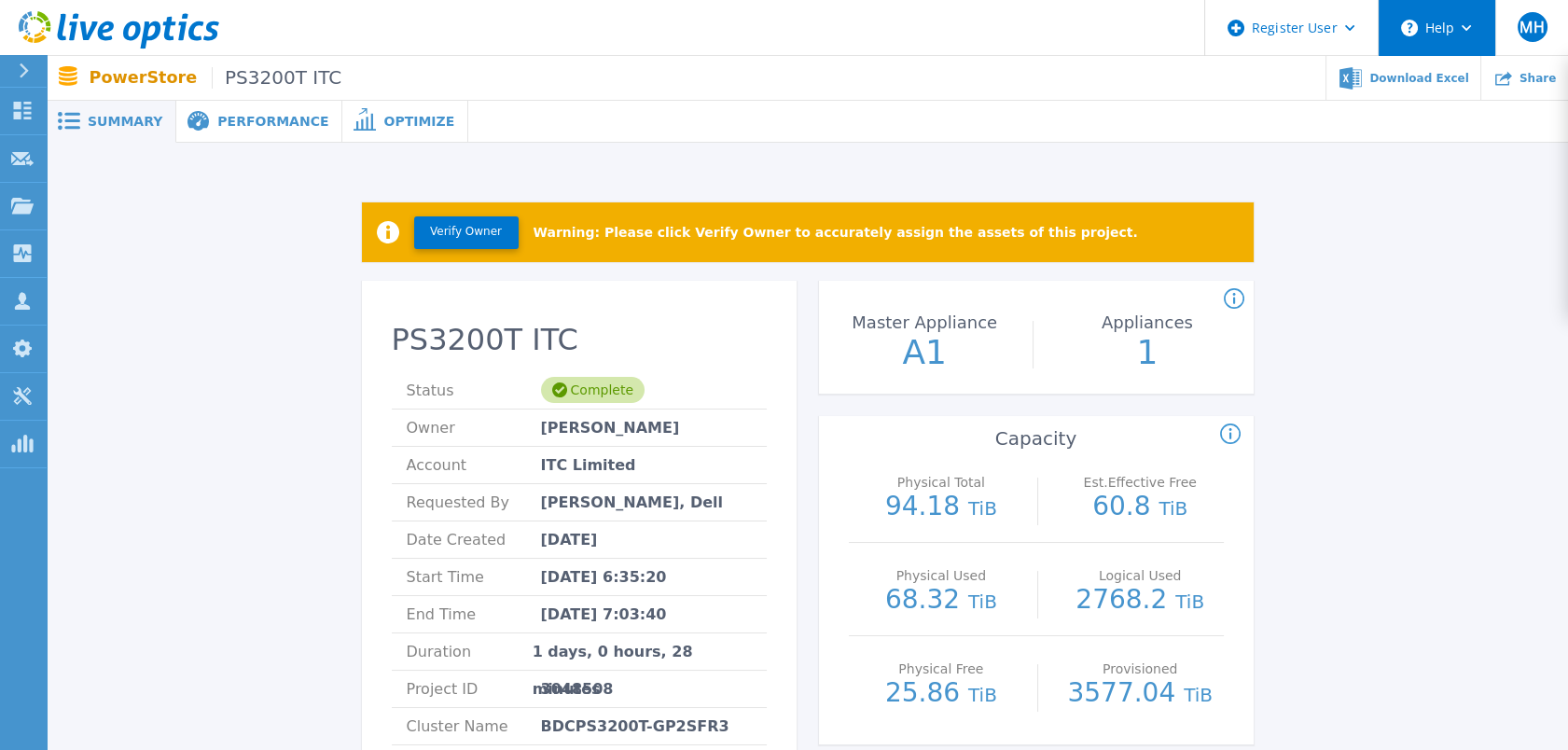
click at [1433, 36] on button "Help" at bounding box center [1437, 28] width 117 height 56
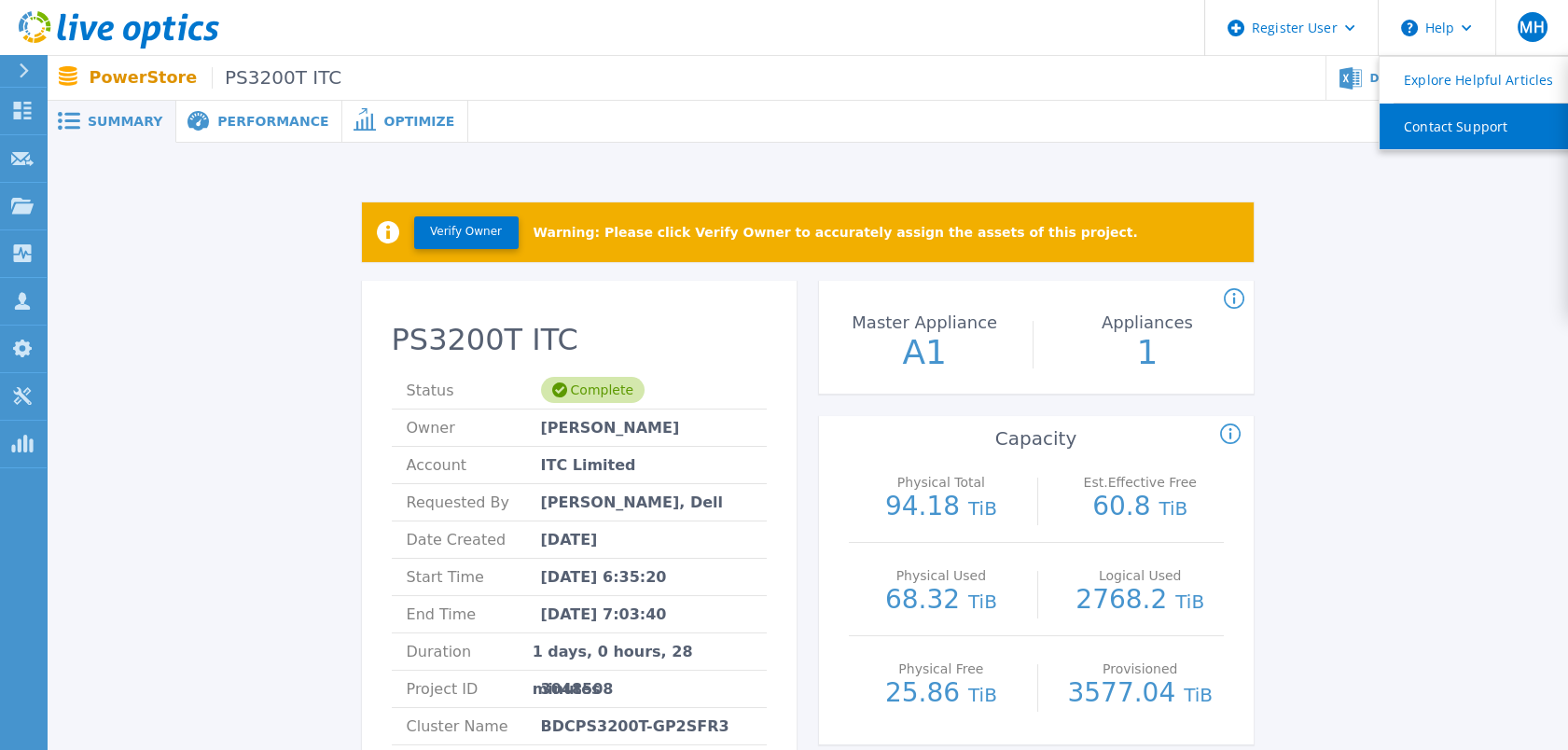
click at [1421, 131] on link "Contact Support" at bounding box center [1484, 126] width 208 height 46
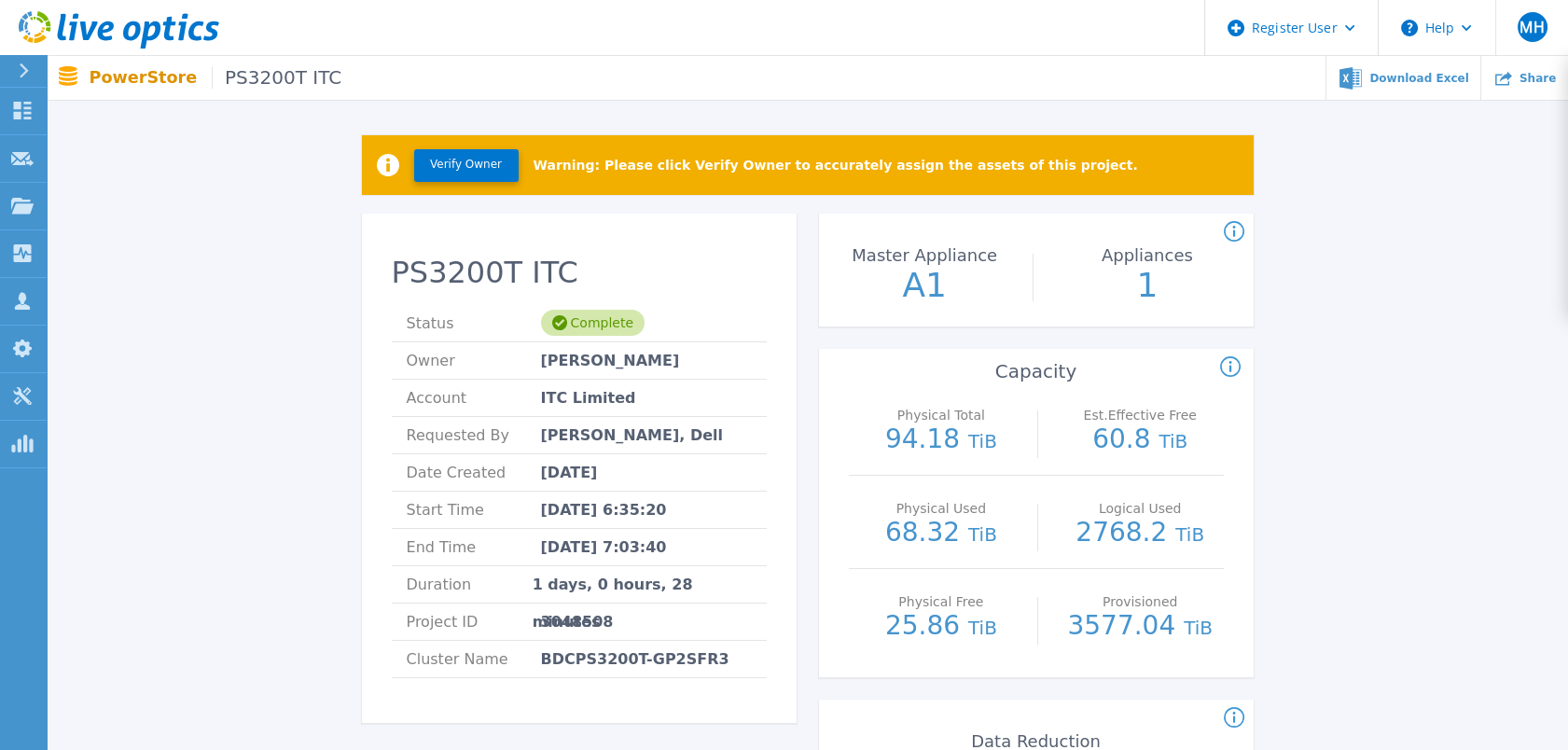
scroll to position [103, 0]
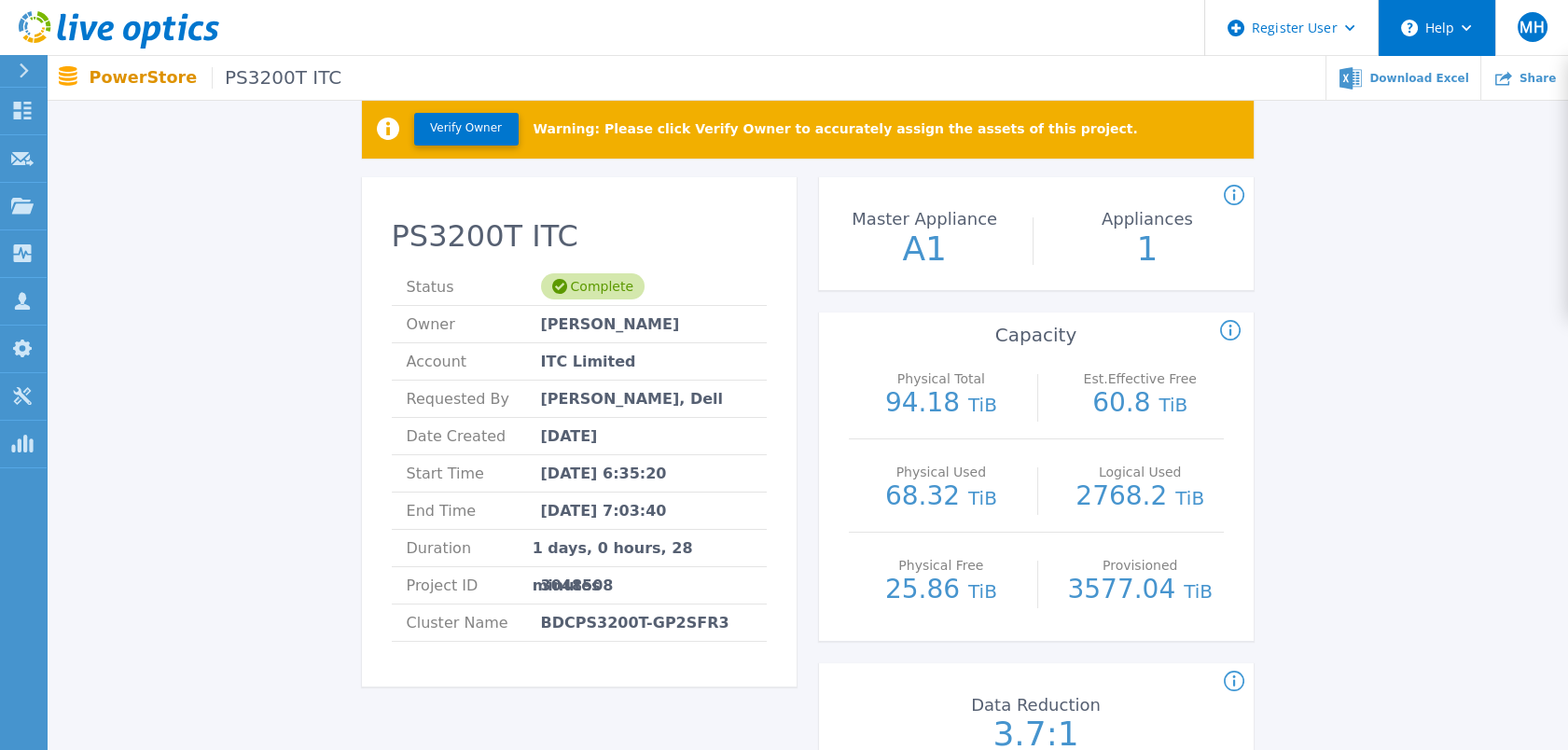
click at [1415, 25] on circle at bounding box center [1409, 28] width 17 height 17
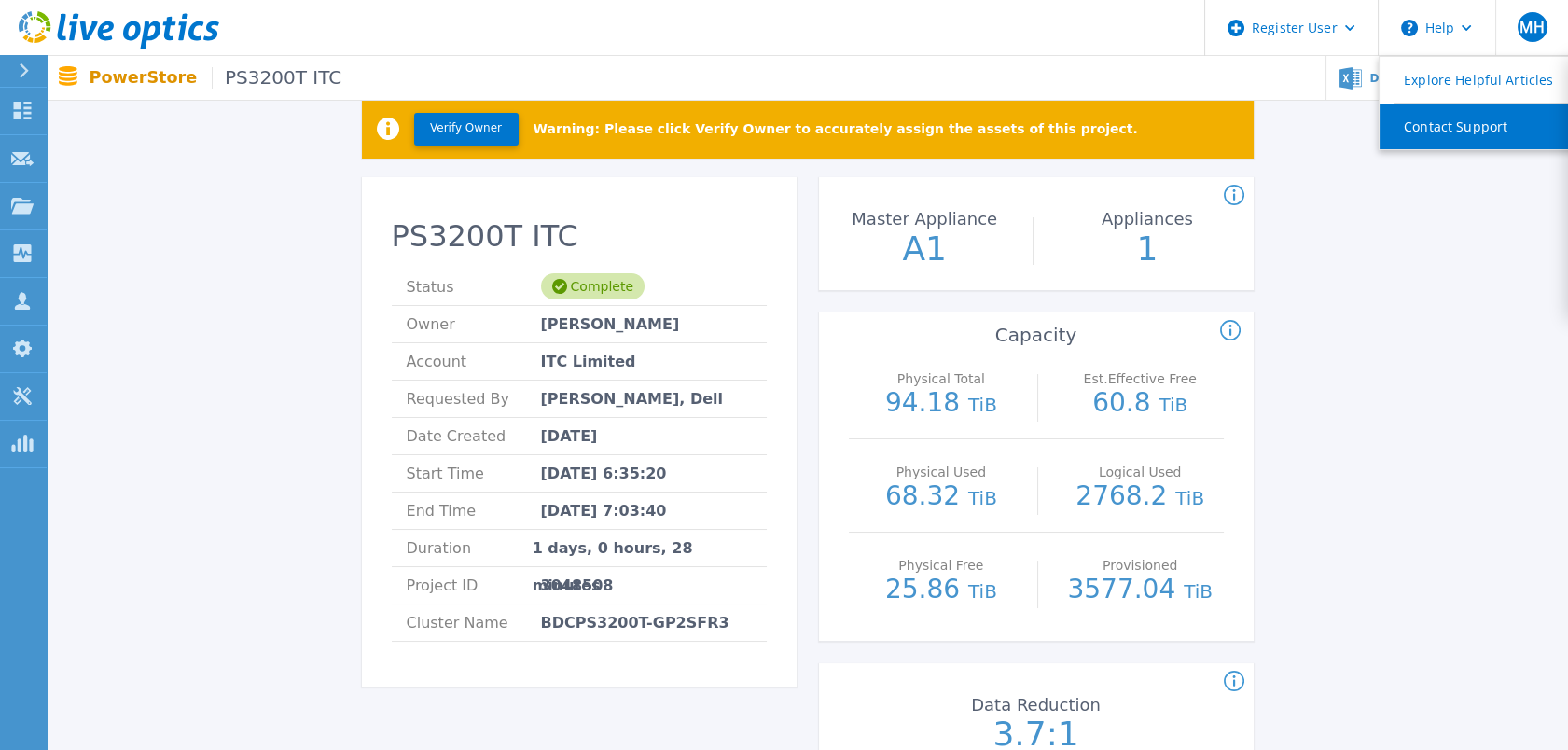
click at [1413, 121] on link "Contact Support" at bounding box center [1484, 126] width 208 height 46
click at [1410, 377] on div "Verify Owner Warning: Please click Verify Owner to accurately assign the assets…" at bounding box center [807, 747] width 1466 height 1357
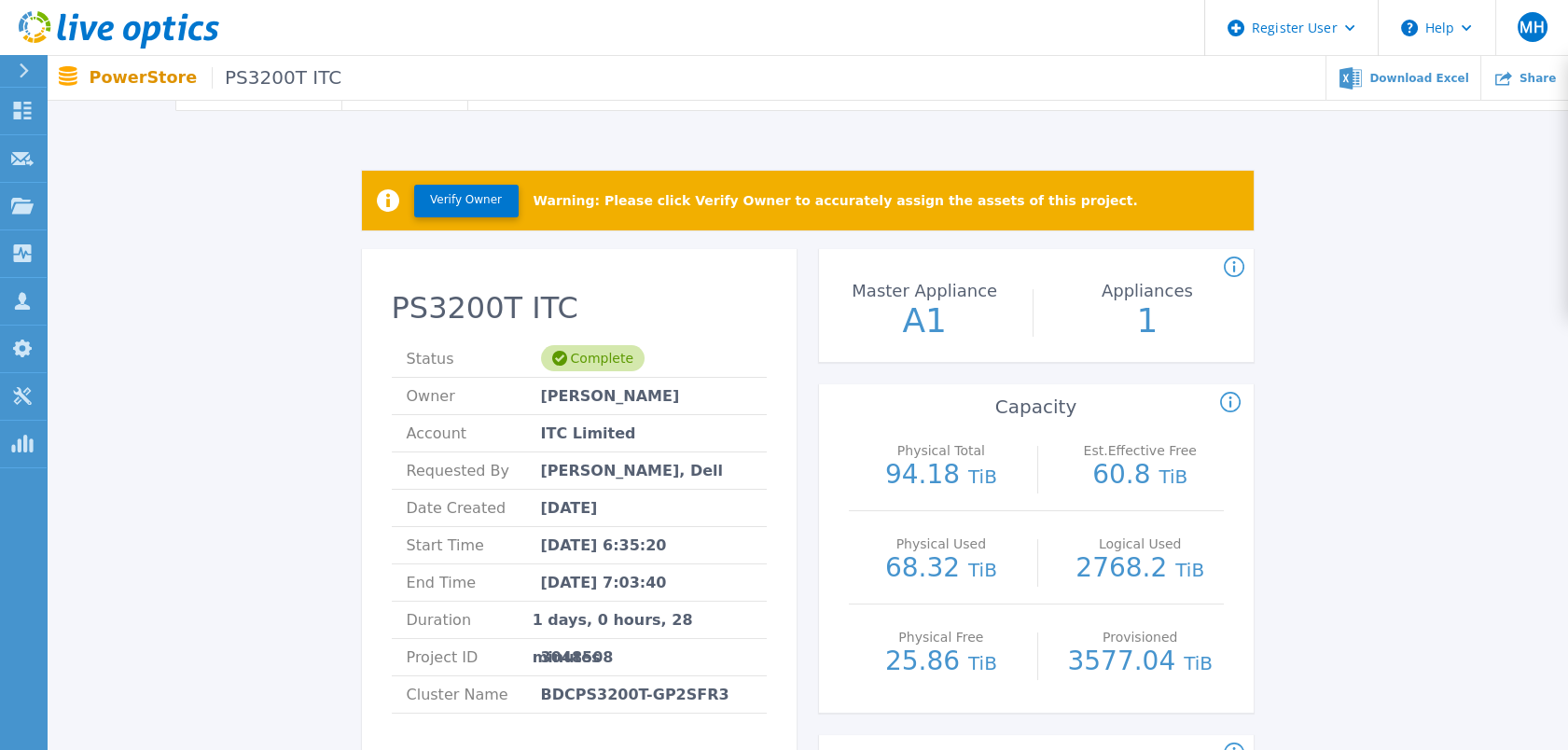
scroll to position [0, 0]
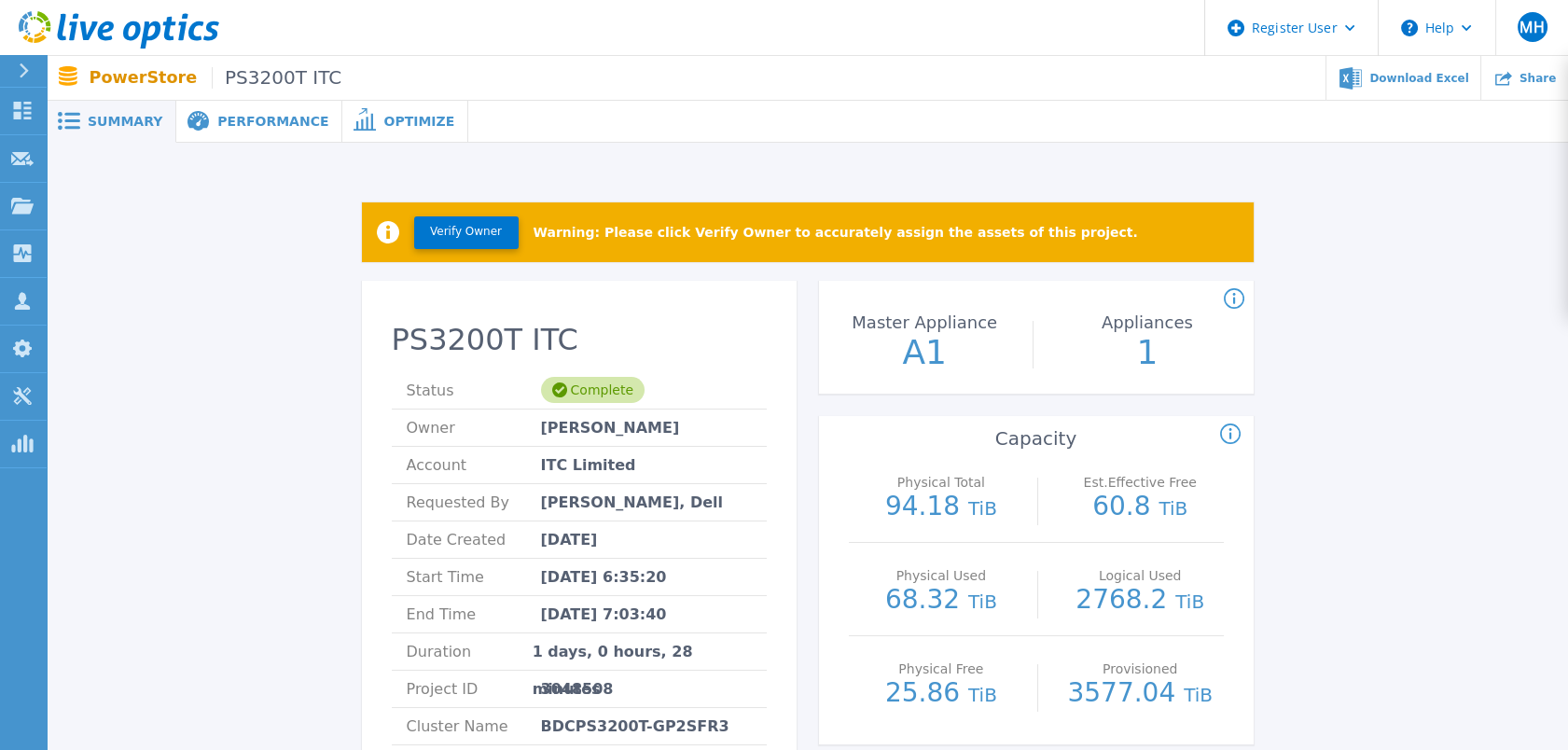
click at [242, 130] on div "Performance" at bounding box center [259, 121] width 166 height 42
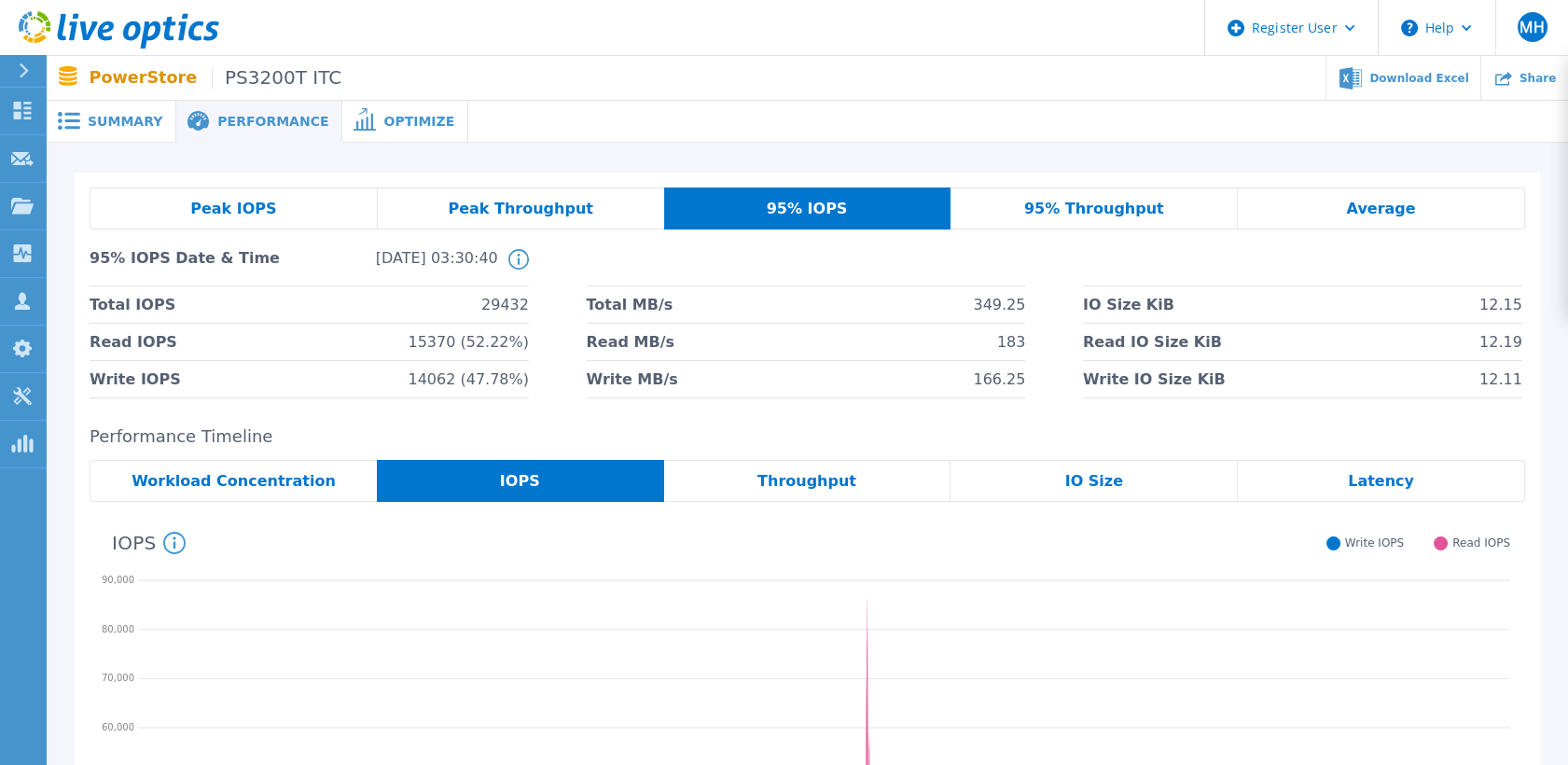
click at [279, 216] on div "Peak IOPS" at bounding box center [233, 208] width 288 height 42
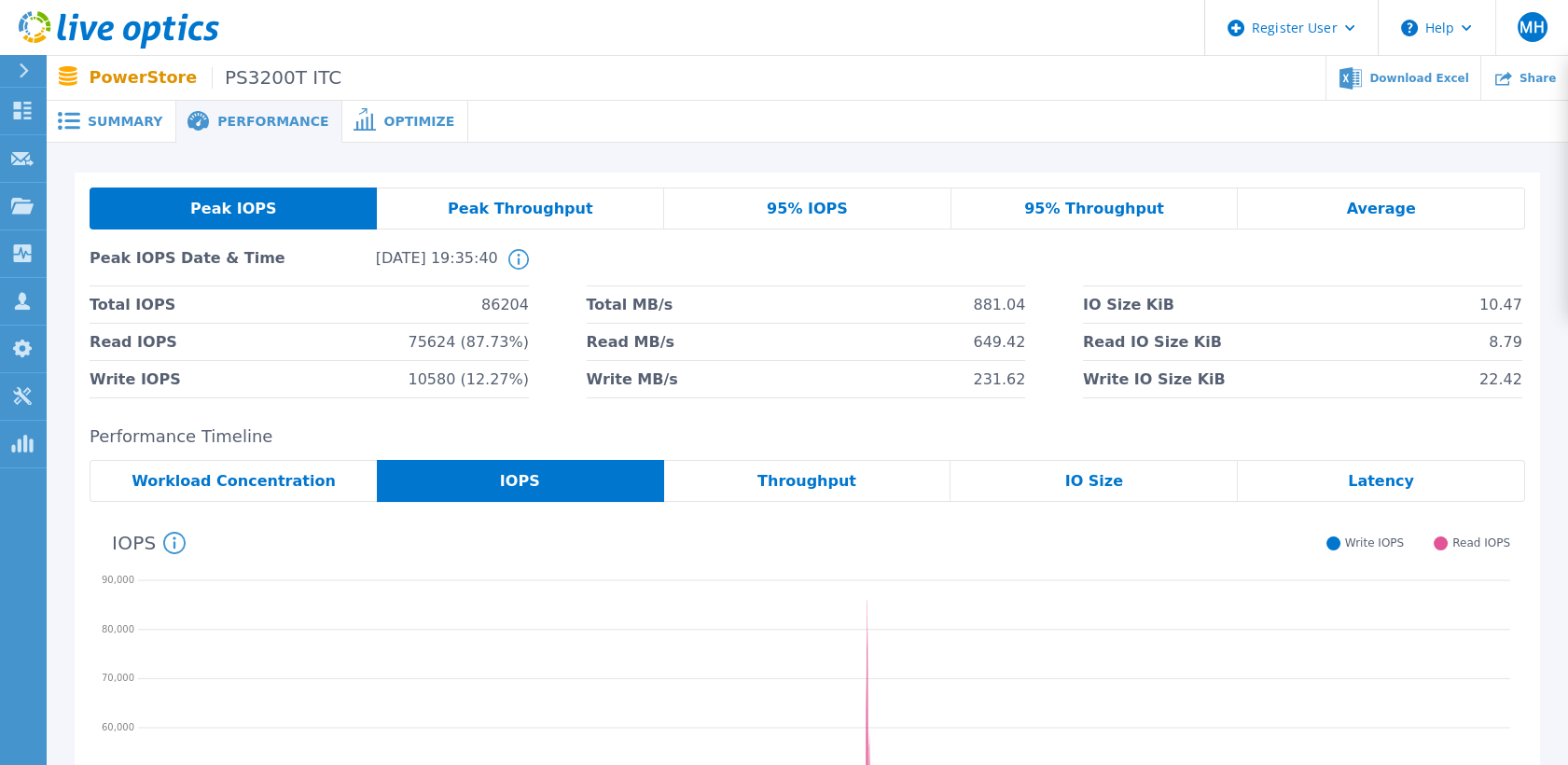
click at [101, 115] on span "Summary" at bounding box center [125, 121] width 75 height 13
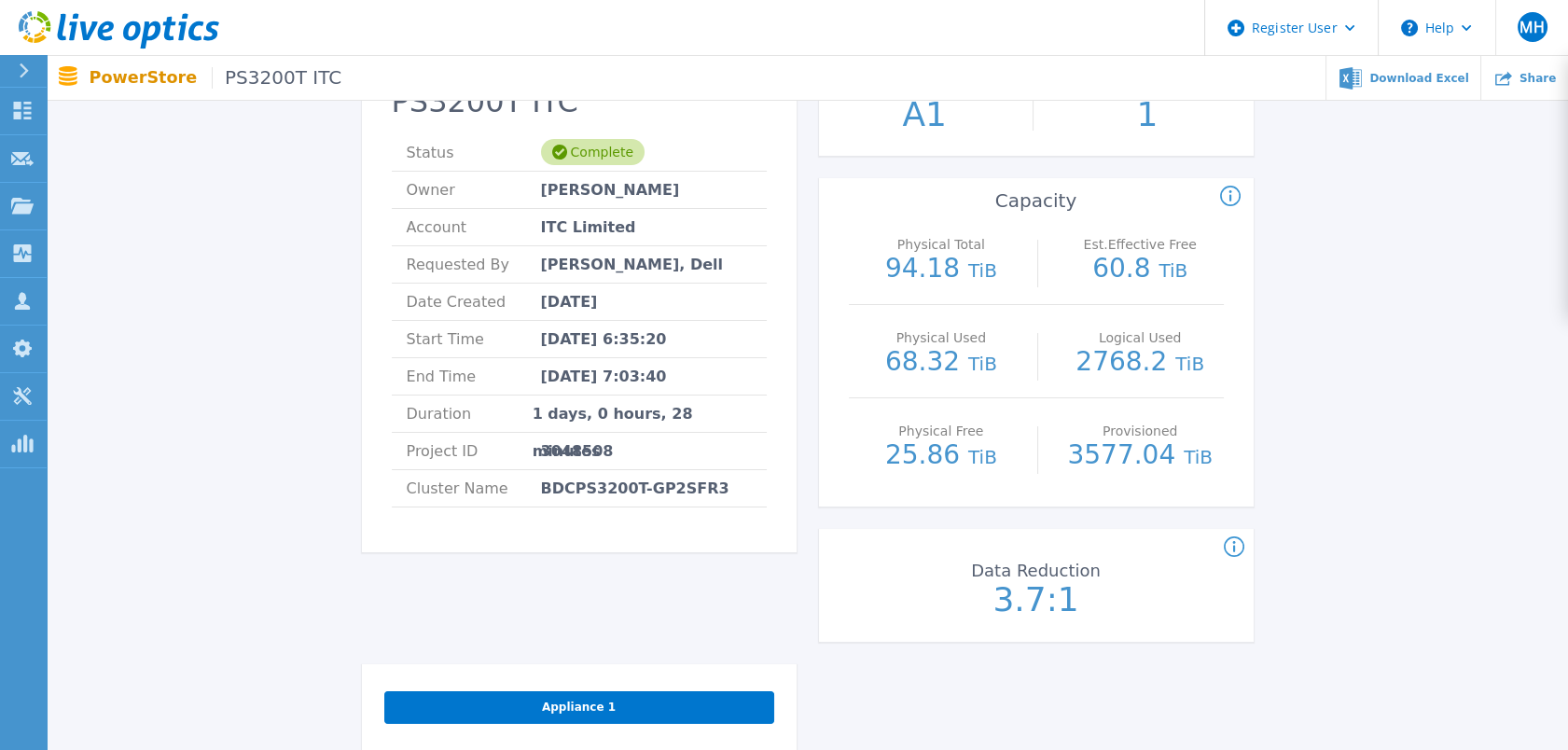
scroll to position [208, 0]
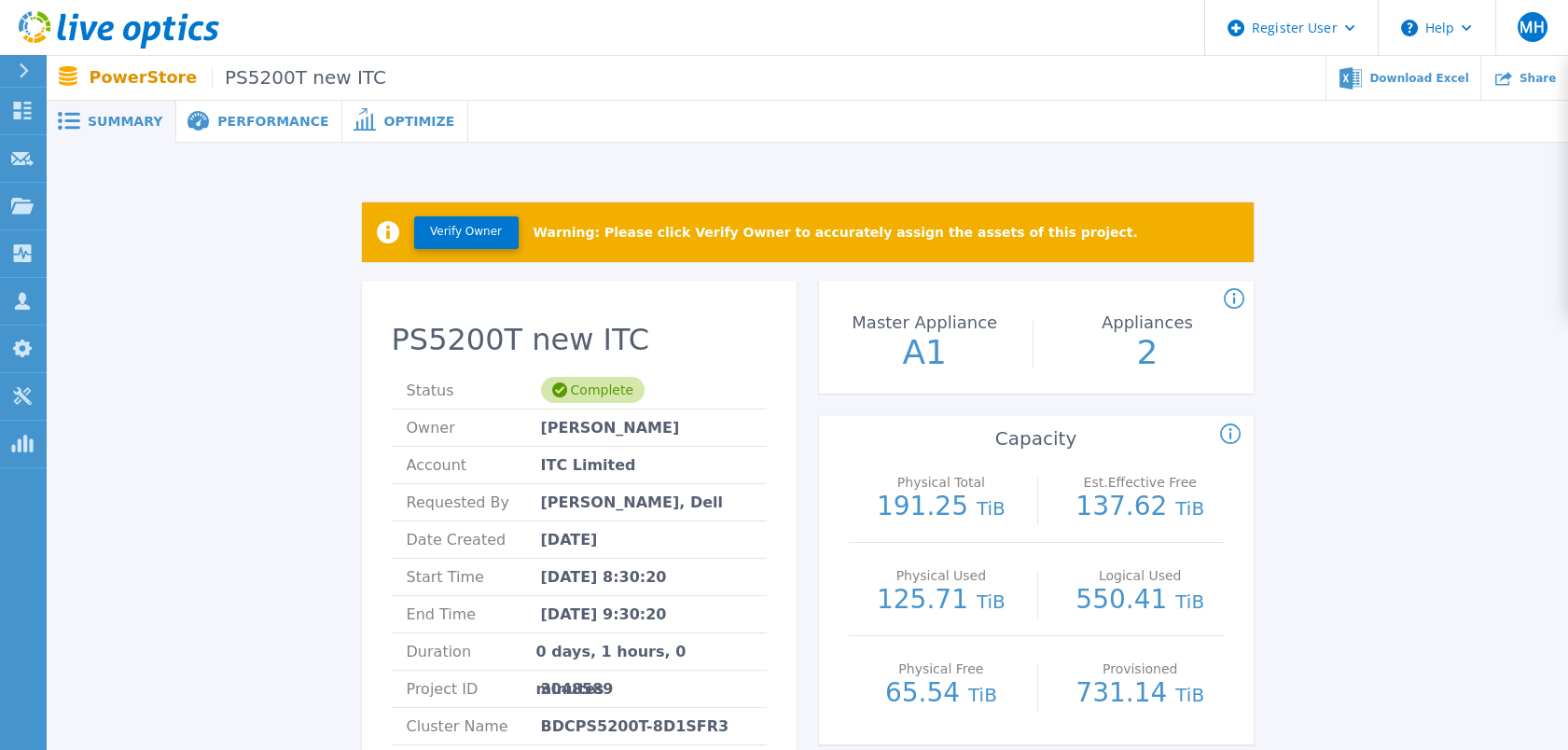
click at [244, 129] on div "Performance" at bounding box center [259, 121] width 166 height 42
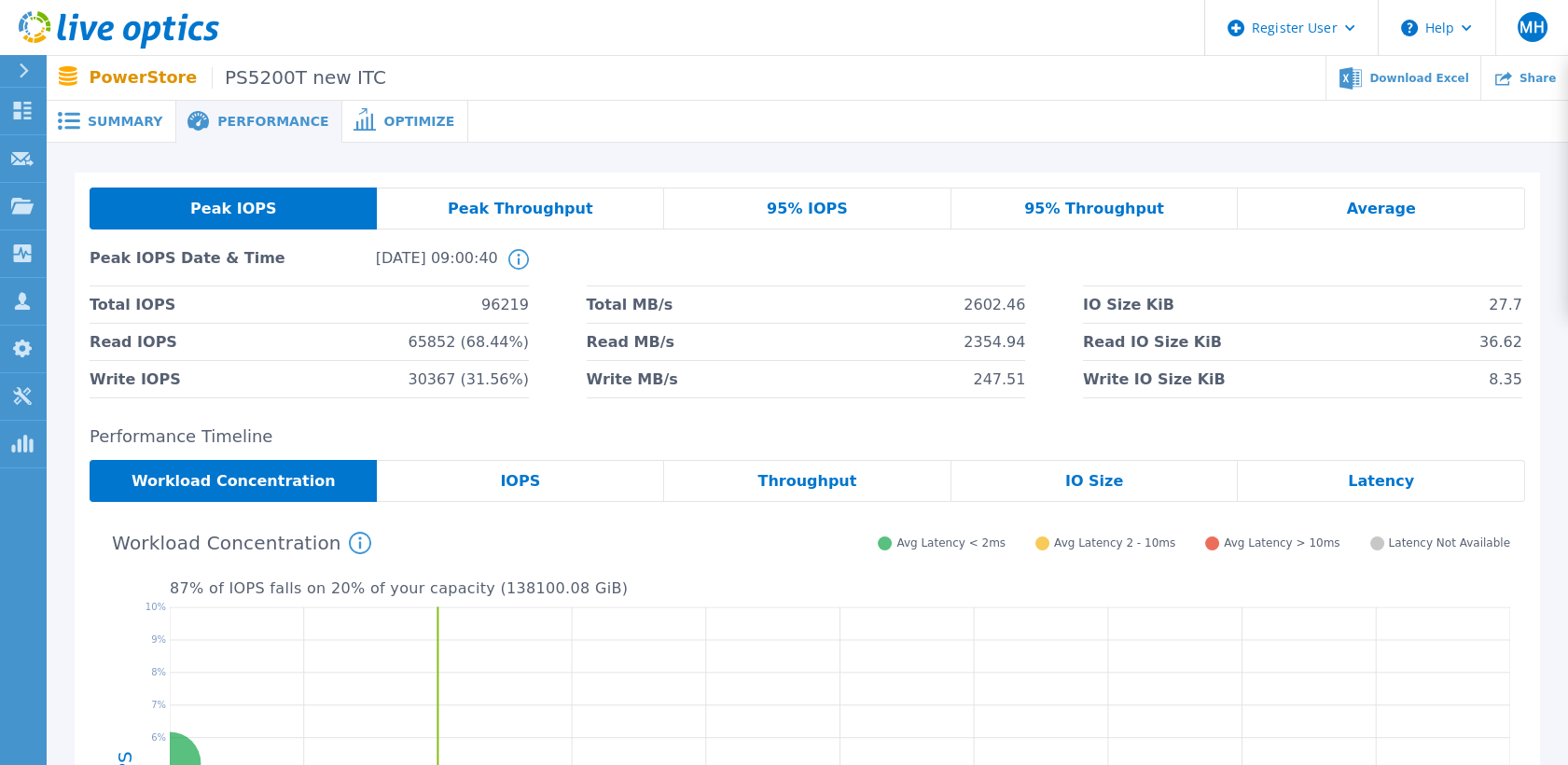
click at [87, 108] on div "Summary" at bounding box center [112, 121] width 130 height 42
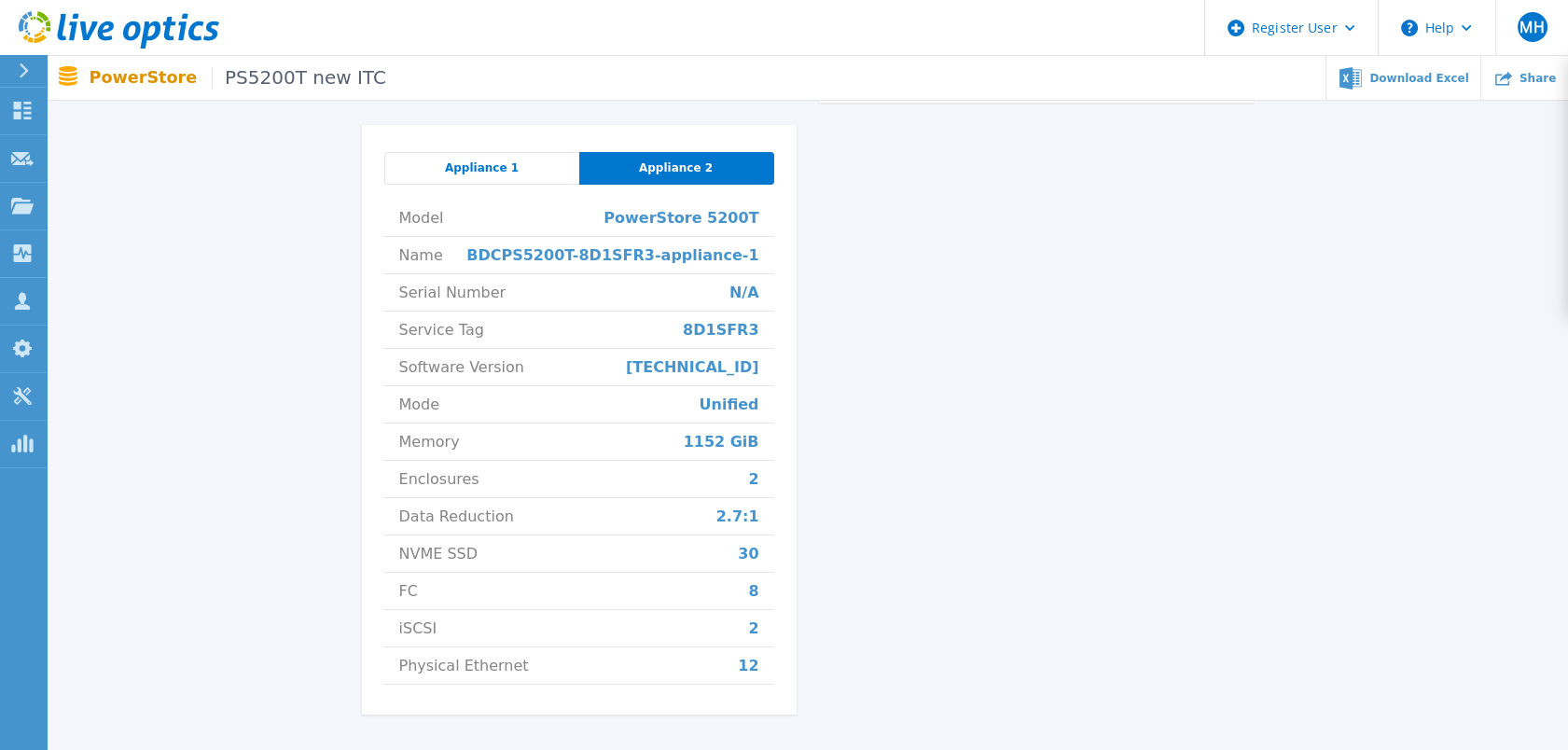
scroll to position [778, 4]
click at [418, 153] on div "Appliance 1" at bounding box center [478, 168] width 195 height 33
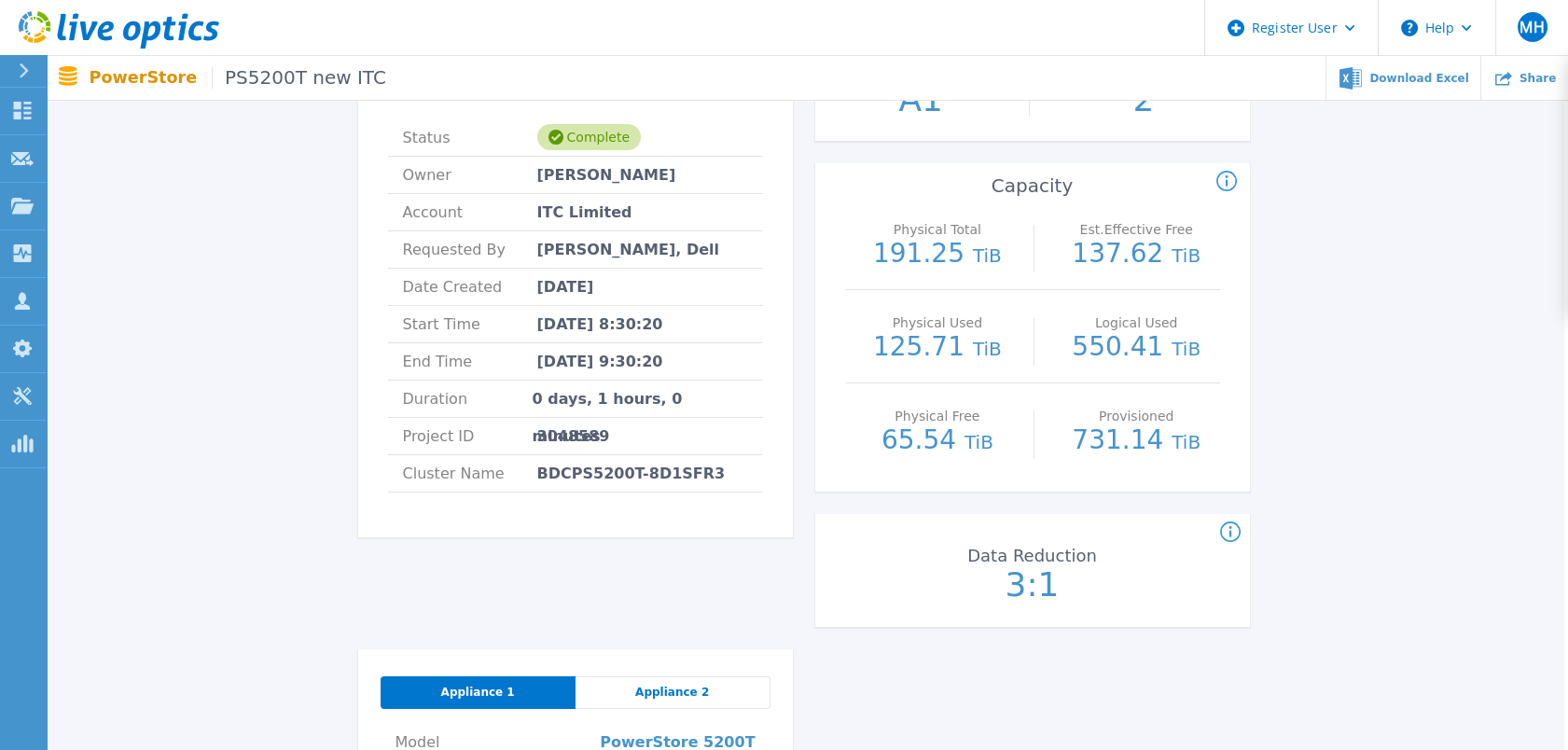
scroll to position [199, 4]
